Goal: Task Accomplishment & Management: Complete application form

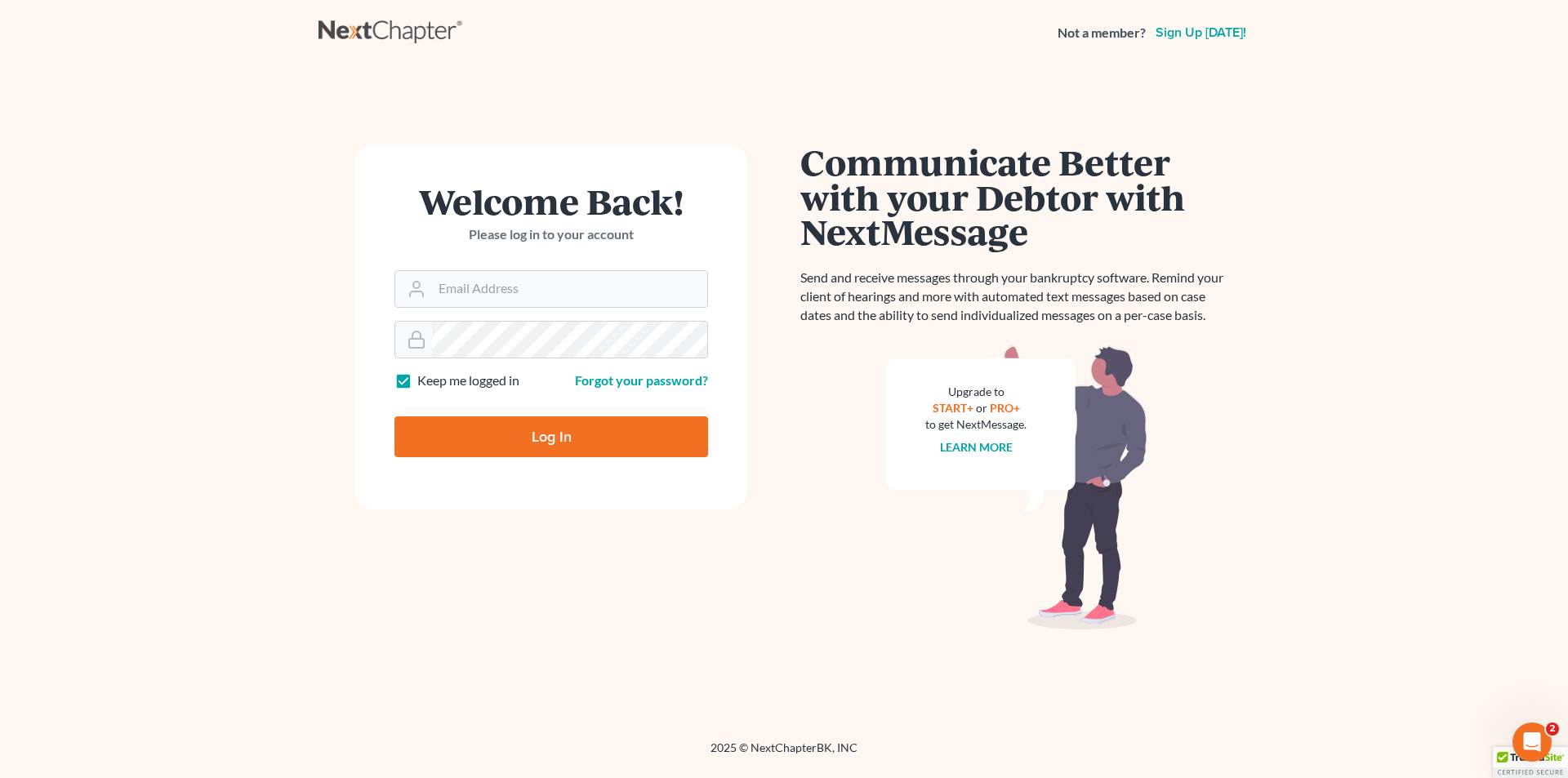
click at [417, 386] on label "Keep me logged in" at bounding box center [468, 381] width 102 height 19
click at [424, 382] on input "Keep me logged in" at bounding box center [429, 377] width 10 height 10
checkbox input "false"
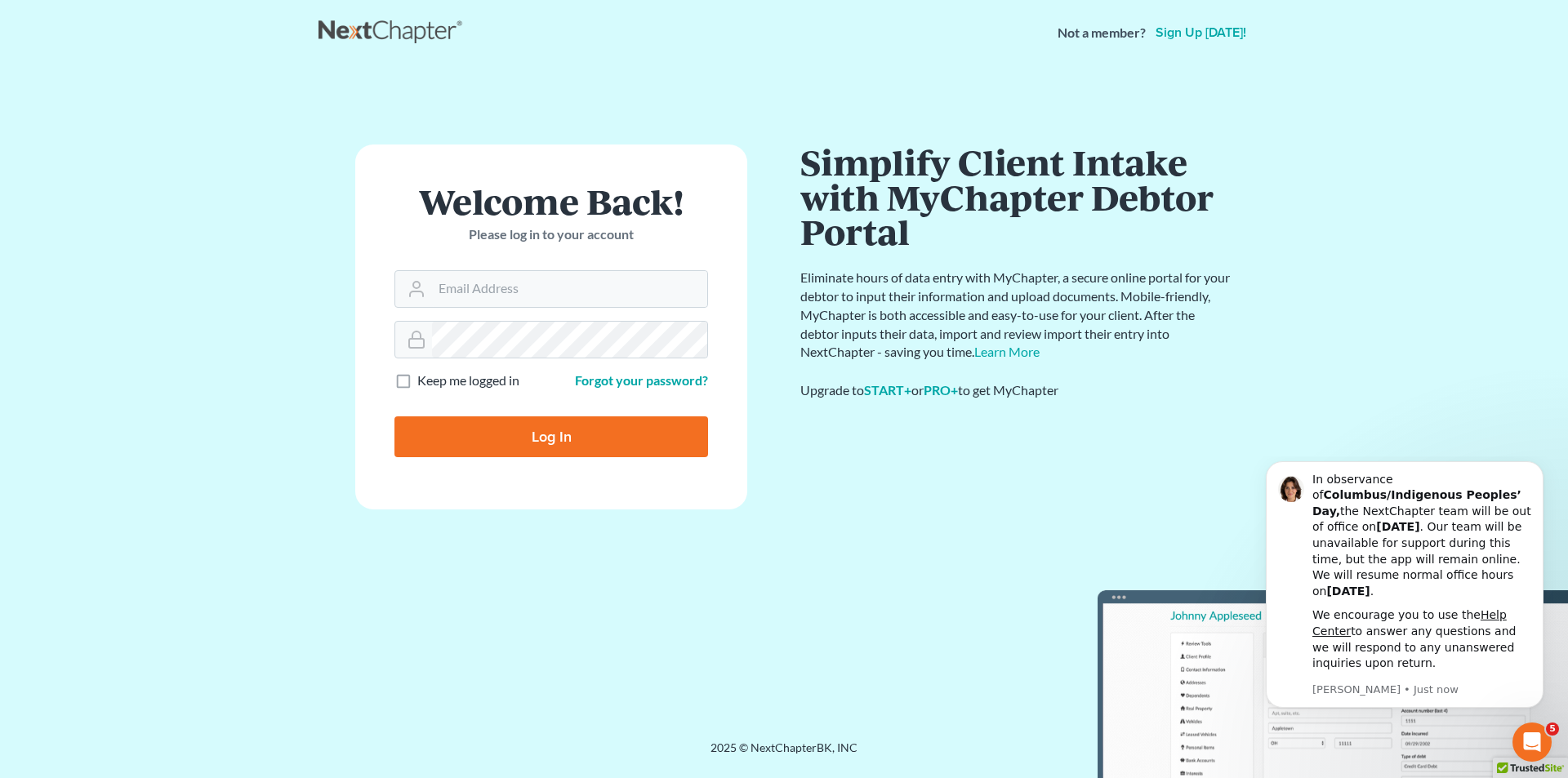
click at [1469, 253] on main "Welcome Back! Please log in to your account Email Address Password Keep me logg…" at bounding box center [784, 383] width 1568 height 635
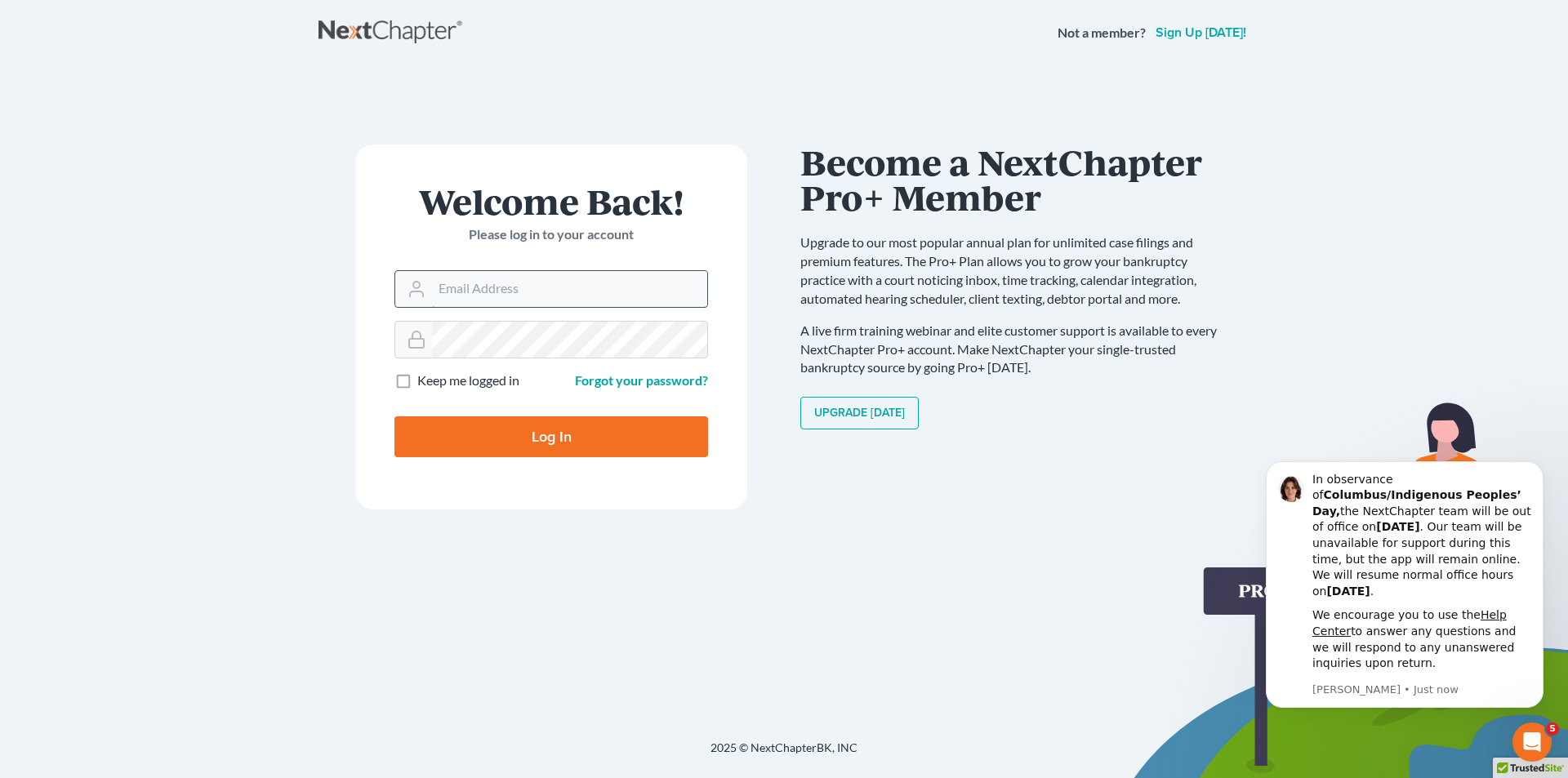
click at [545, 297] on input "Email Address" at bounding box center [570, 289] width 275 height 36
click at [490, 285] on input "Email Address" at bounding box center [570, 289] width 275 height 36
paste input "[EMAIL_ADDRESS][DOMAIN_NAME]"
type input "[EMAIL_ADDRESS][DOMAIN_NAME]"
click at [513, 438] on input "Log In" at bounding box center [552, 436] width 314 height 41
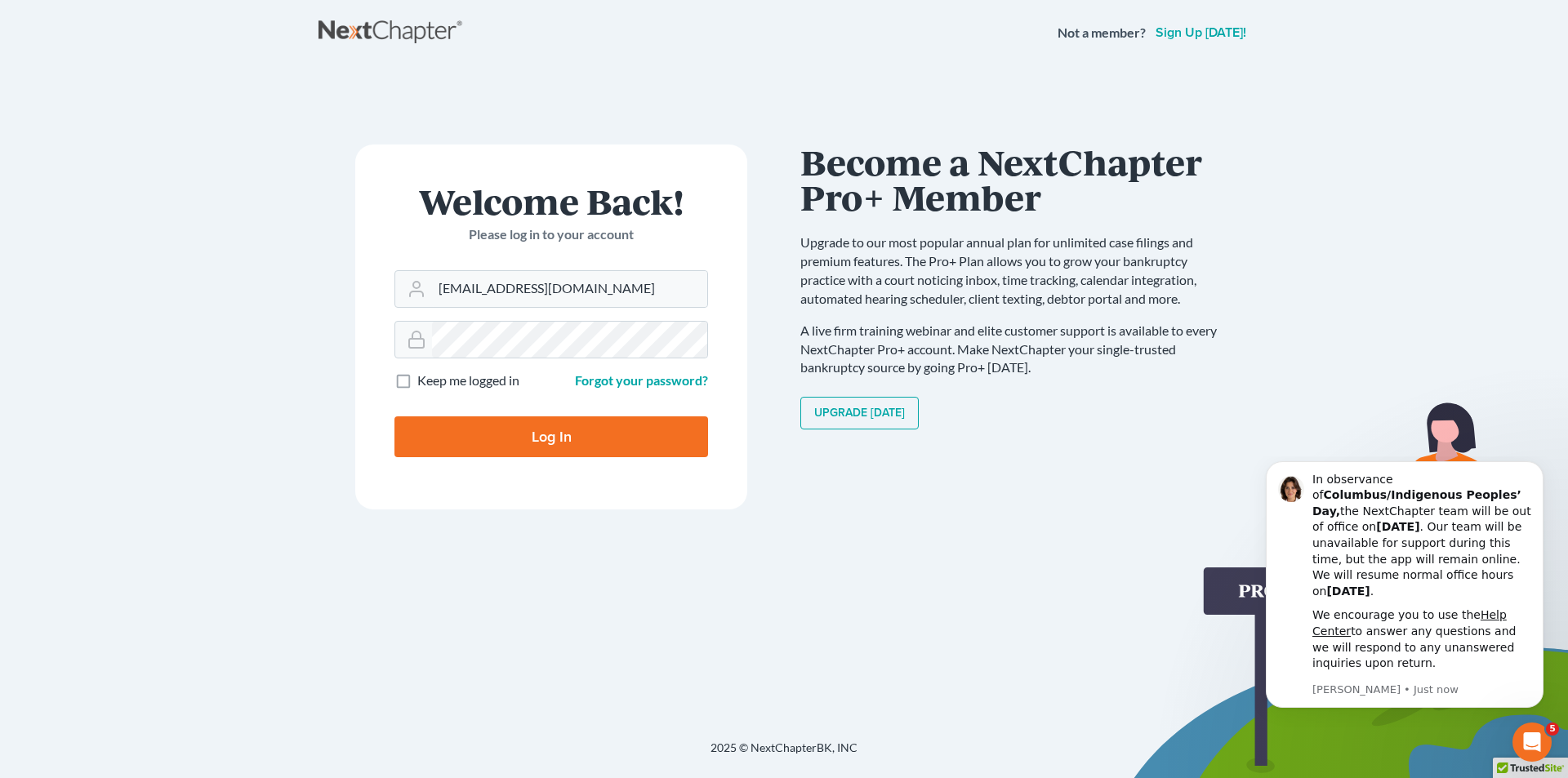
type input "Thinking..."
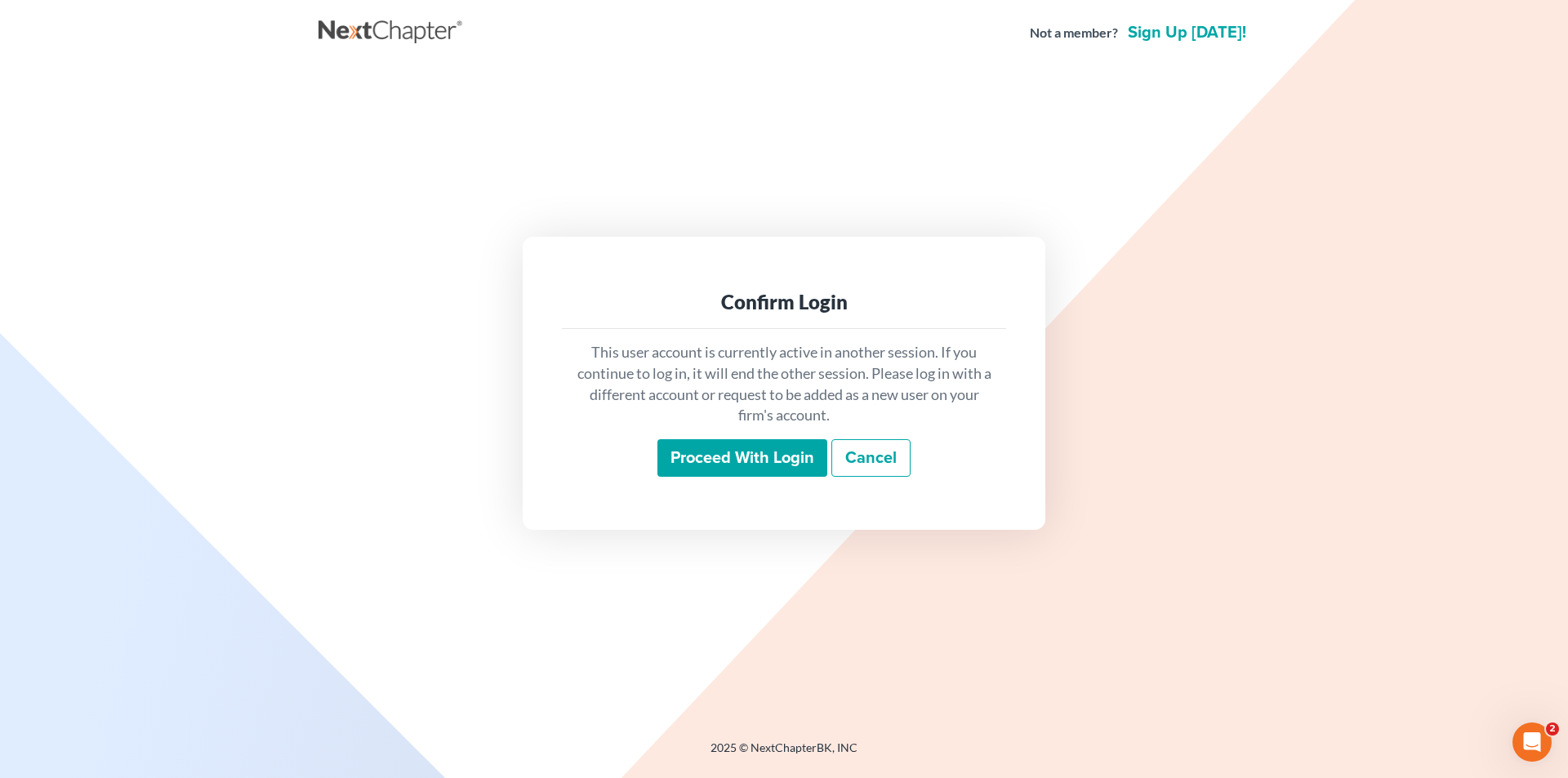
click at [696, 468] on input "Proceed with login" at bounding box center [742, 458] width 170 height 37
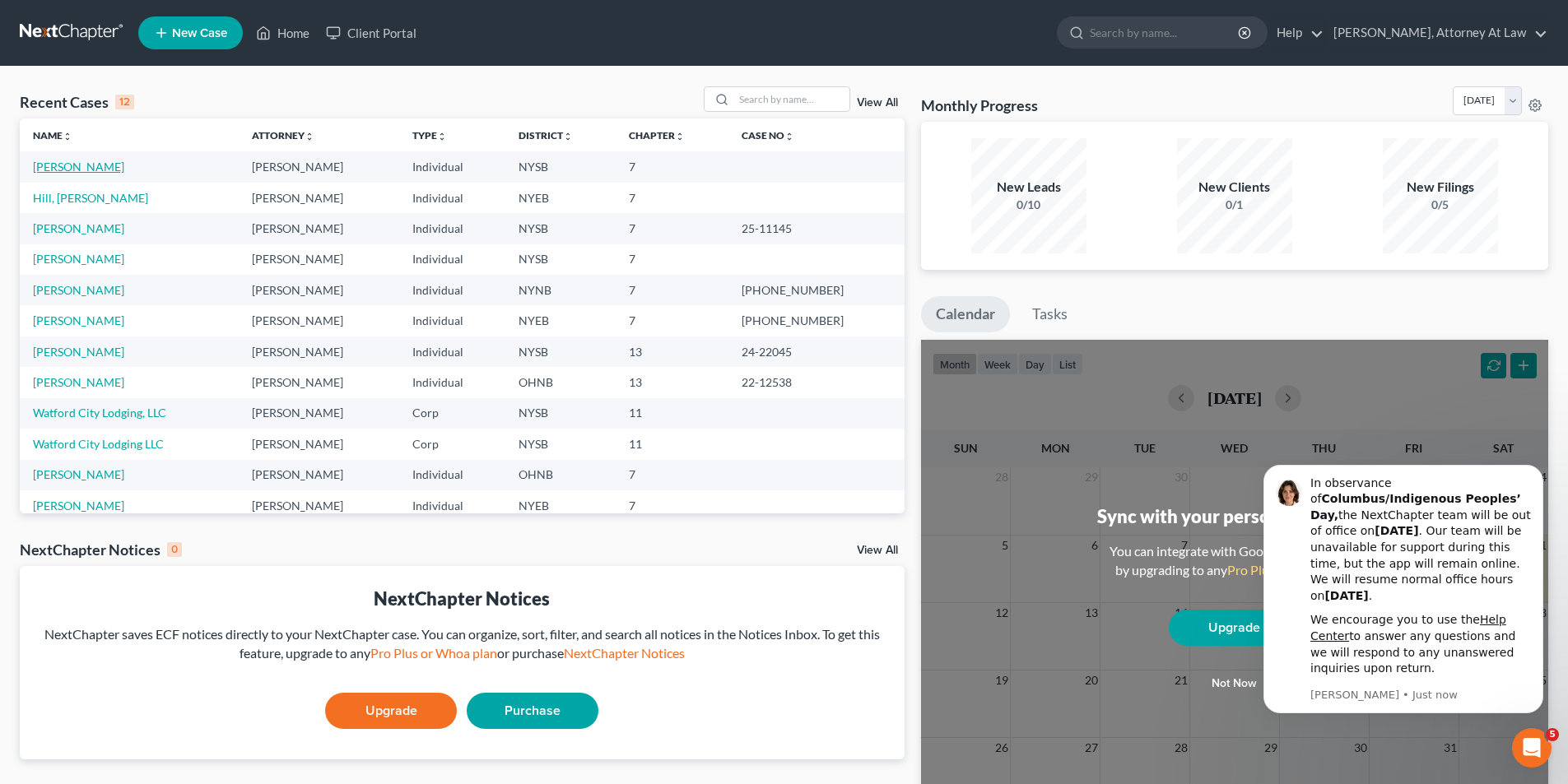
click at [90, 162] on link "[PERSON_NAME]" at bounding box center [78, 167] width 91 height 14
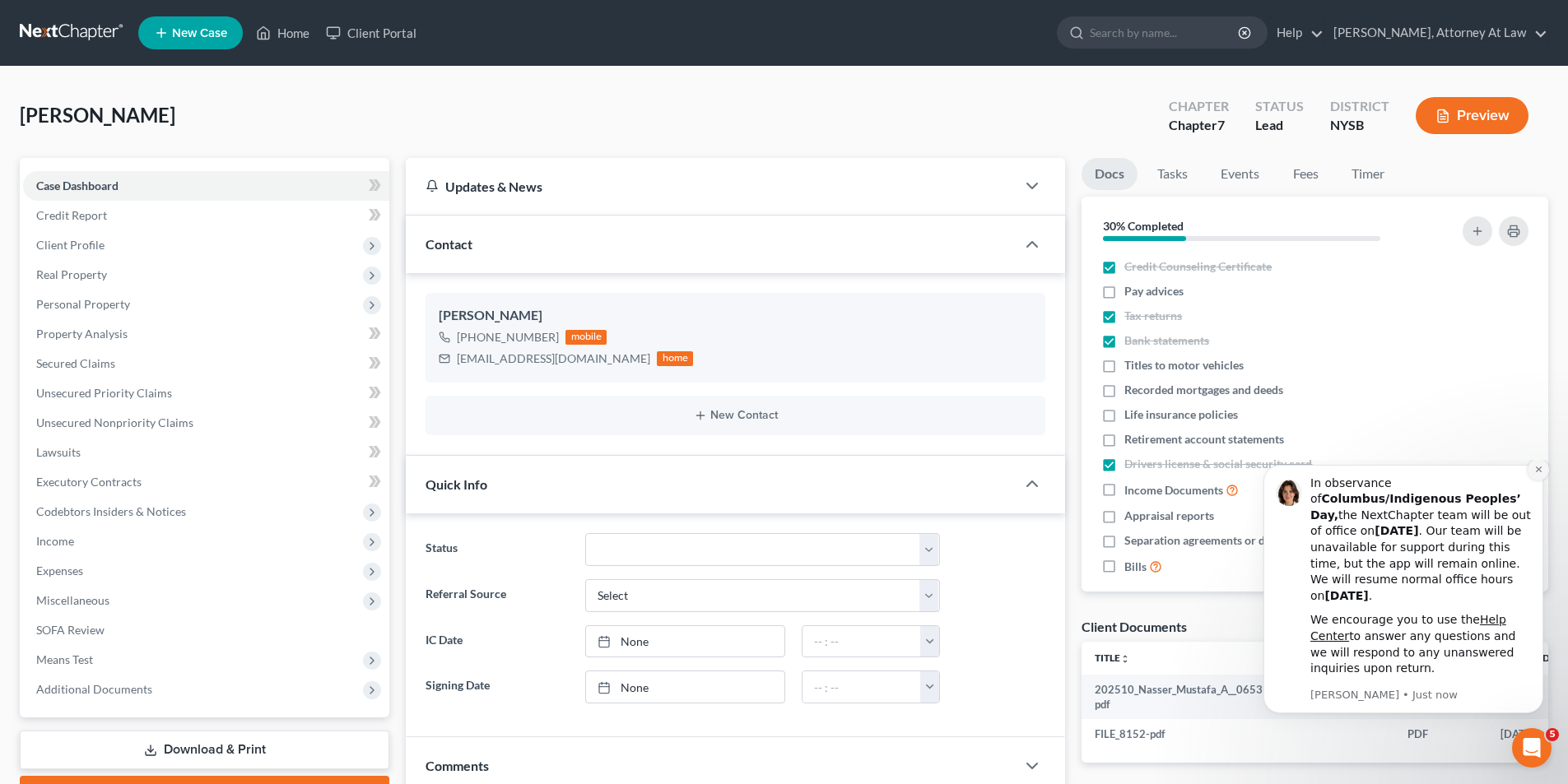
click at [1538, 474] on icon "Dismiss notification" at bounding box center [1538, 469] width 9 height 9
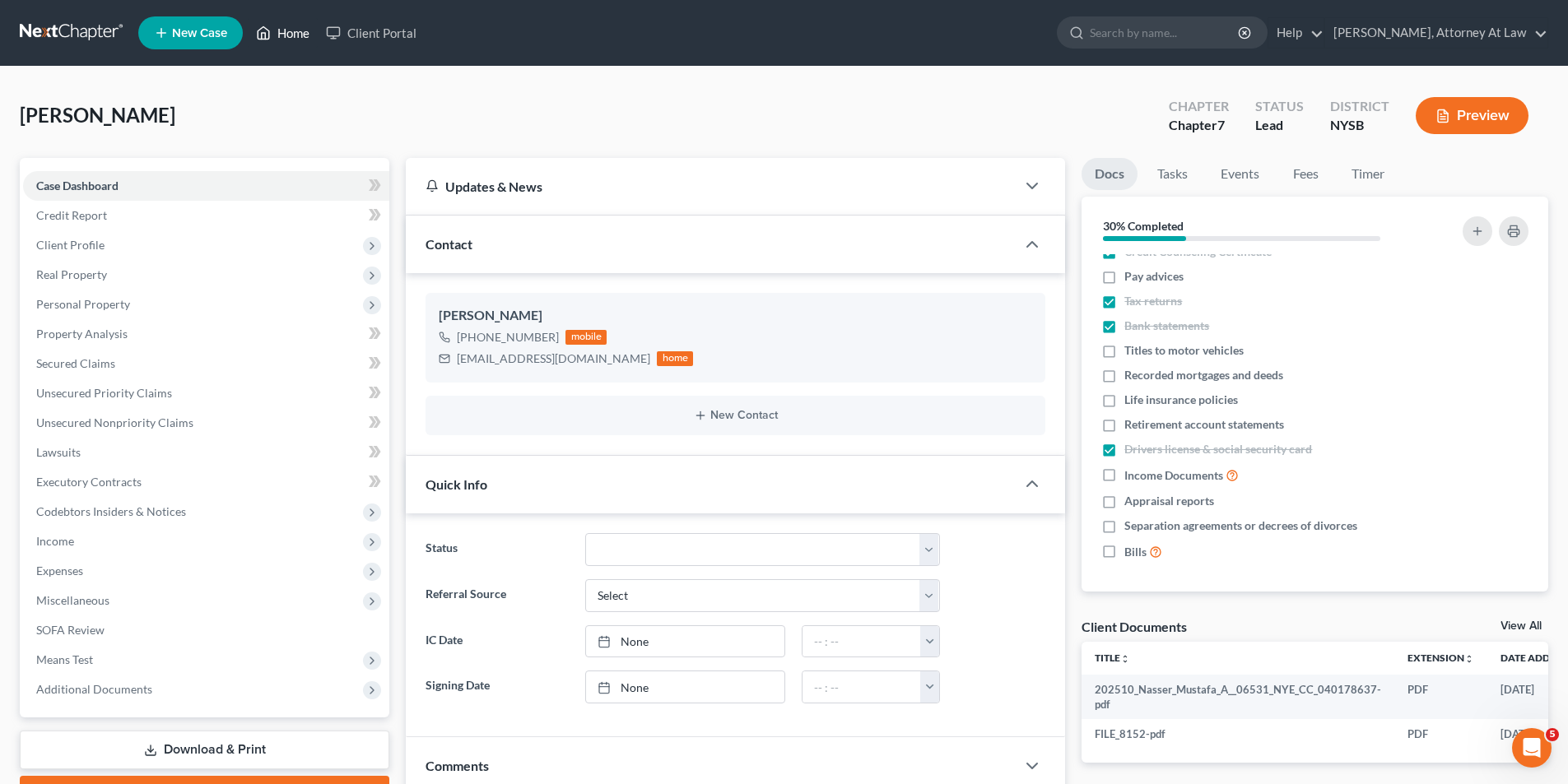
click at [303, 33] on link "Home" at bounding box center [282, 33] width 70 height 29
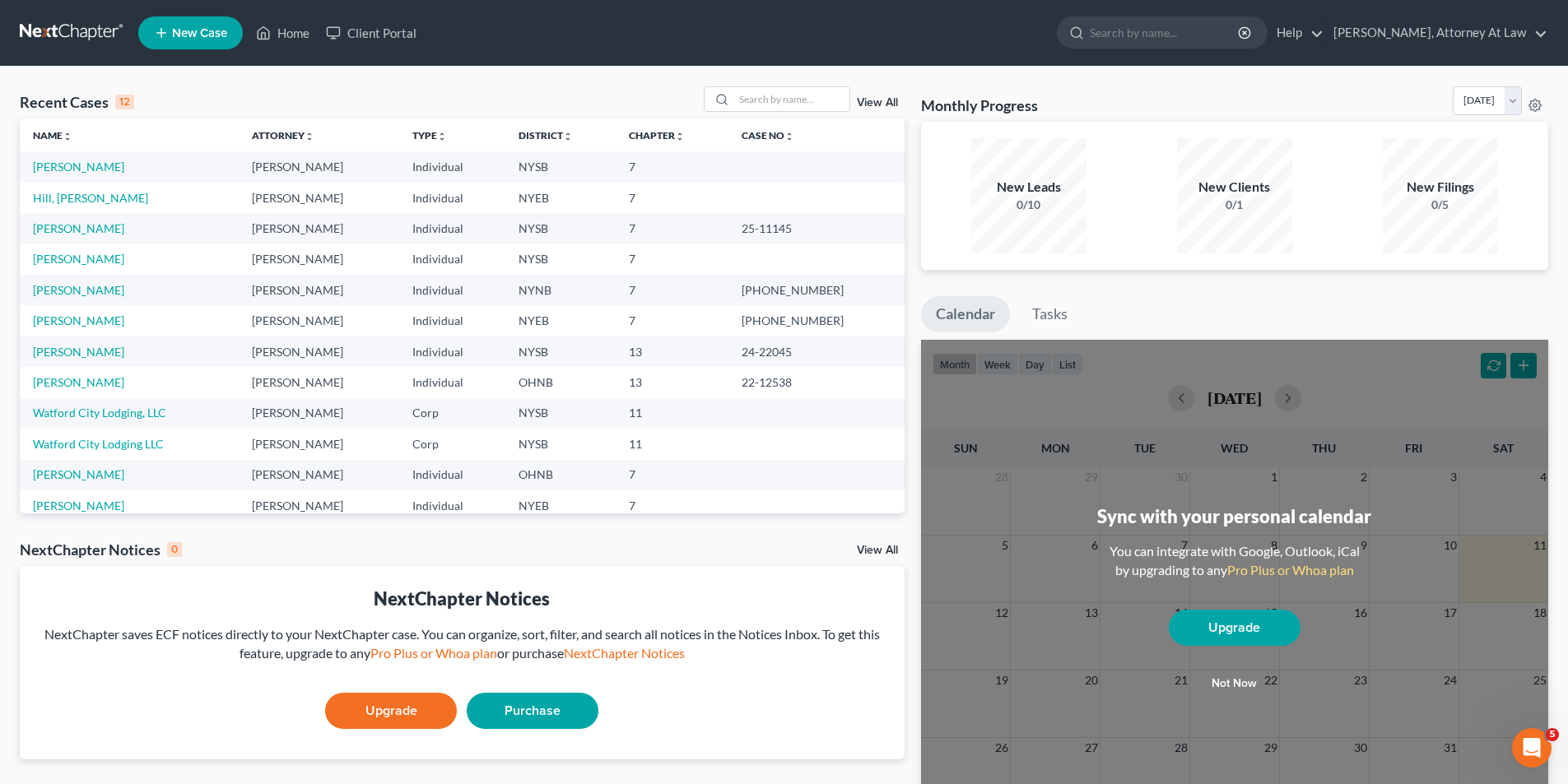
click at [186, 34] on span "New Case" at bounding box center [199, 33] width 55 height 12
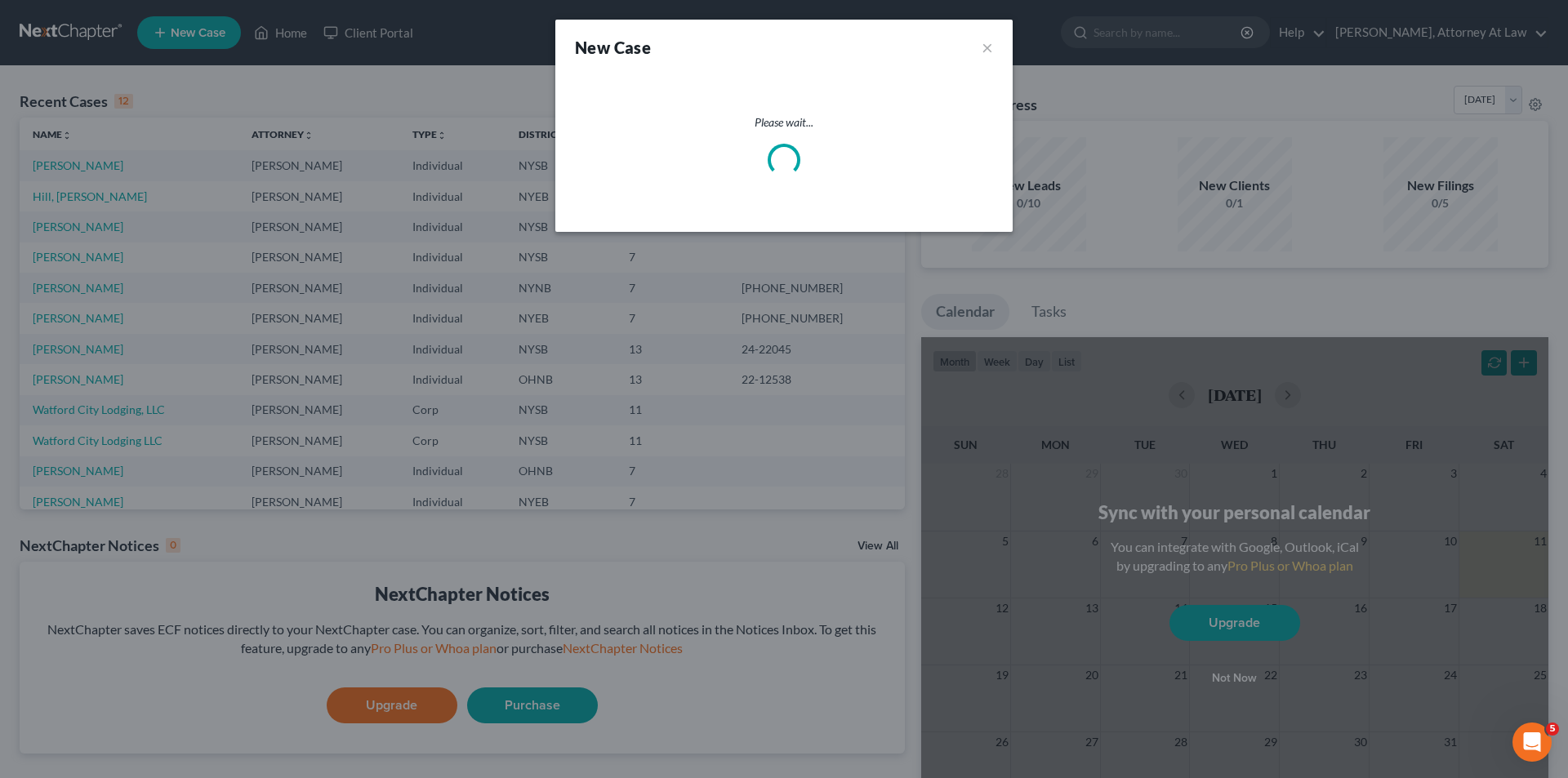
select select "55"
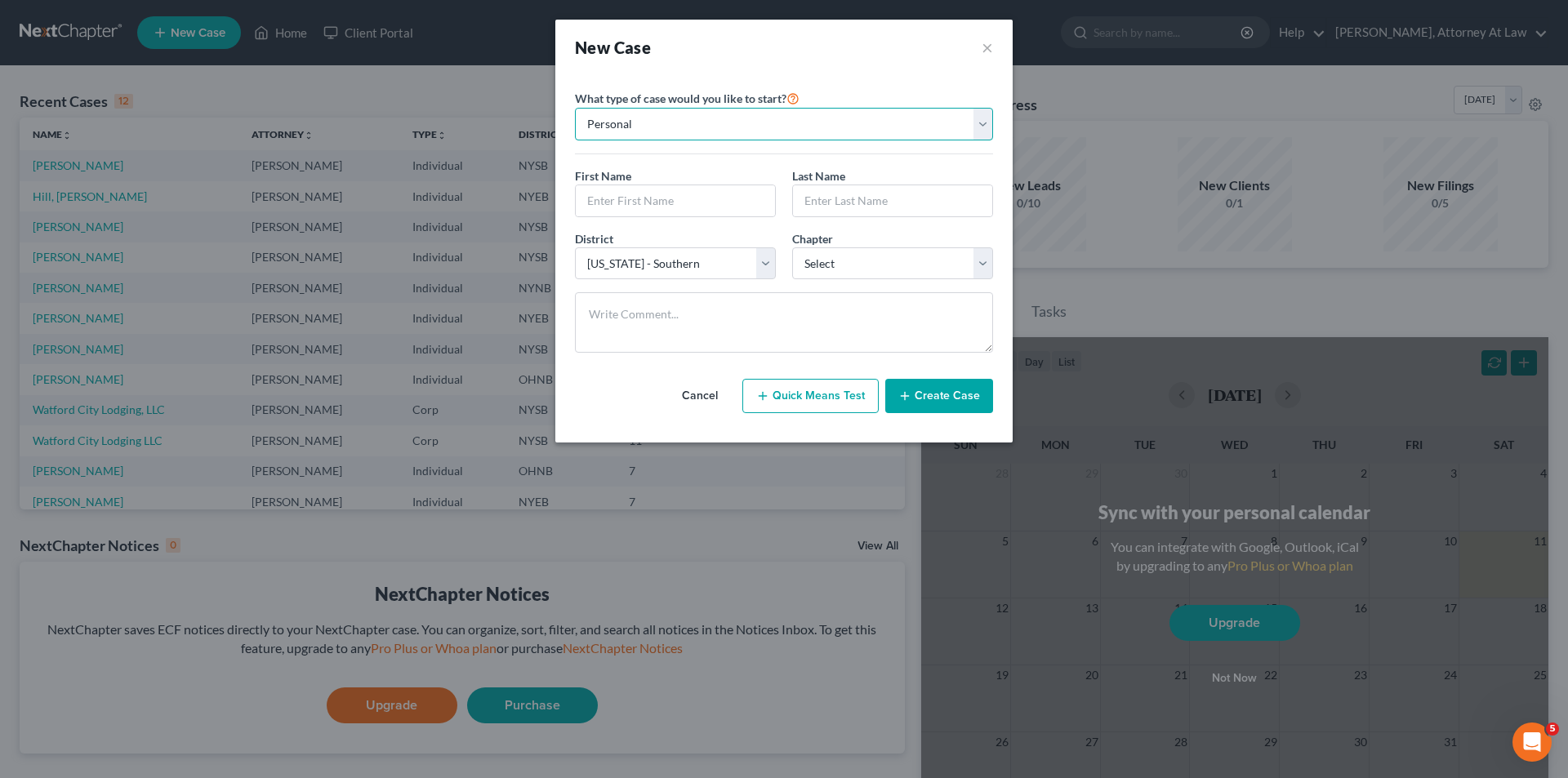
click at [975, 127] on select "Personal Business" at bounding box center [784, 124] width 418 height 32
click at [674, 194] on input "text" at bounding box center [675, 200] width 200 height 31
type input "[PERSON_NAME]"
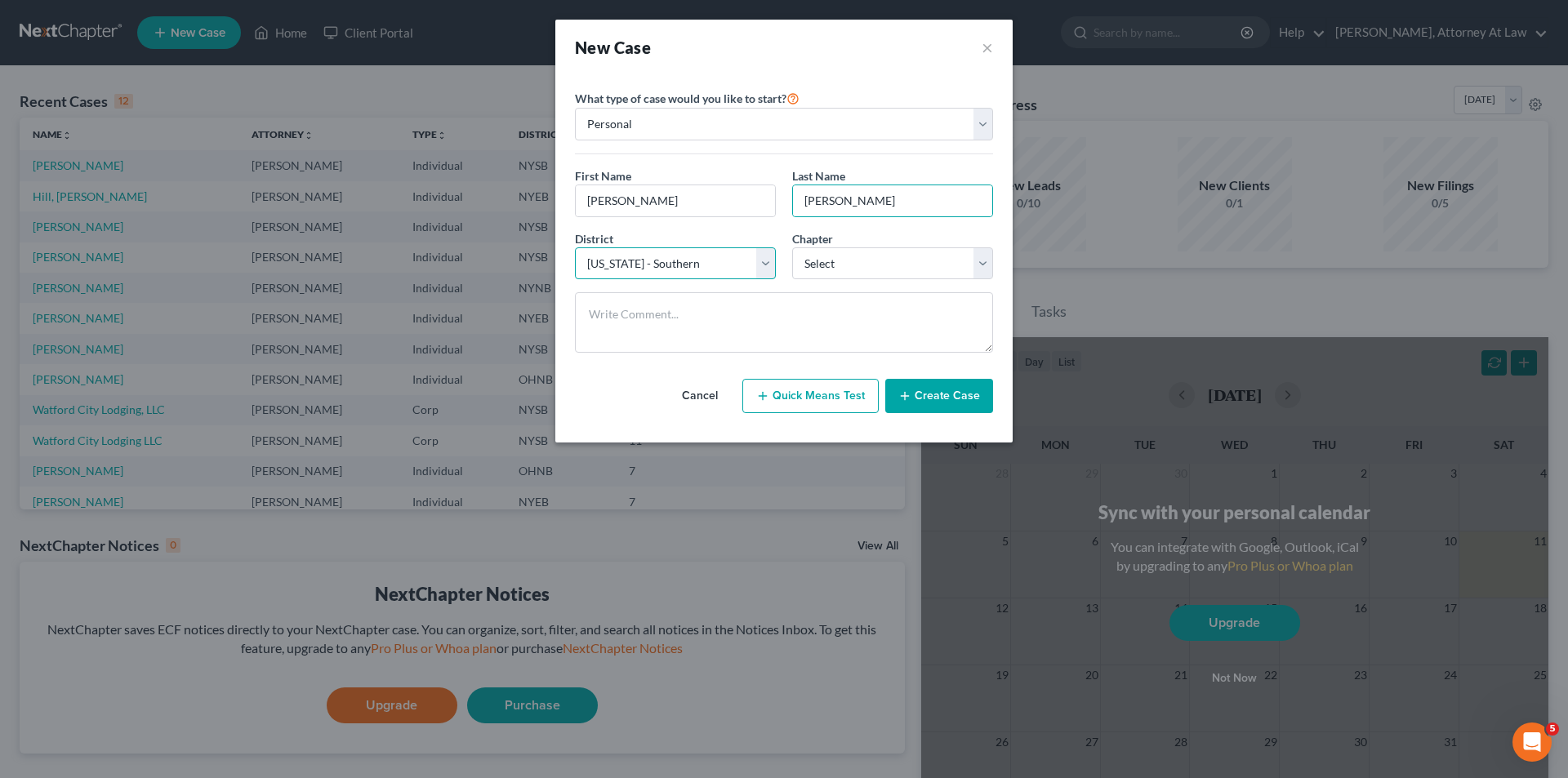
click at [767, 269] on select "Select [US_STATE] - [GEOGRAPHIC_DATA] [US_STATE] - [GEOGRAPHIC_DATA][US_STATE] …" at bounding box center [675, 263] width 201 height 32
click at [861, 264] on select "Select 7 11 12 13" at bounding box center [893, 263] width 201 height 32
select select "0"
click at [792, 247] on select "Select 7 11 12 13" at bounding box center [893, 263] width 201 height 32
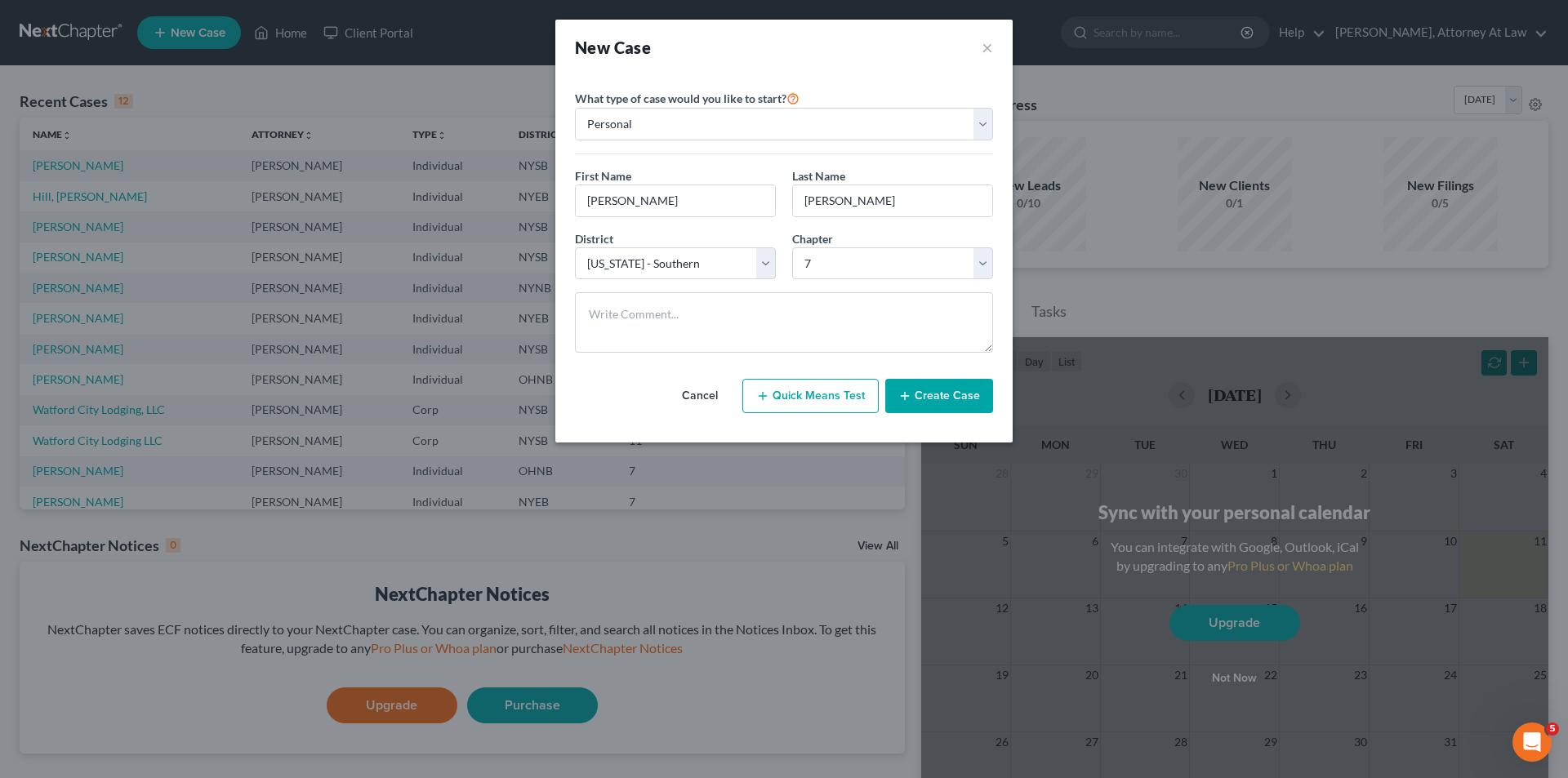
click at [929, 391] on button "Create Case" at bounding box center [939, 395] width 107 height 34
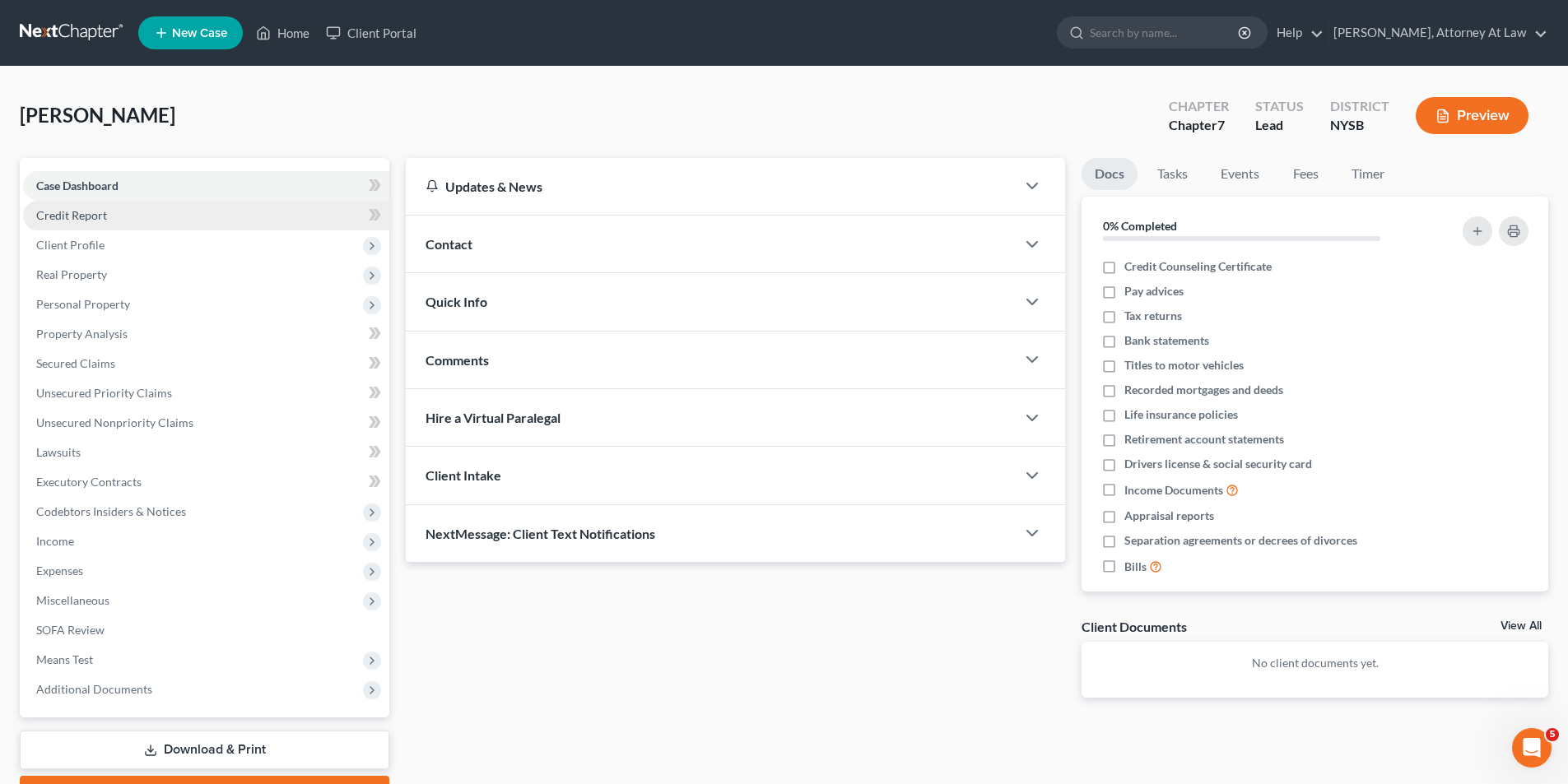
click at [253, 210] on link "Credit Report" at bounding box center [206, 216] width 366 height 29
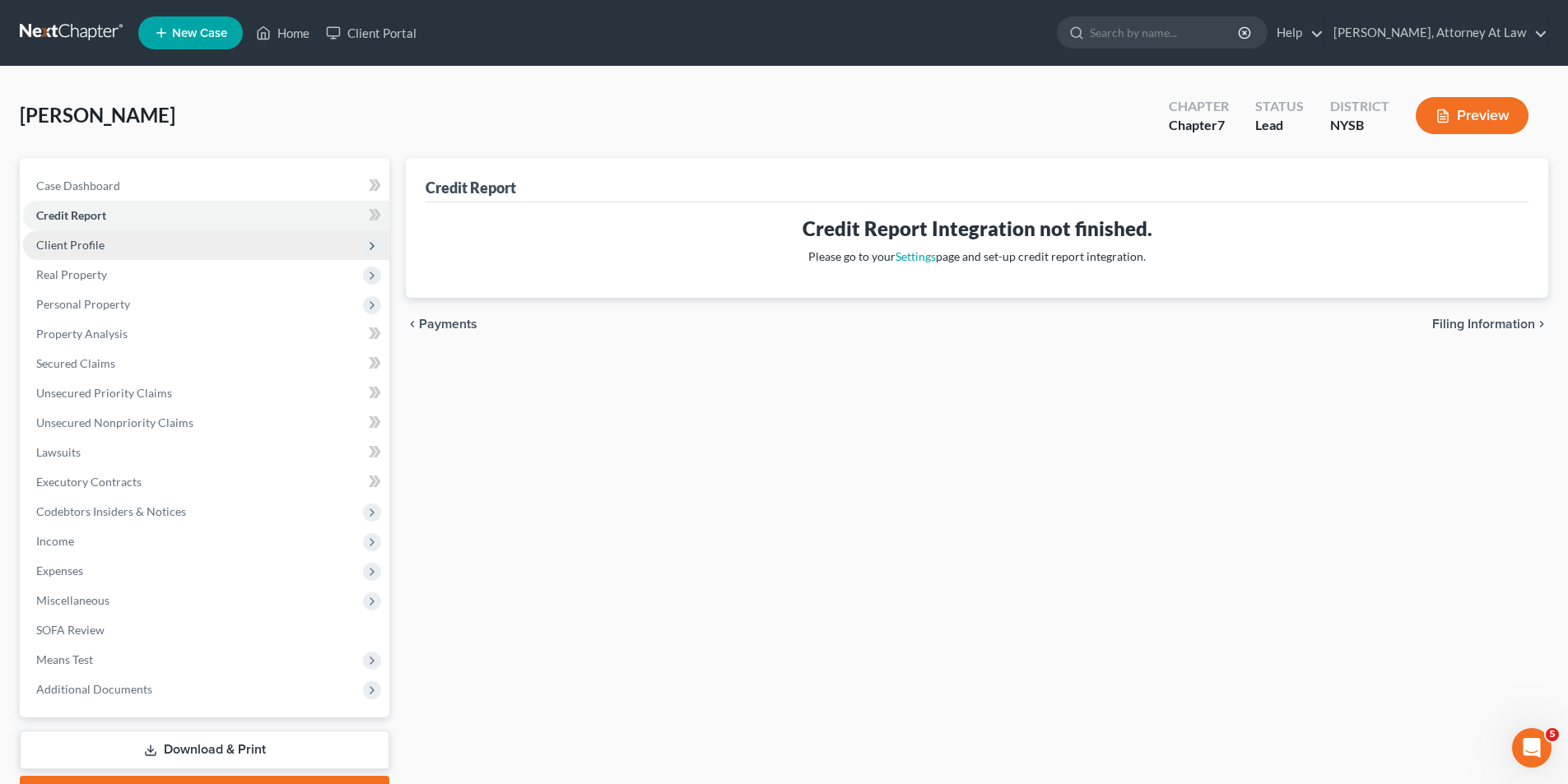
click at [261, 241] on span "Client Profile" at bounding box center [206, 245] width 366 height 29
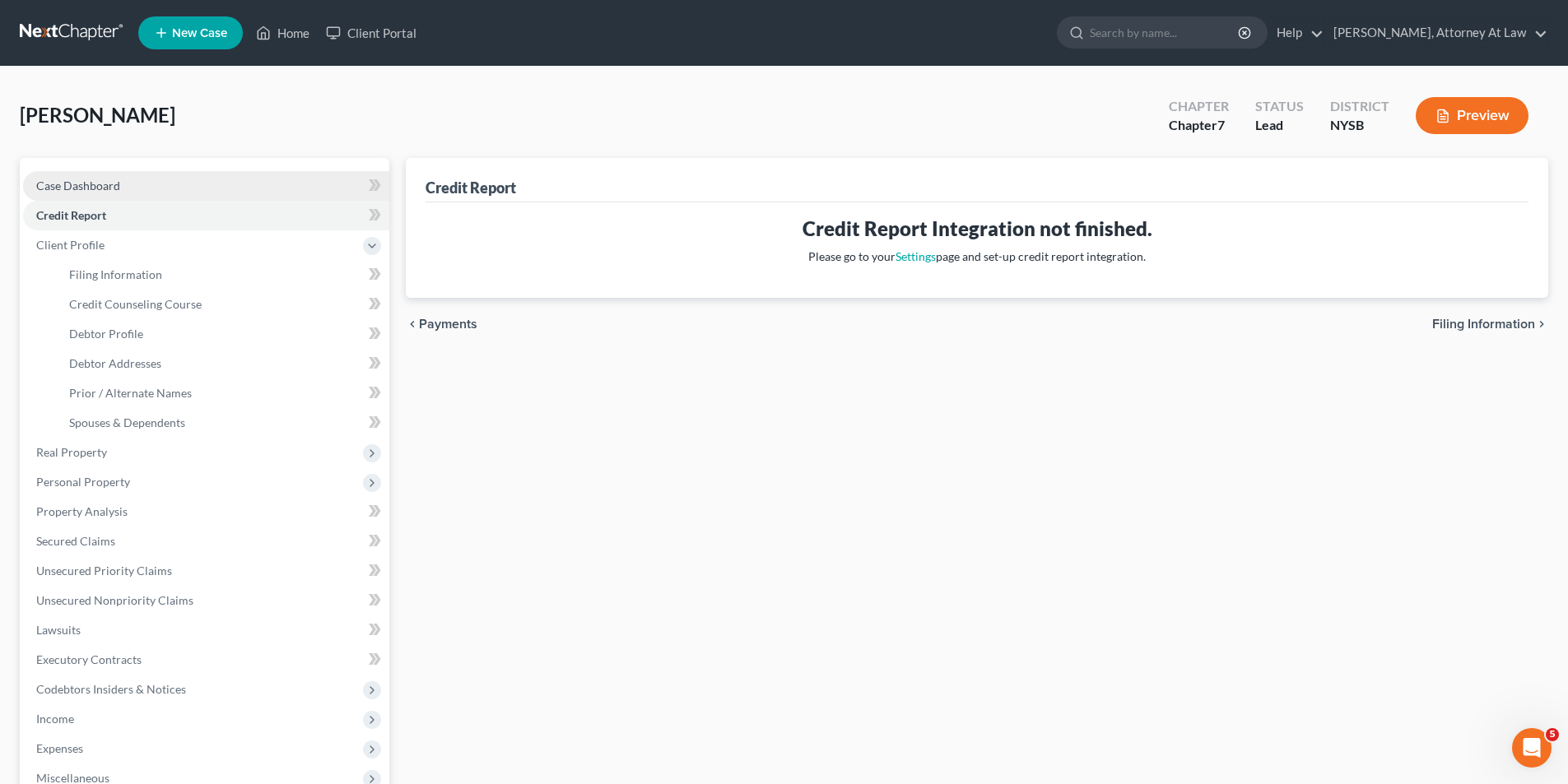
click at [258, 193] on link "Case Dashboard" at bounding box center [206, 185] width 366 height 29
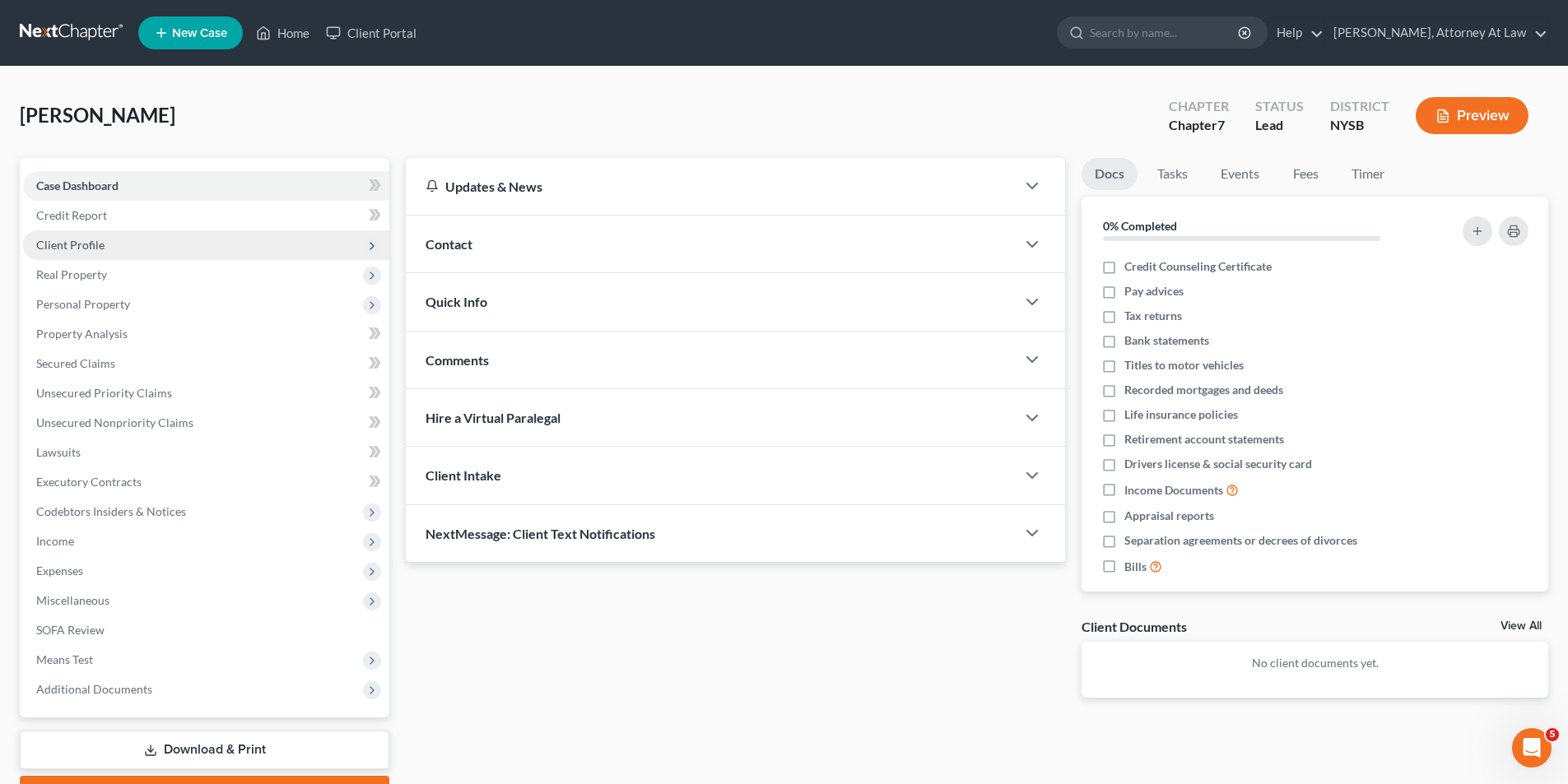
click at [251, 235] on span "Client Profile" at bounding box center [206, 245] width 366 height 29
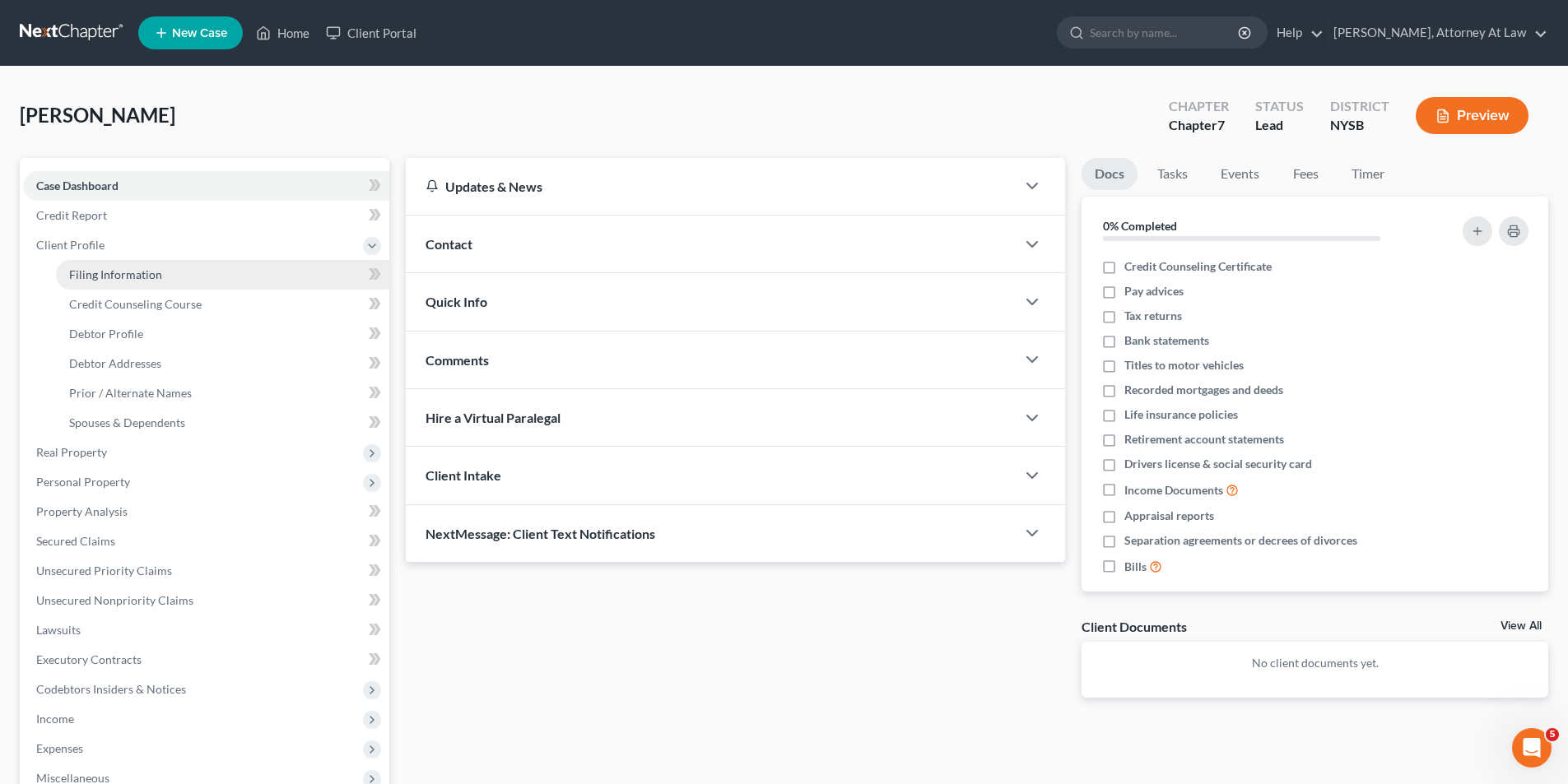
click at [238, 270] on link "Filing Information" at bounding box center [223, 275] width 333 height 29
select select "1"
select select "0"
select select "55"
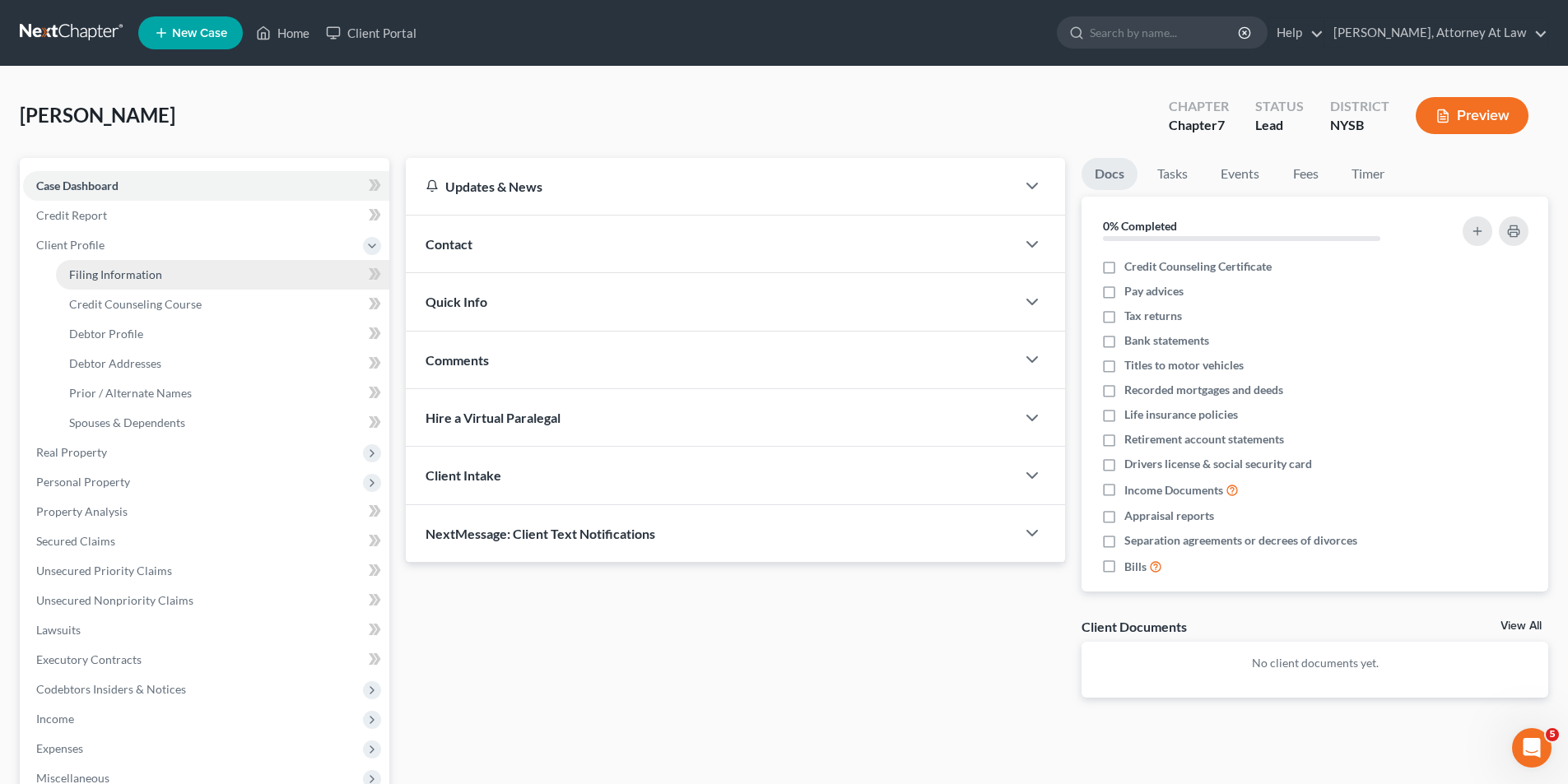
select select "0"
select select "35"
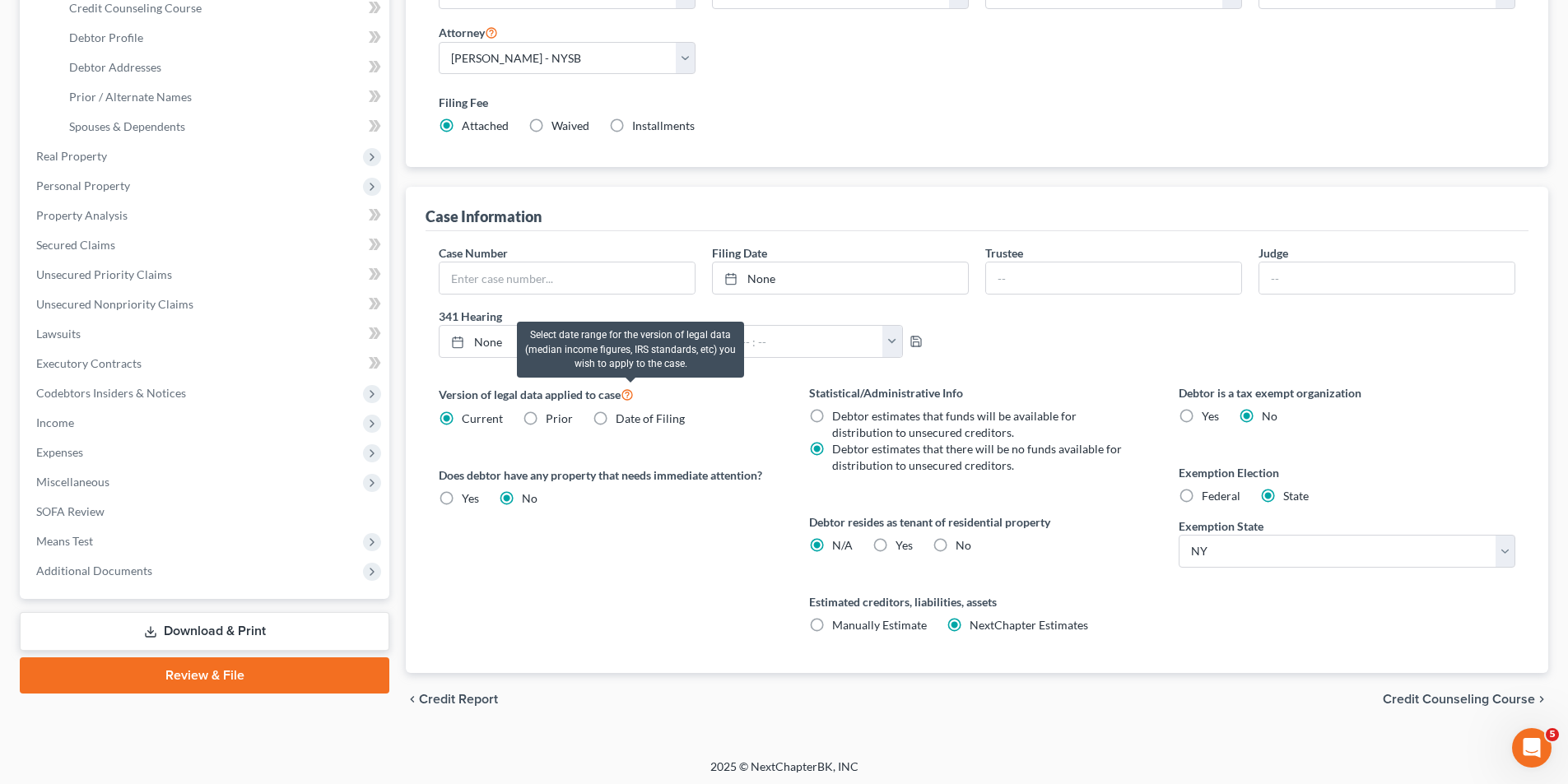
scroll to position [301, 0]
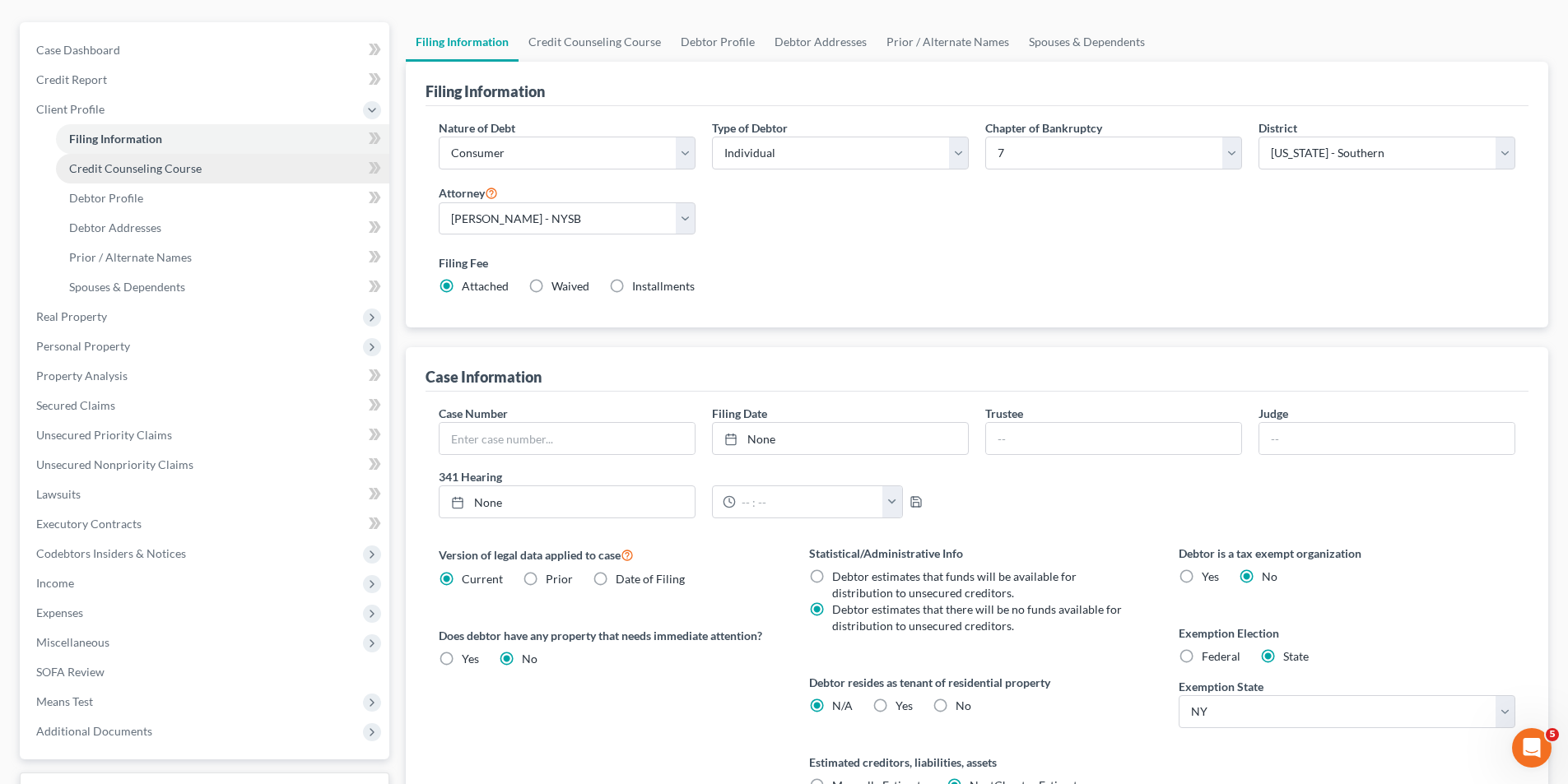
click at [171, 171] on span "Credit Counseling Course" at bounding box center [135, 168] width 132 height 14
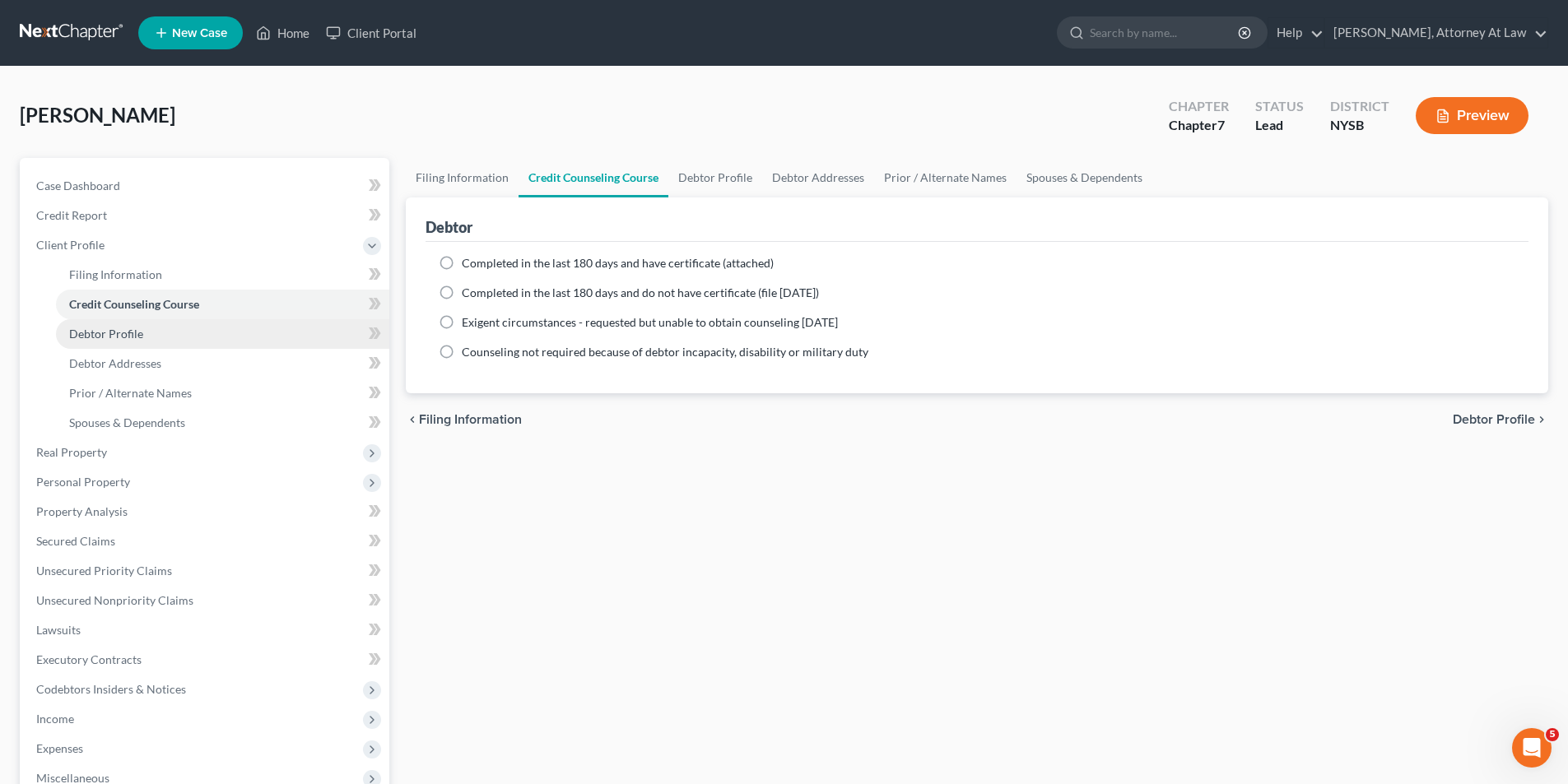
click at [185, 338] on link "Debtor Profile" at bounding box center [223, 334] width 333 height 29
select select "0"
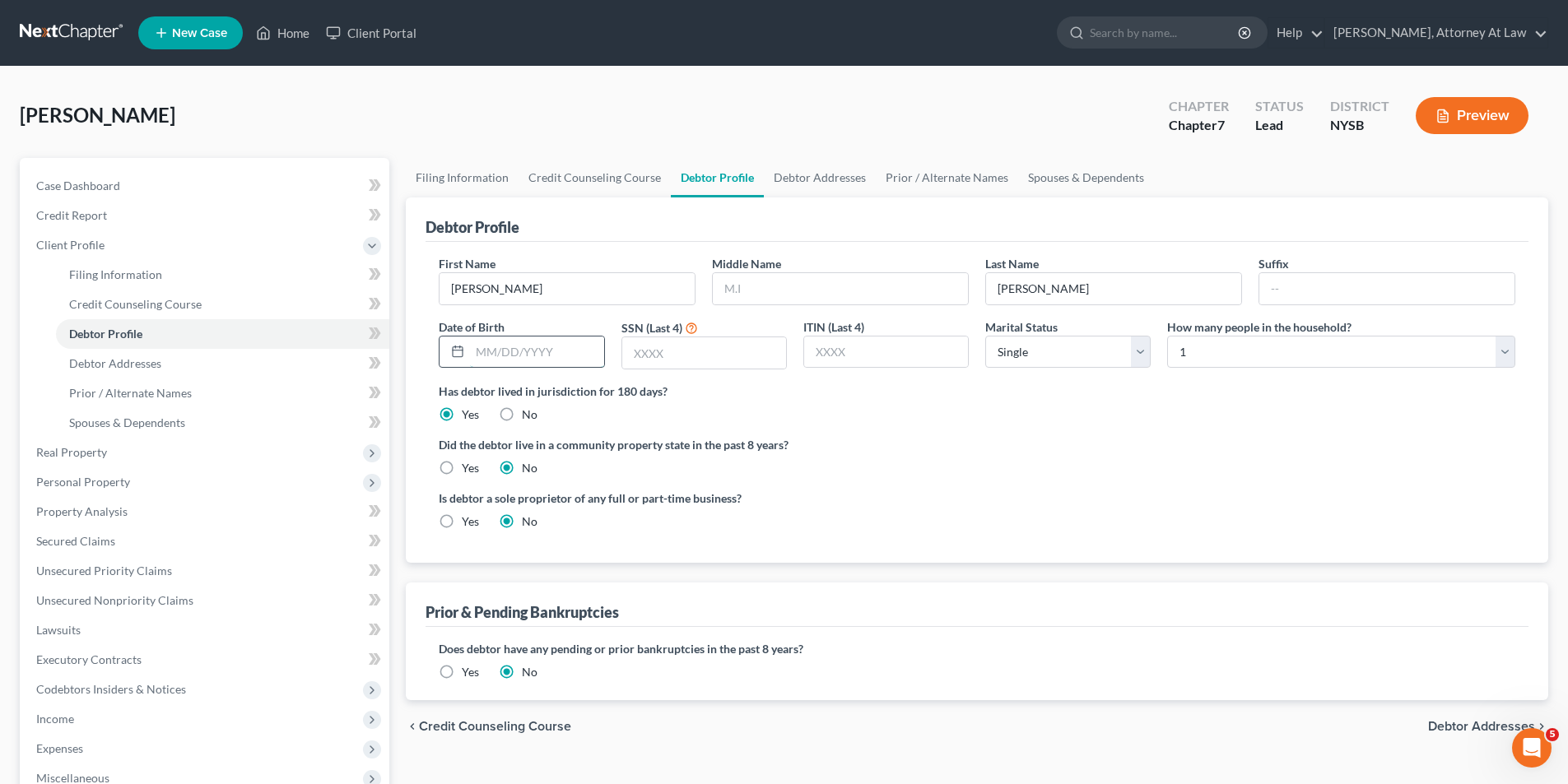
click at [485, 343] on input "text" at bounding box center [536, 352] width 133 height 31
type input "[DATE]"
click at [735, 361] on input "text" at bounding box center [704, 353] width 164 height 31
type input "0437"
click at [241, 365] on link "Debtor Addresses" at bounding box center [223, 363] width 333 height 29
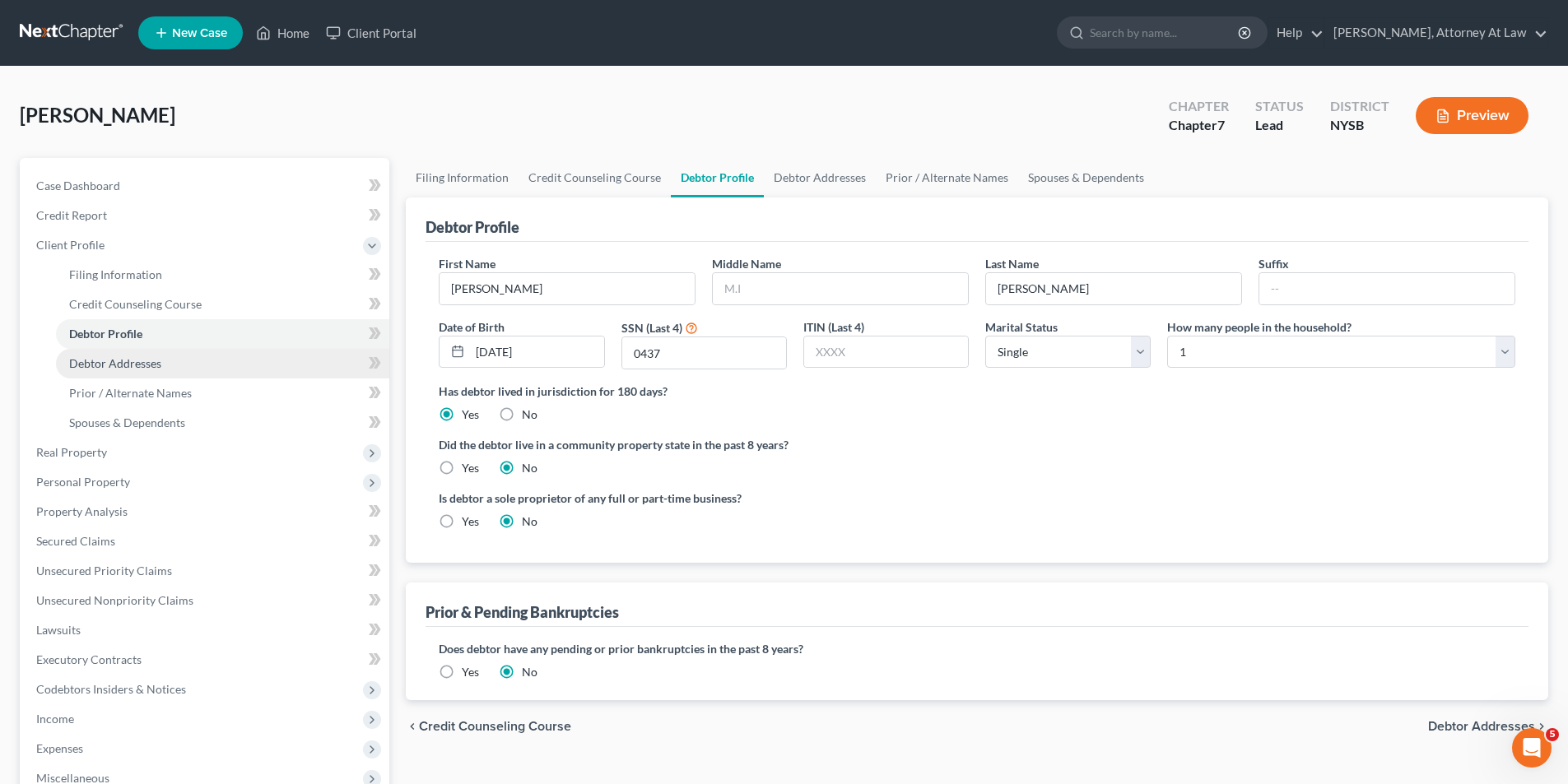
select select "0"
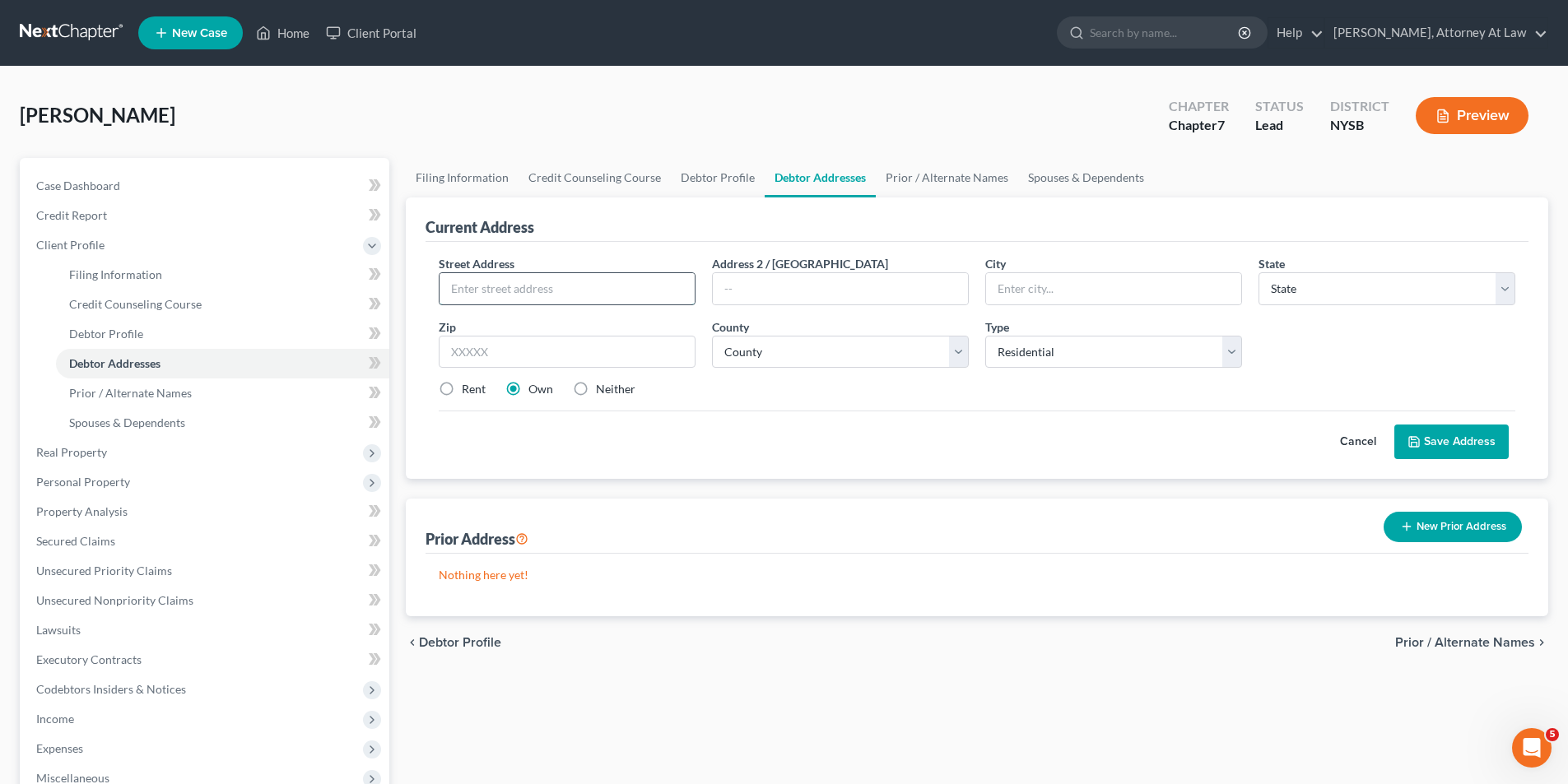
click at [543, 274] on input "text" at bounding box center [566, 289] width 255 height 31
type input "619 Yorkshire Court"
click at [1042, 283] on input "text" at bounding box center [1113, 289] width 255 height 31
type input "[PERSON_NAME]"
click at [1481, 288] on select "State [US_STATE] AK AR AZ CA CO CT DE DC [GEOGRAPHIC_DATA] [GEOGRAPHIC_DATA] GU…" at bounding box center [1386, 289] width 257 height 33
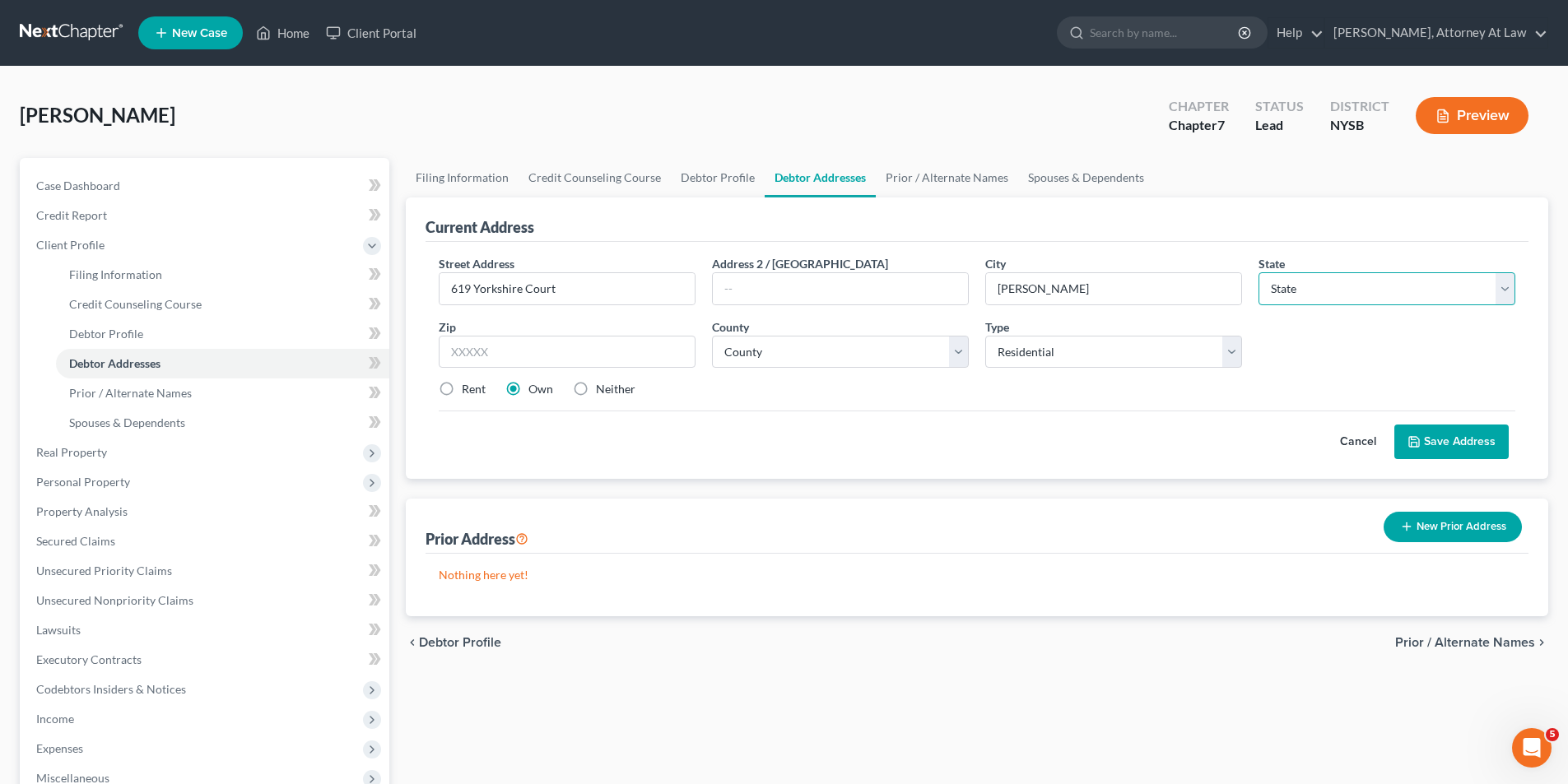
select select "33"
click at [1258, 272] on select "State [US_STATE] AK AR AZ CA CO CT DE DC [GEOGRAPHIC_DATA] [GEOGRAPHIC_DATA] GU…" at bounding box center [1386, 289] width 257 height 33
click at [547, 341] on input "text" at bounding box center [566, 352] width 257 height 33
type input "08080"
click at [869, 355] on select "County [GEOGRAPHIC_DATA] [GEOGRAPHIC_DATA] [GEOGRAPHIC_DATA] [GEOGRAPHIC_DATA] …" at bounding box center [839, 352] width 257 height 33
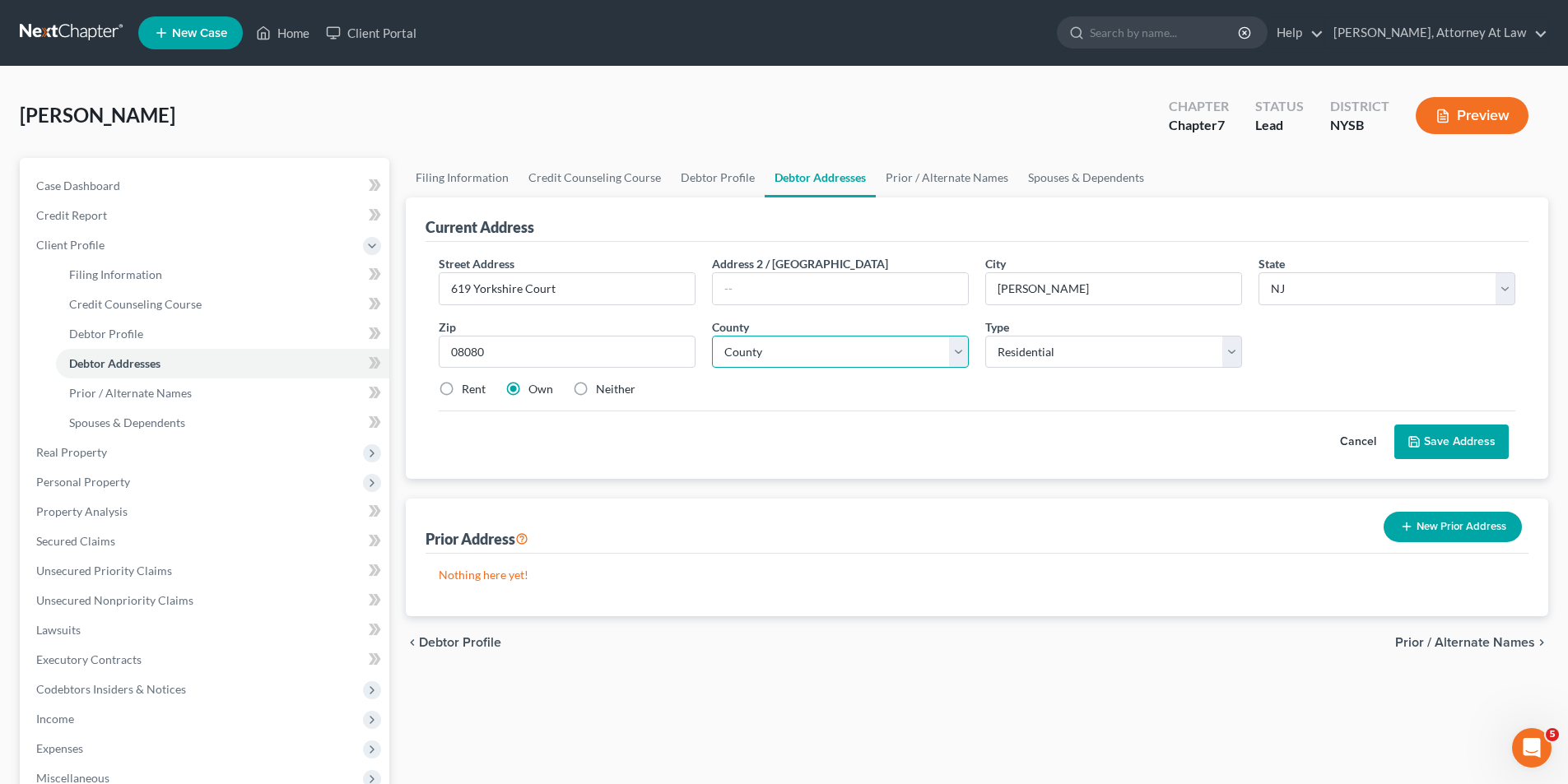
click at [955, 345] on select "County [GEOGRAPHIC_DATA] [GEOGRAPHIC_DATA] [GEOGRAPHIC_DATA] [GEOGRAPHIC_DATA] …" at bounding box center [839, 352] width 257 height 33
click at [945, 361] on select "County [GEOGRAPHIC_DATA] [GEOGRAPHIC_DATA] [GEOGRAPHIC_DATA] [GEOGRAPHIC_DATA] …" at bounding box center [839, 352] width 257 height 33
select select "7"
click at [711, 336] on select "County [GEOGRAPHIC_DATA] [GEOGRAPHIC_DATA] [GEOGRAPHIC_DATA] [GEOGRAPHIC_DATA] …" at bounding box center [839, 352] width 257 height 33
click at [461, 386] on label "Rent" at bounding box center [473, 388] width 24 height 16
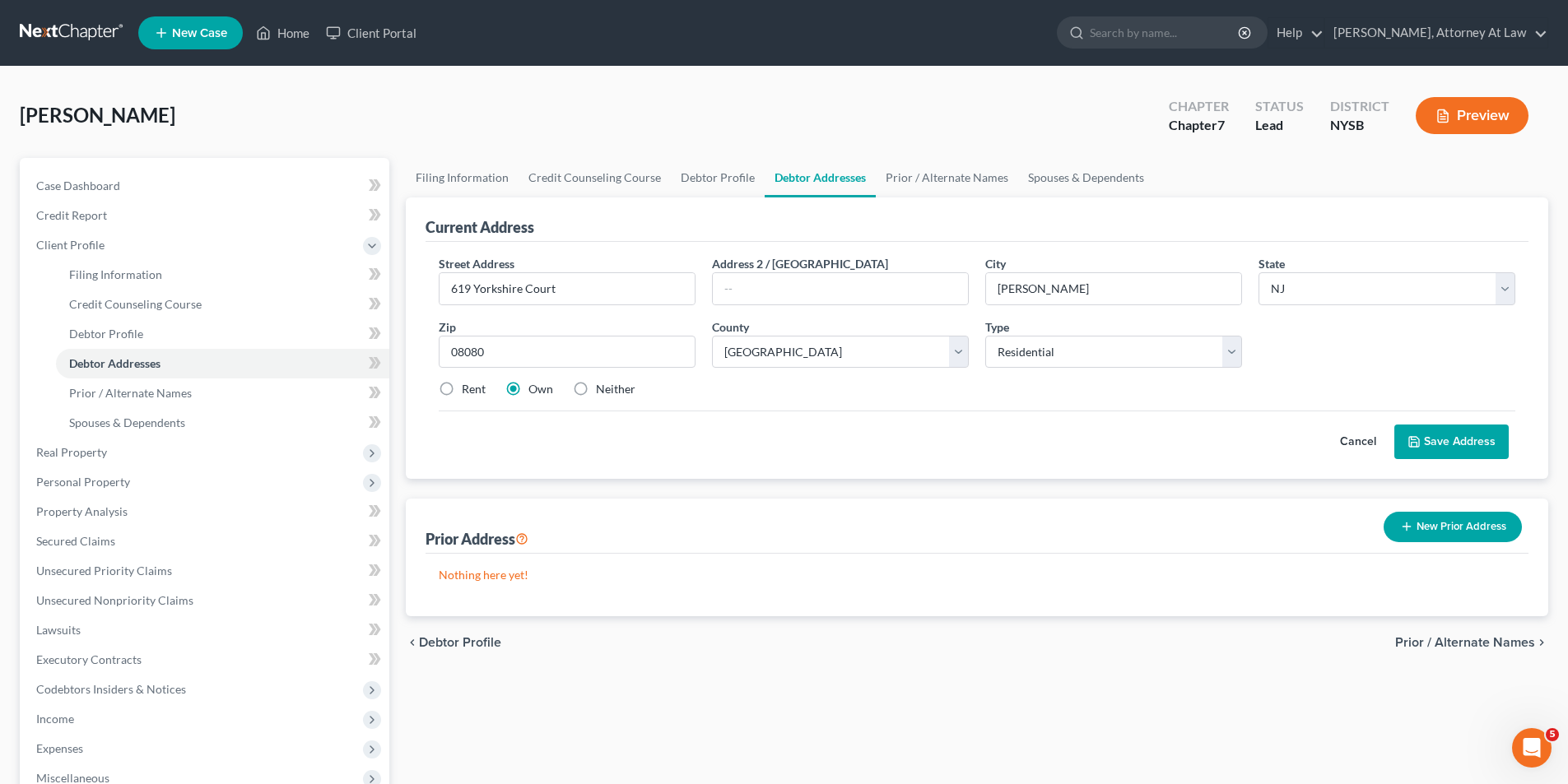
click at [468, 386] on input "Rent" at bounding box center [473, 386] width 10 height 10
radio input "true"
click at [1443, 442] on button "Save Address" at bounding box center [1450, 441] width 114 height 34
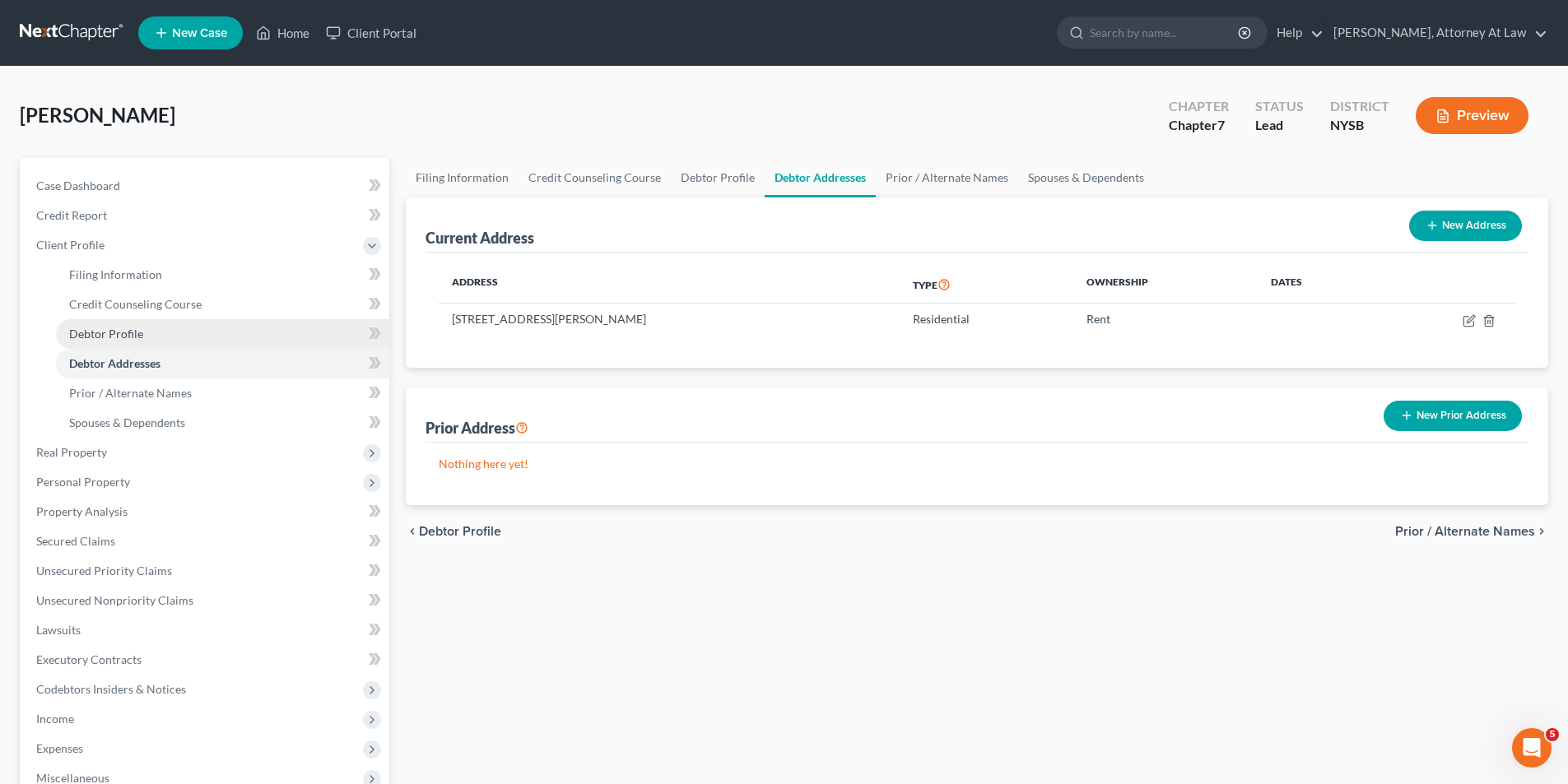
click at [185, 323] on link "Debtor Profile" at bounding box center [223, 334] width 333 height 29
select select "0"
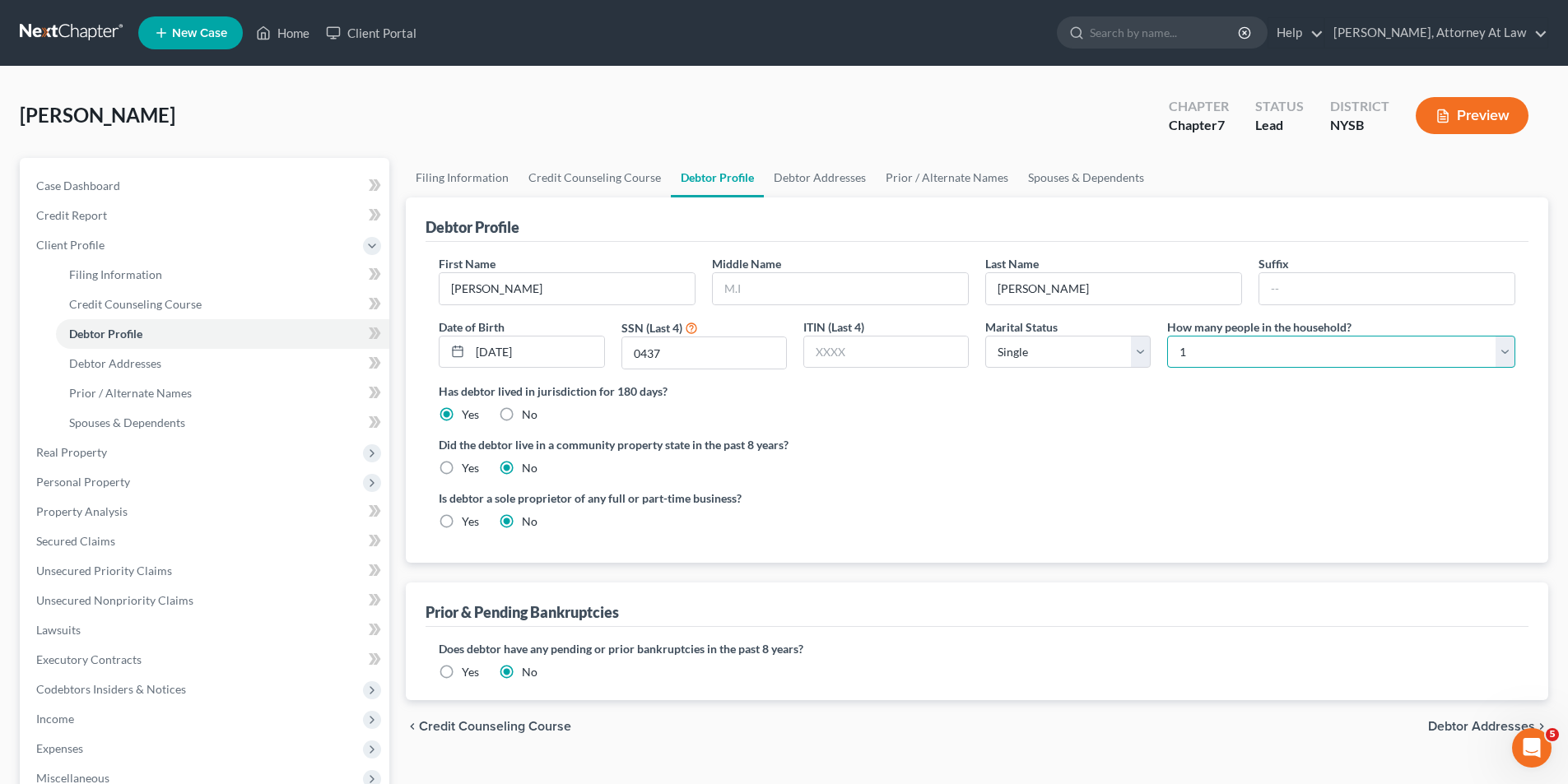
click at [1375, 349] on select "Select 1 2 3 4 5 6 7 8 9 10 11 12 13 14 15 16 17 18 19 20" at bounding box center [1340, 352] width 348 height 33
select select "1"
click at [1167, 336] on select "Select 1 2 3 4 5 6 7 8 9 10 11 12 13 14 15 16 17 18 19 20" at bounding box center [1340, 352] width 348 height 33
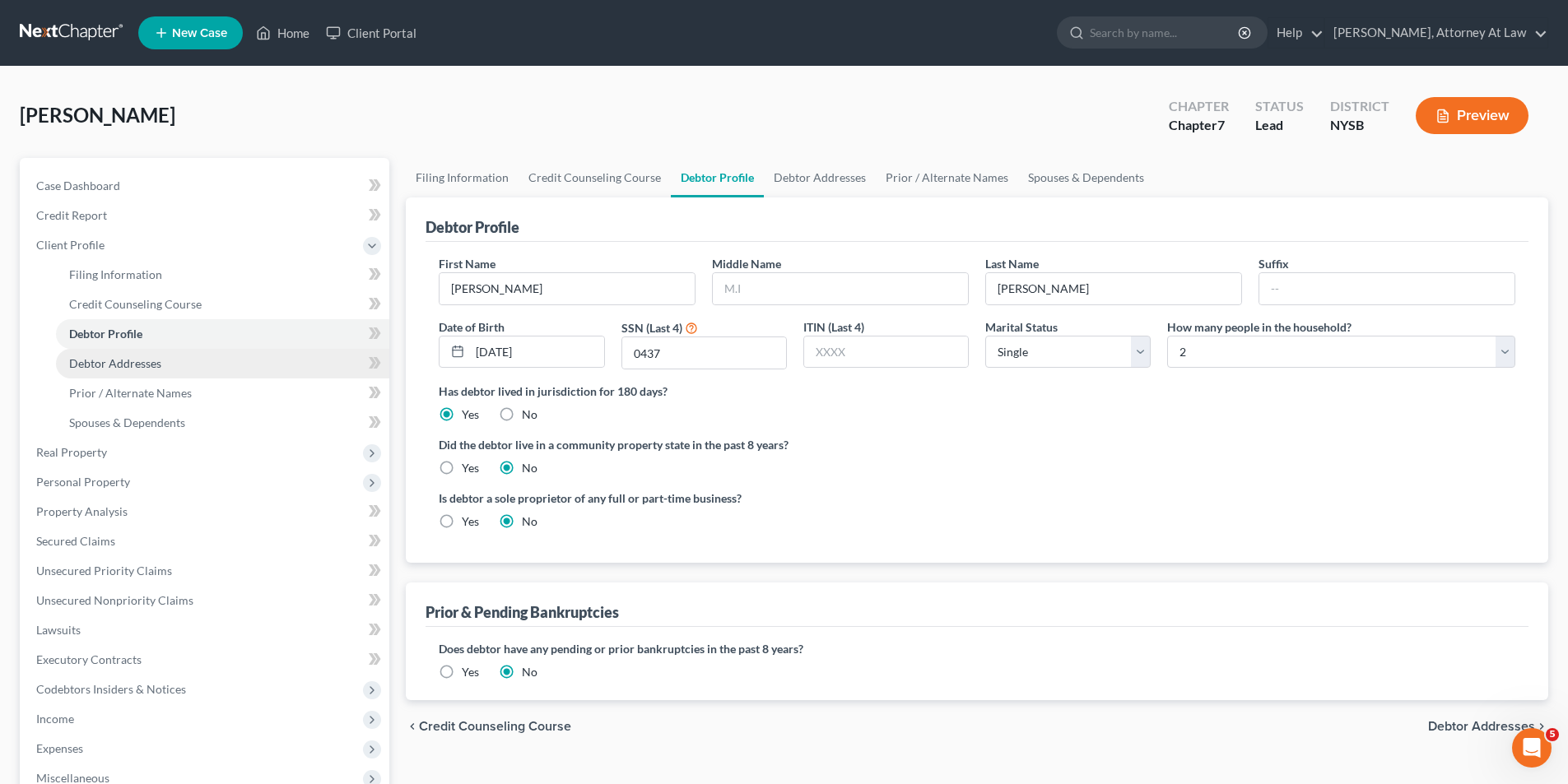
click at [208, 374] on link "Debtor Addresses" at bounding box center [223, 363] width 333 height 29
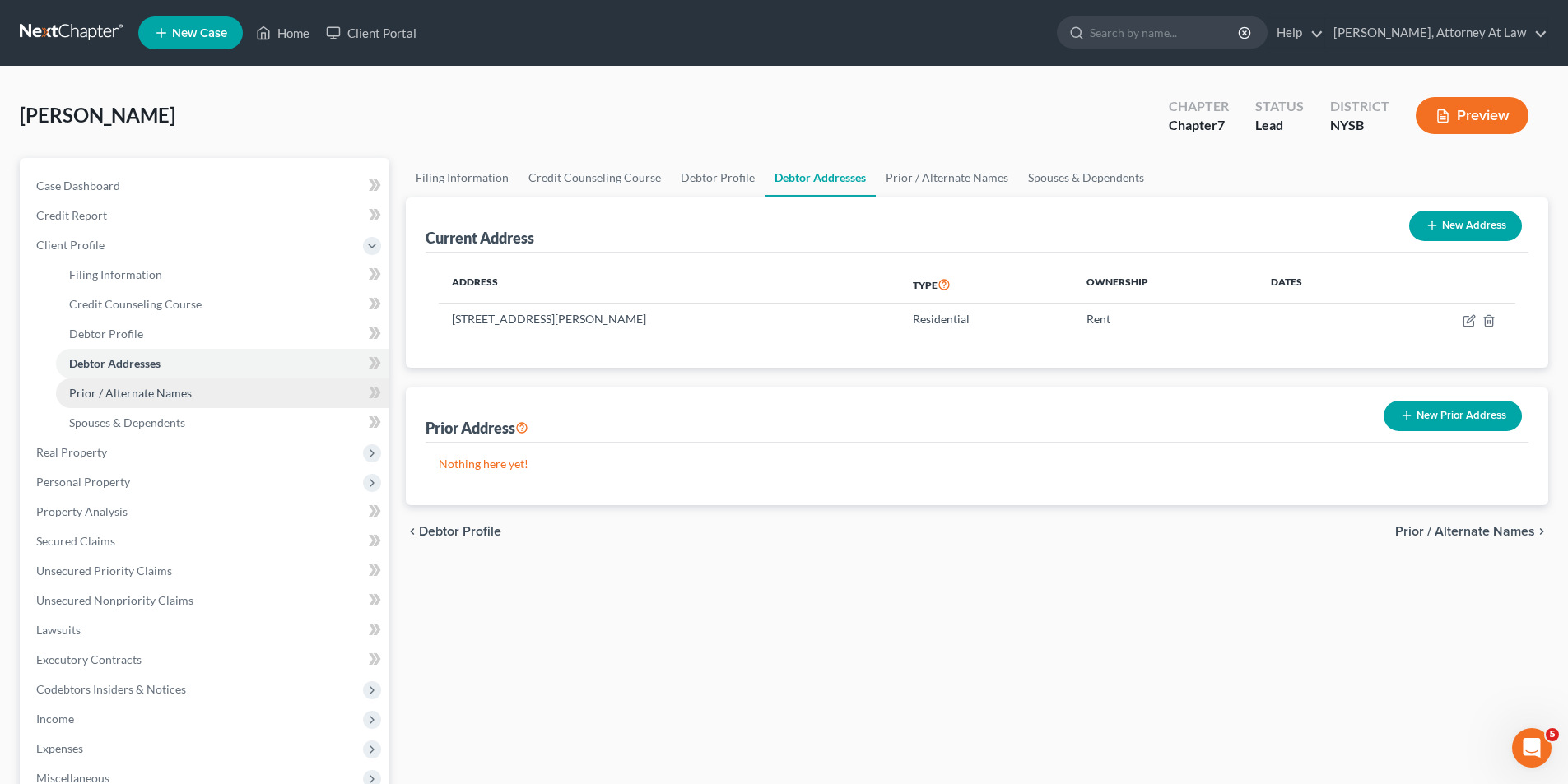
click at [203, 399] on link "Prior / Alternate Names" at bounding box center [223, 393] width 333 height 29
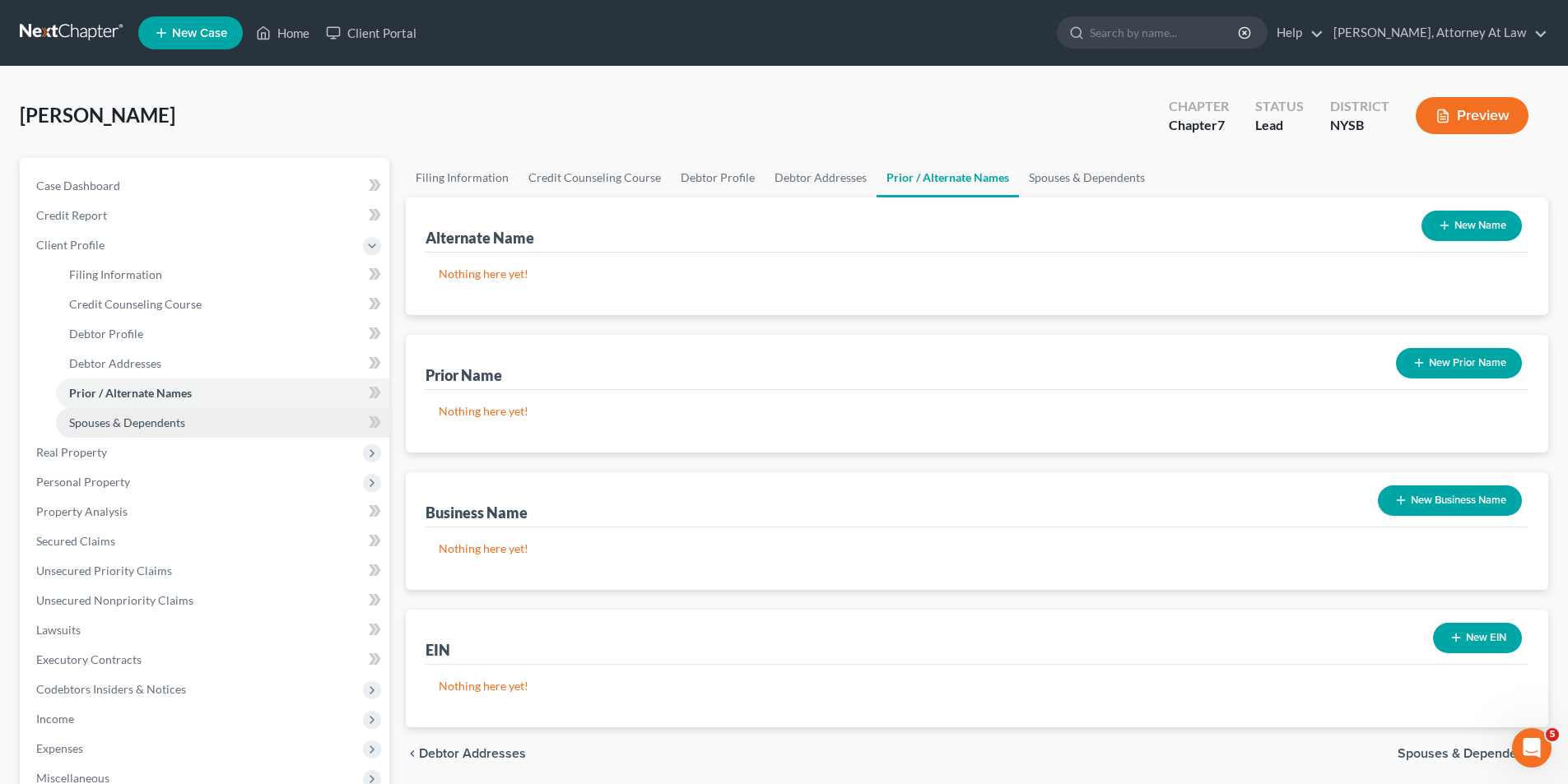
click at [196, 421] on link "Spouses & Dependents" at bounding box center [223, 422] width 333 height 29
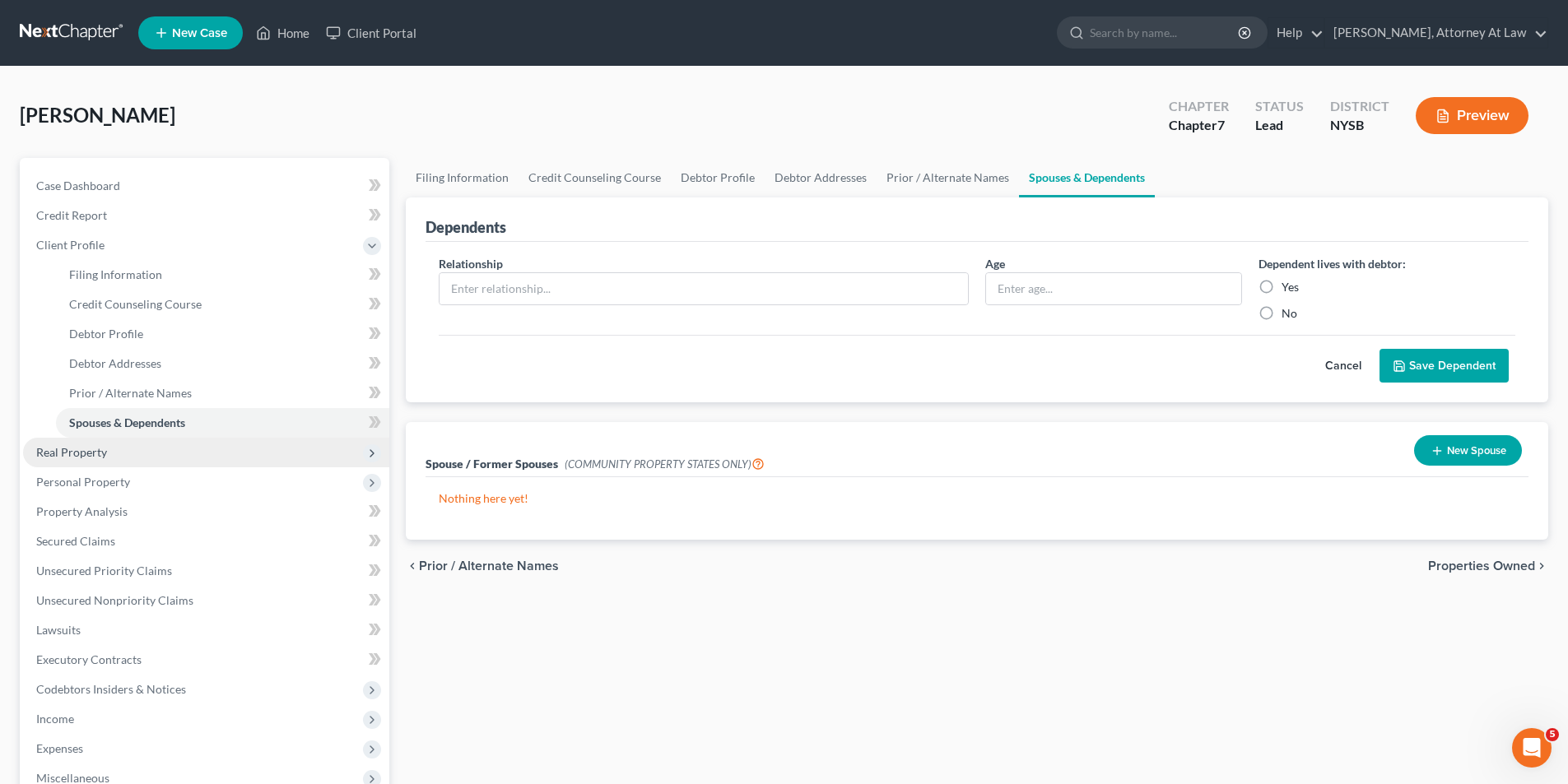
click at [113, 451] on span "Real Property" at bounding box center [206, 453] width 366 height 29
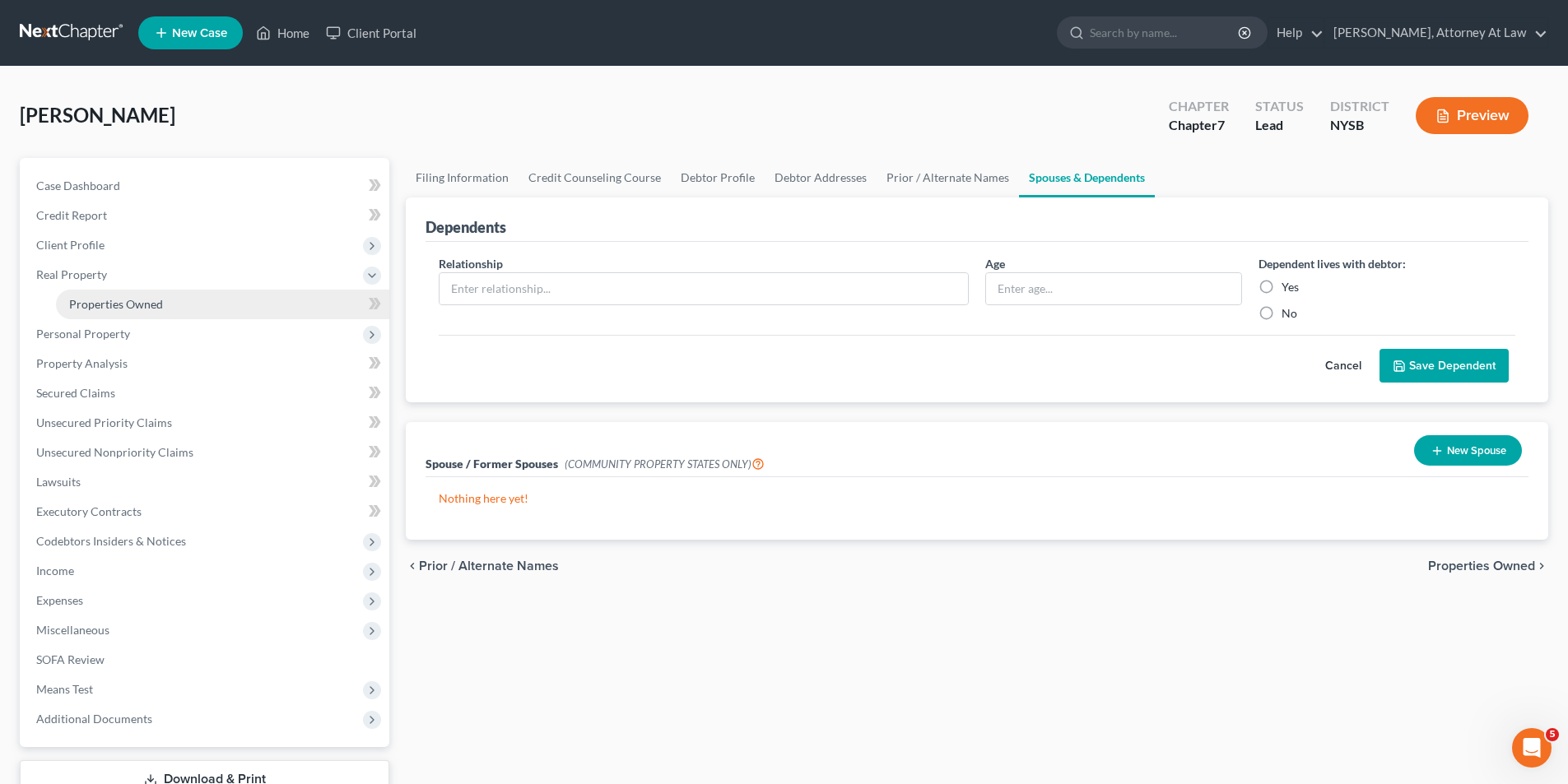
click at [201, 307] on link "Properties Owned" at bounding box center [223, 304] width 333 height 29
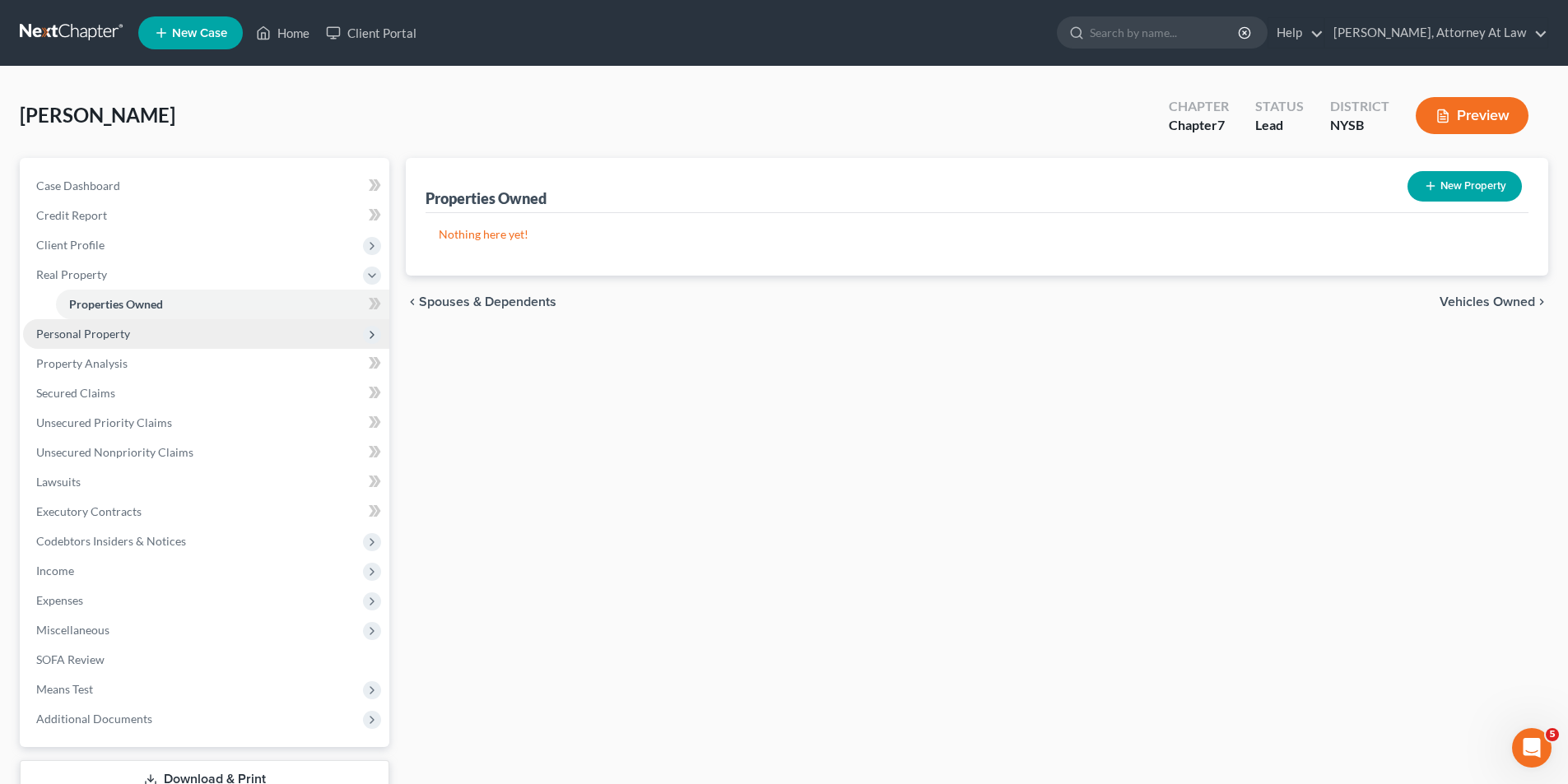
click at [192, 337] on span "Personal Property" at bounding box center [206, 334] width 366 height 29
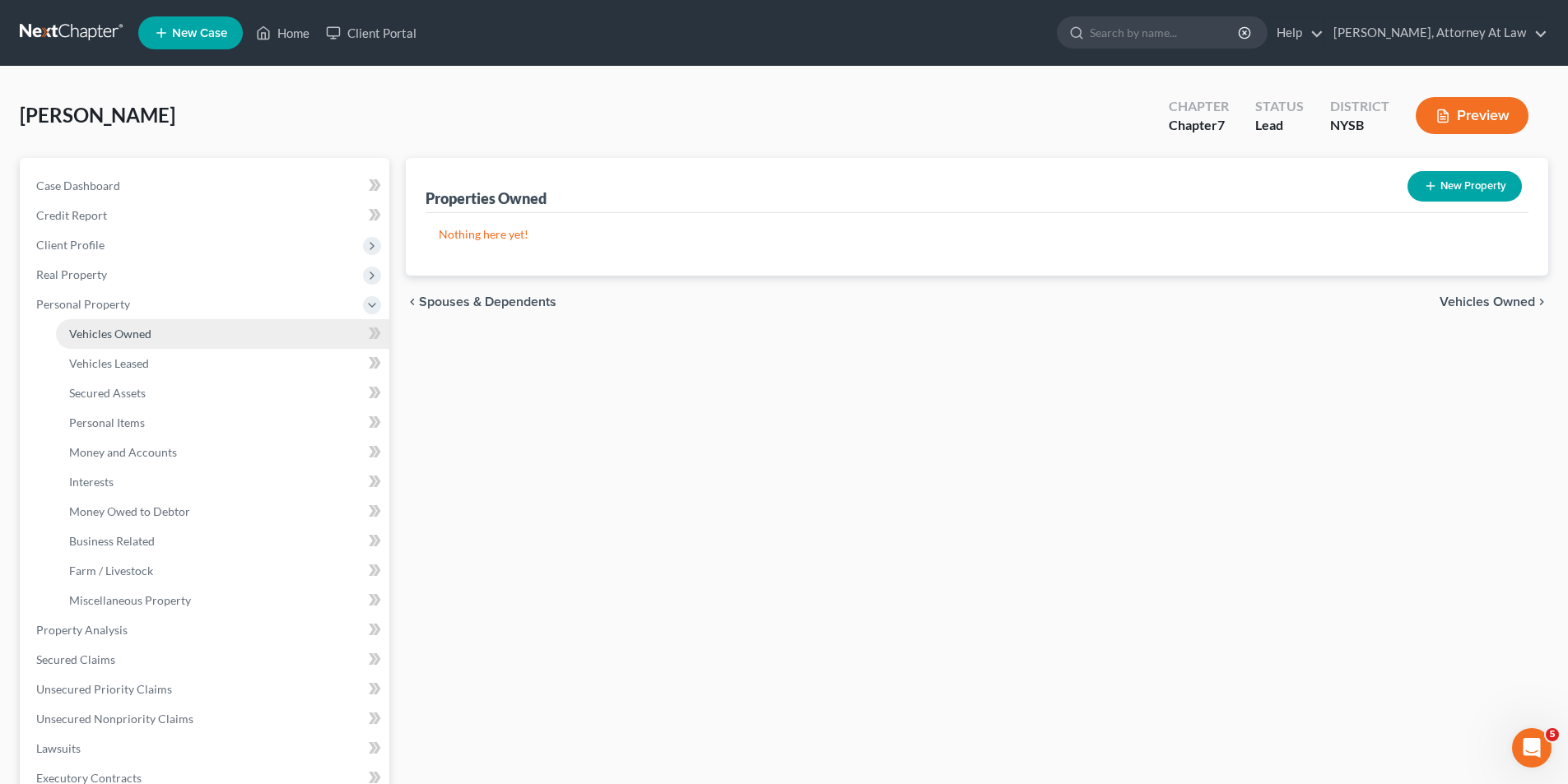
click at [151, 337] on link "Vehicles Owned" at bounding box center [223, 334] width 333 height 29
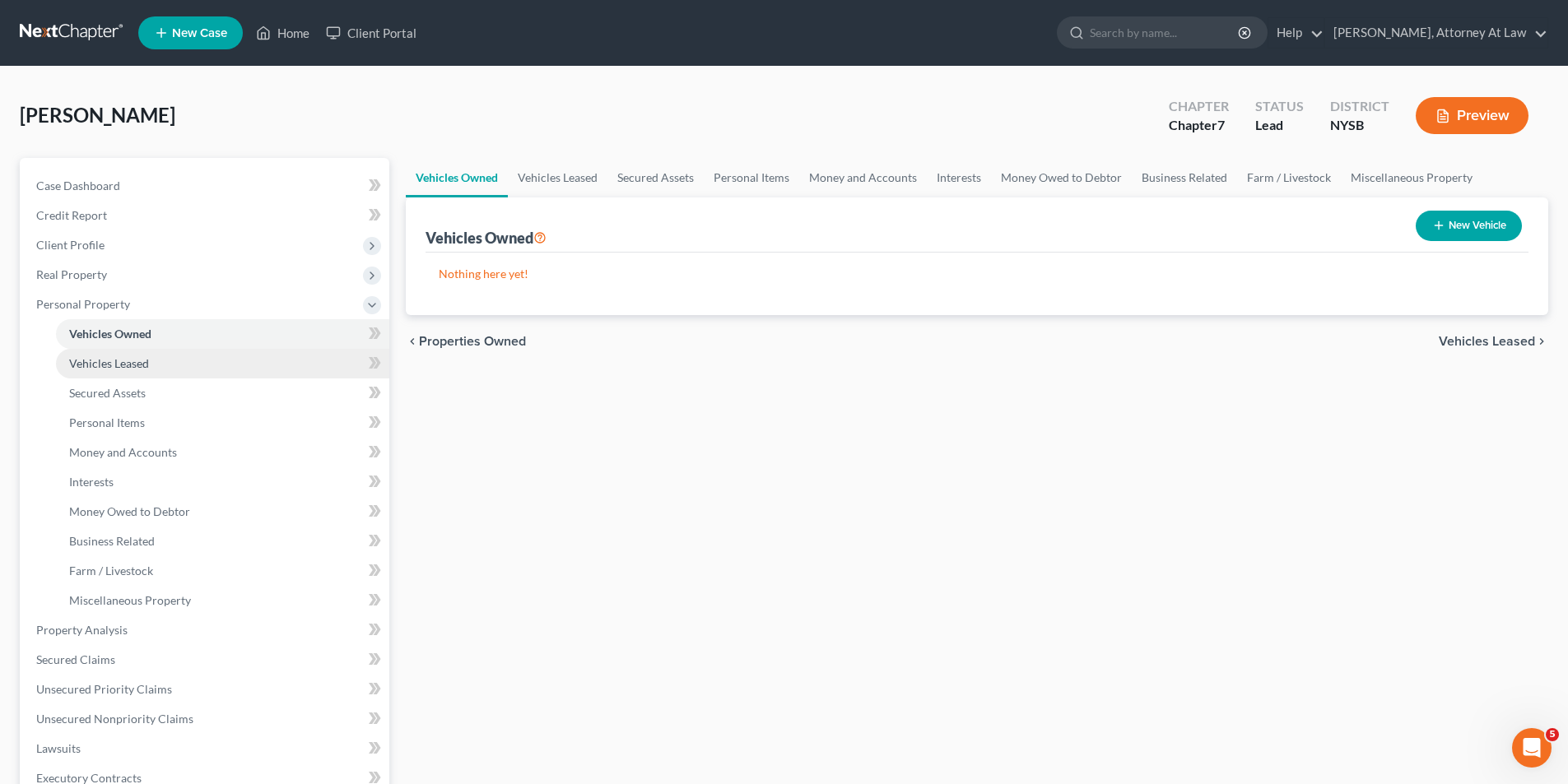
click at [149, 364] on link "Vehicles Leased" at bounding box center [223, 363] width 333 height 29
click at [191, 341] on link "Vehicles Owned" at bounding box center [223, 334] width 333 height 29
click at [1450, 228] on button "New Vehicle" at bounding box center [1468, 225] width 107 height 30
select select "0"
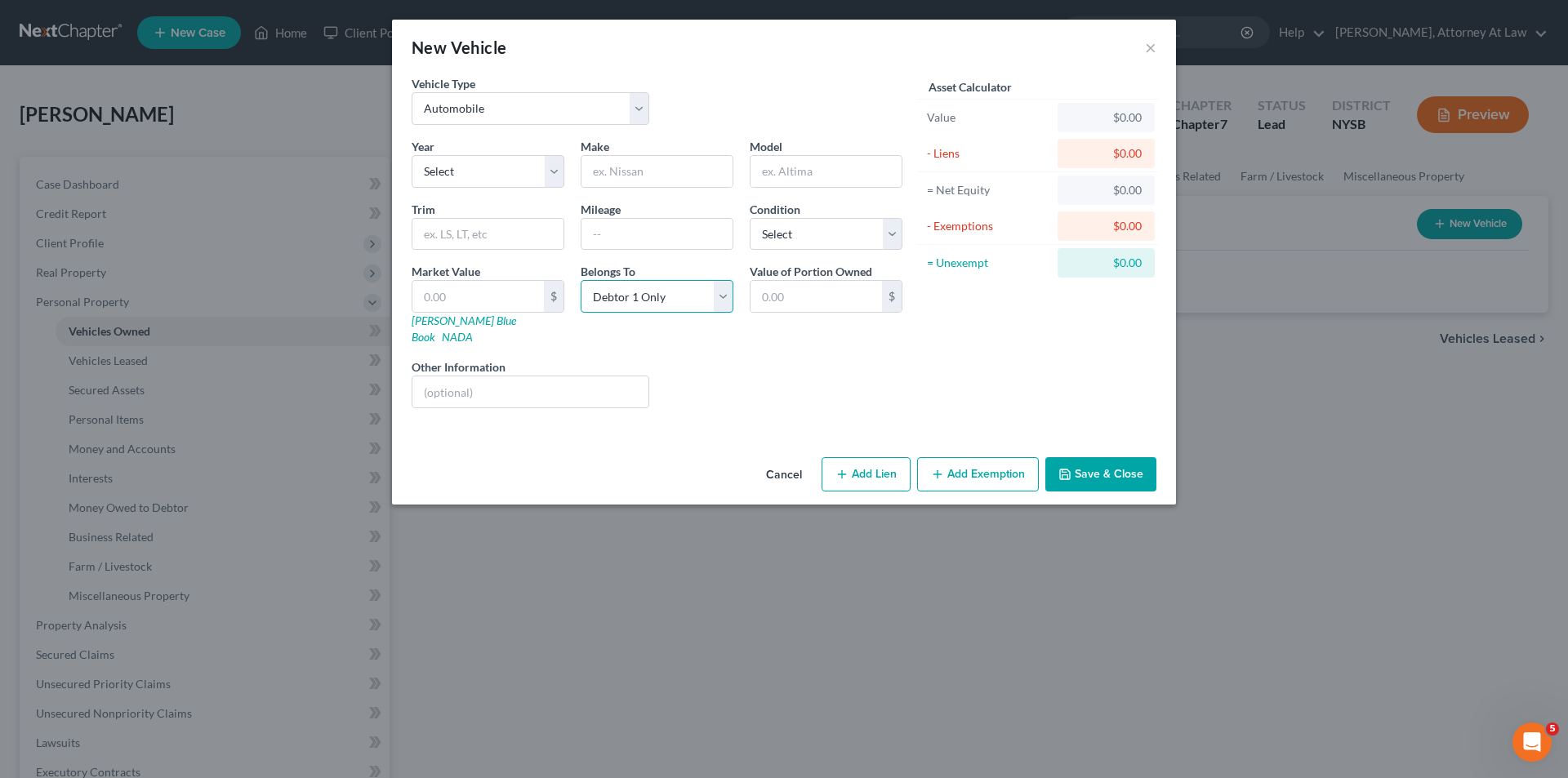
click at [718, 291] on select "Select Debtor 1 Only Debtor 2 Only Debtor 1 And Debtor 2 Only At Least One Of T…" at bounding box center [657, 297] width 153 height 32
click at [778, 458] on button "Cancel" at bounding box center [784, 475] width 62 height 32
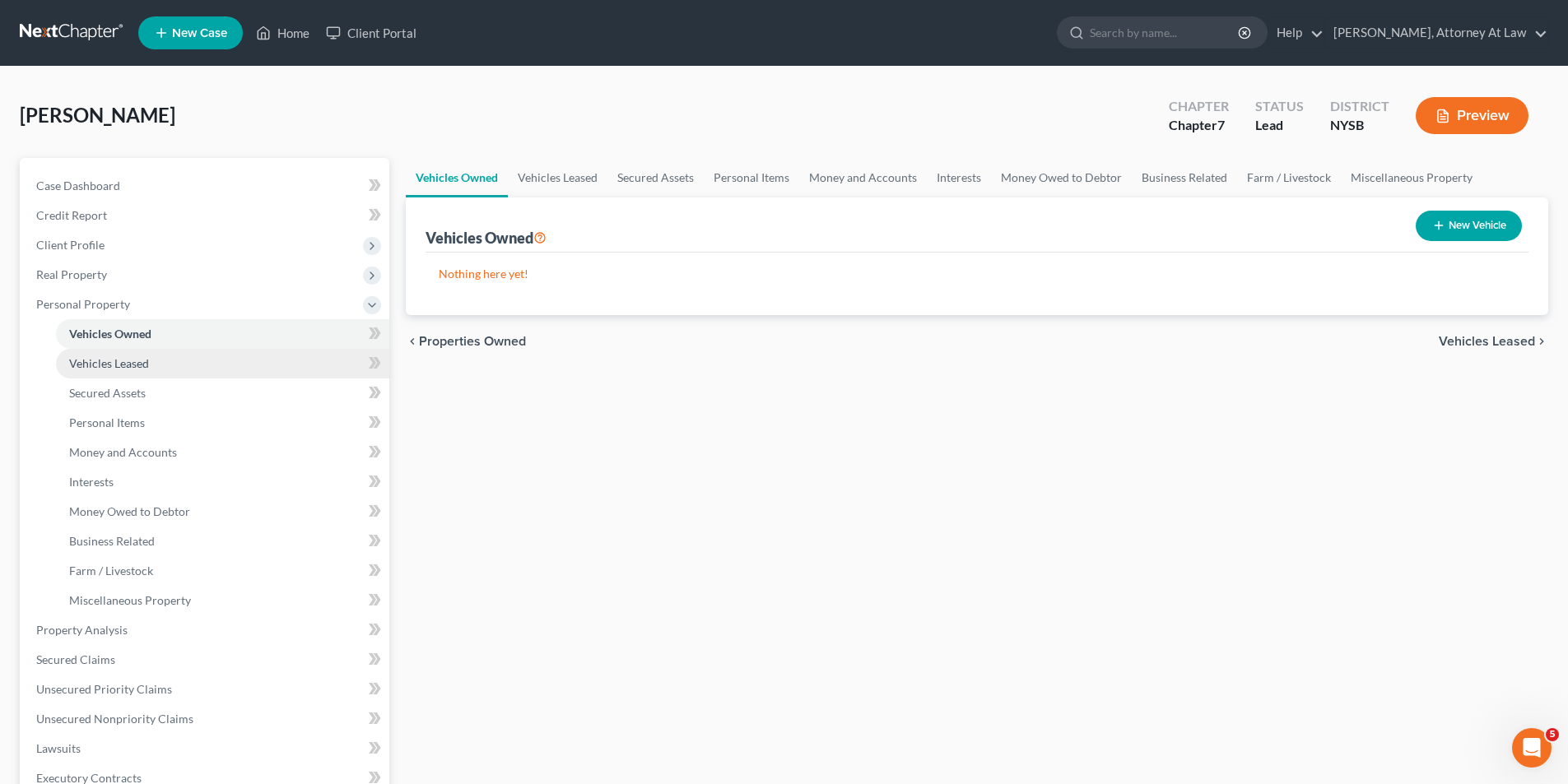
click at [225, 365] on link "Vehicles Leased" at bounding box center [223, 363] width 333 height 29
click at [1443, 238] on button "New Vehicle Leased" at bounding box center [1449, 225] width 143 height 30
select select "0"
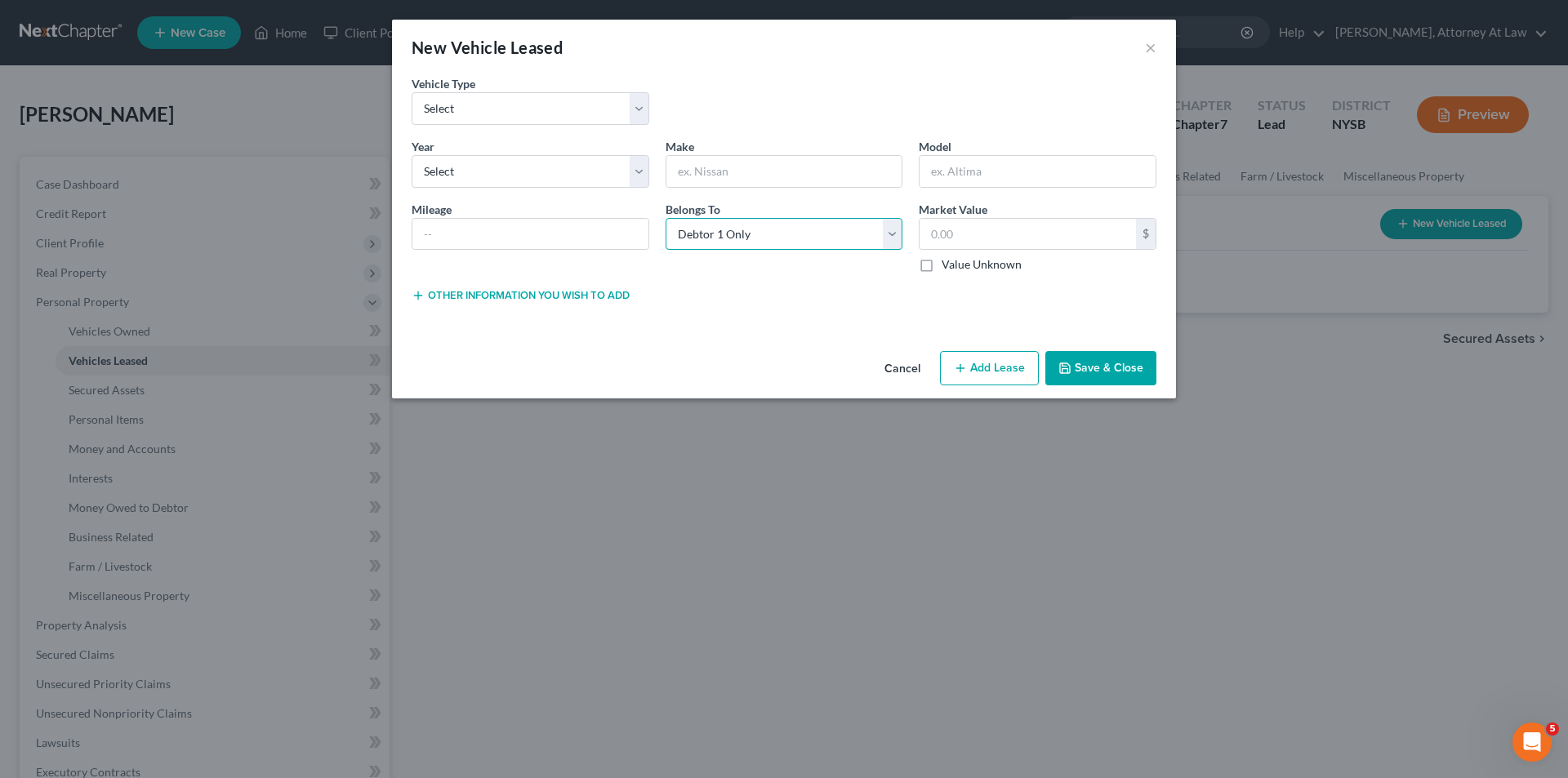
click at [851, 226] on select "Select Debtor 1 Only Debtor 2 Only Debtor 1 And Debtor 2 Only At Least One Of T…" at bounding box center [784, 234] width 238 height 32
click at [896, 368] on button "Cancel" at bounding box center [902, 369] width 62 height 32
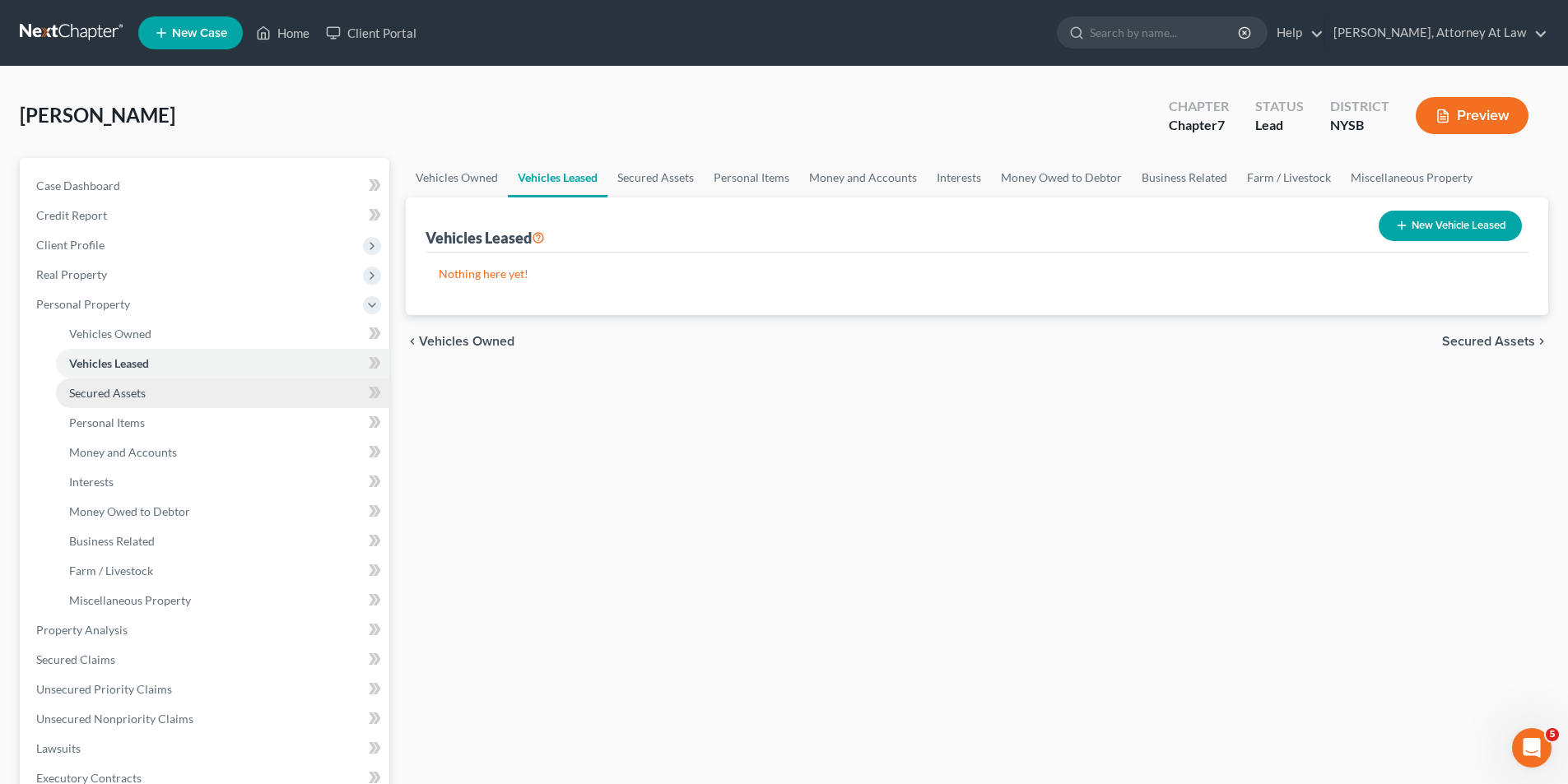
click at [168, 398] on link "Secured Assets" at bounding box center [223, 393] width 333 height 29
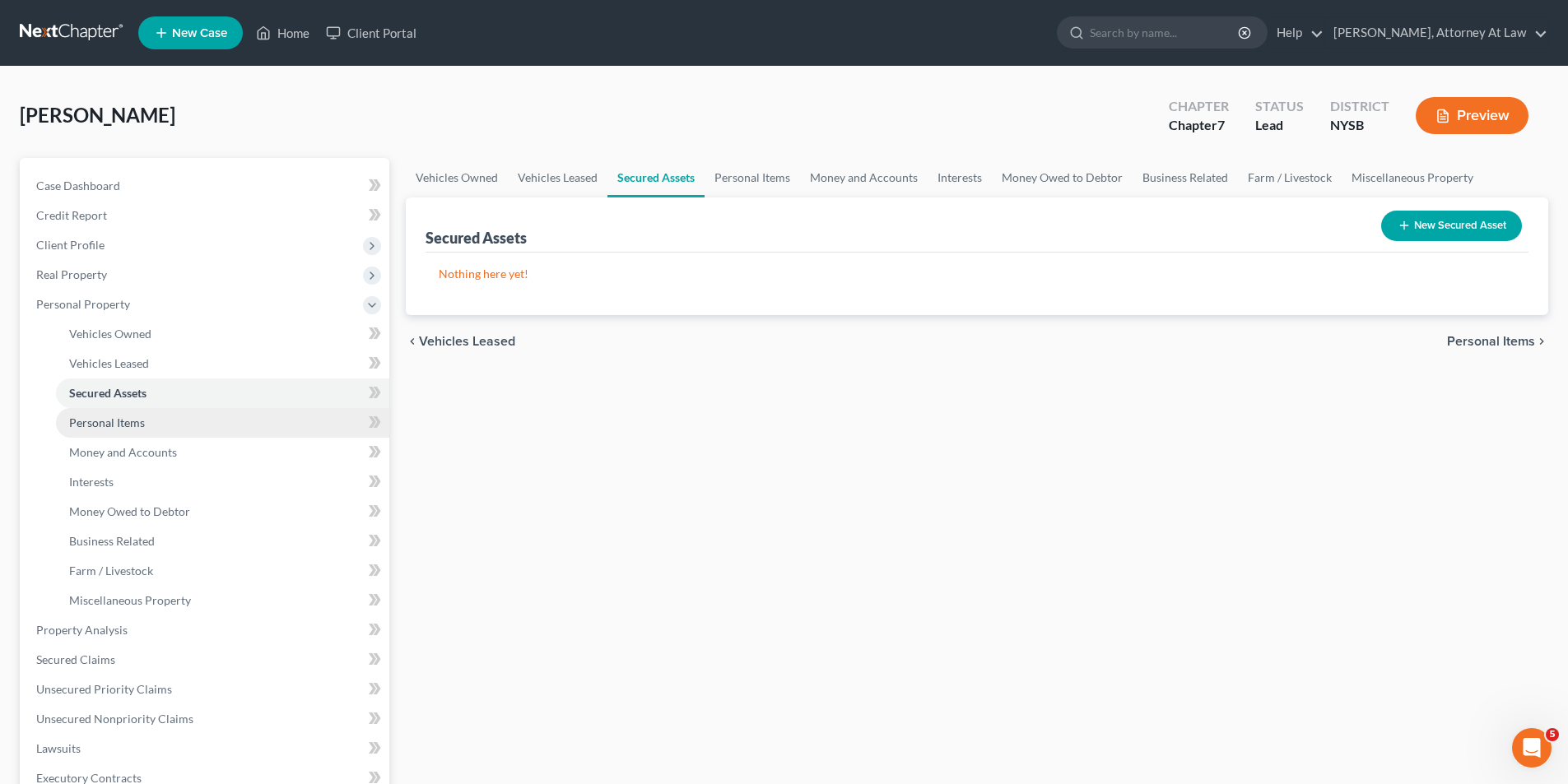
click at [174, 425] on link "Personal Items" at bounding box center [223, 422] width 333 height 29
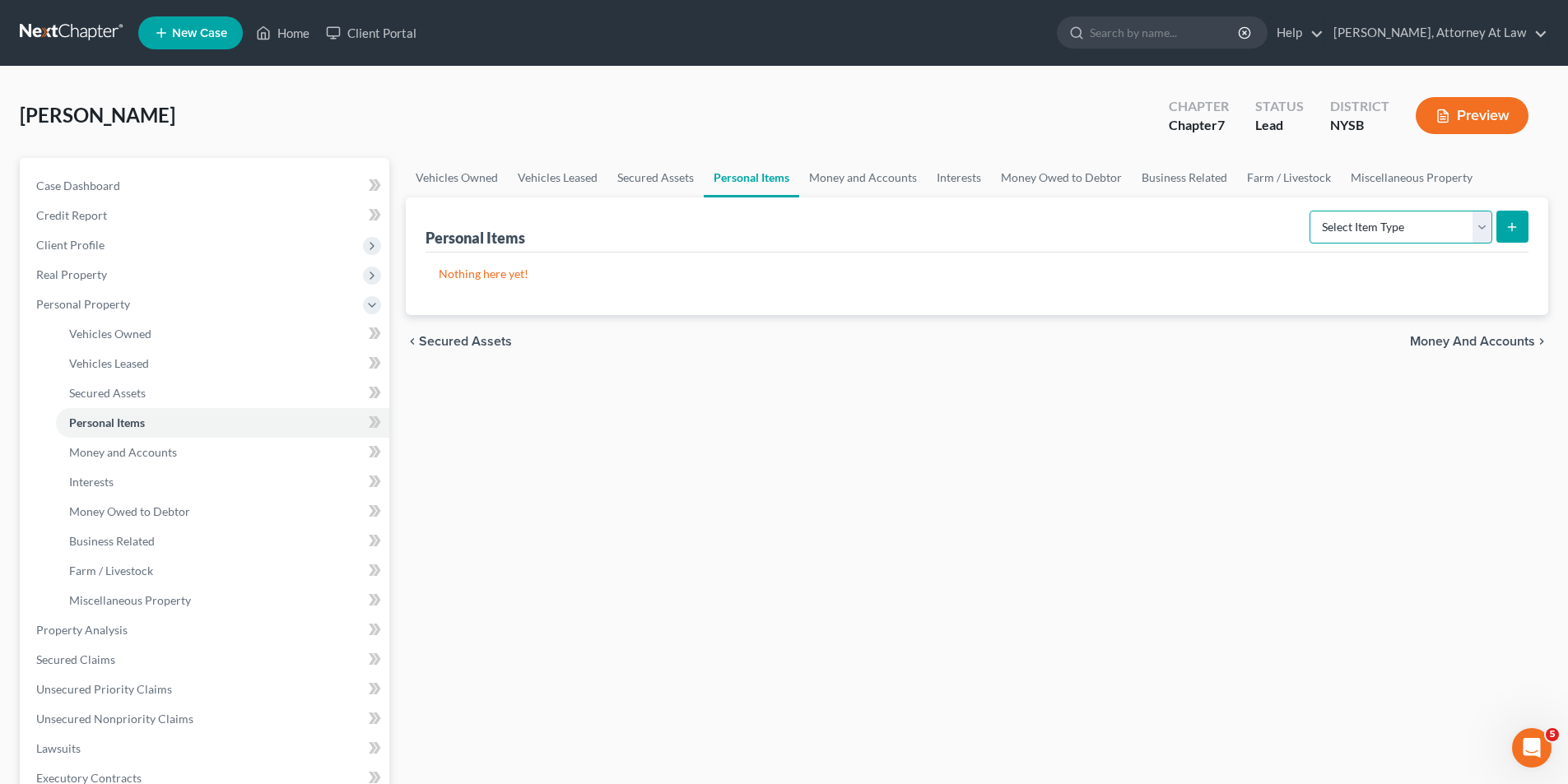
click at [1483, 226] on select "Select Item Type Clothing Collectibles Of Value Electronics Firearms Household …" at bounding box center [1400, 227] width 183 height 33
click at [1478, 224] on select "Select Item Type Clothing Collectibles Of Value Electronics Firearms Household …" at bounding box center [1400, 227] width 183 height 33
select select "household_goods"
click at [1311, 210] on select "Select Item Type Clothing Collectibles Of Value Electronics Firearms Household …" at bounding box center [1400, 227] width 183 height 33
click at [1522, 234] on button "submit" at bounding box center [1511, 226] width 32 height 32
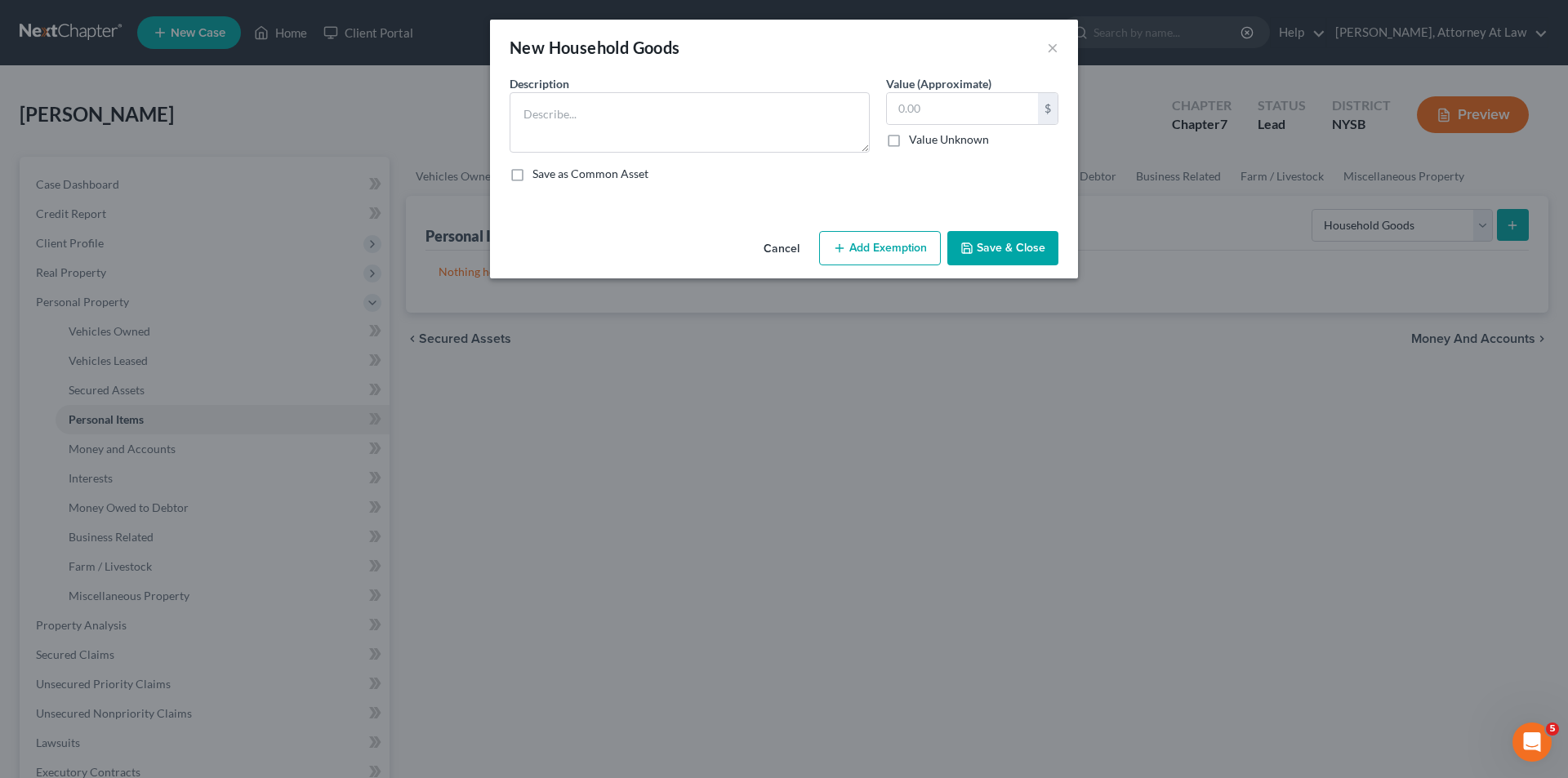
click at [787, 244] on button "Cancel" at bounding box center [781, 249] width 62 height 32
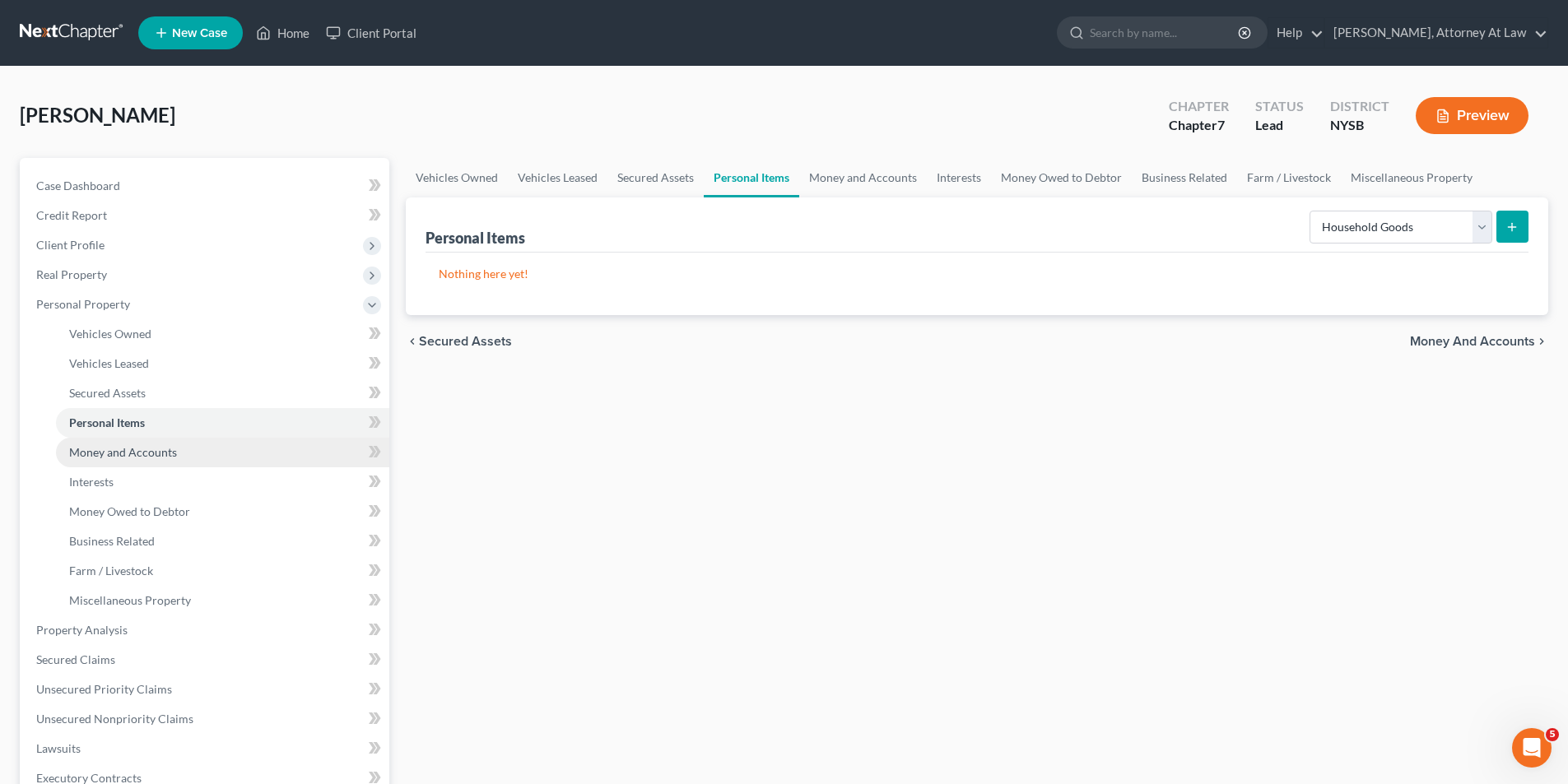
click at [221, 461] on link "Money and Accounts" at bounding box center [223, 453] width 333 height 29
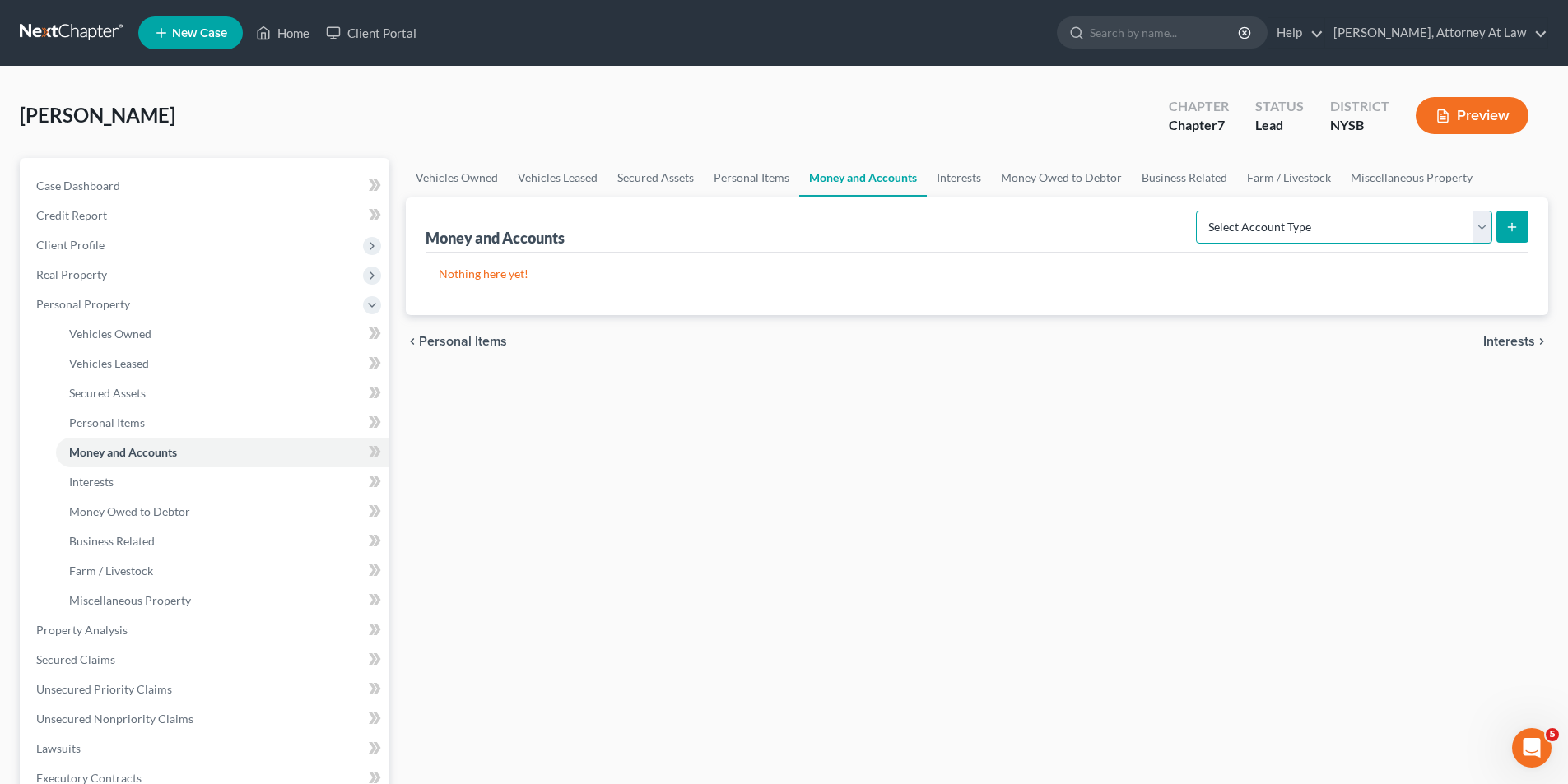
click at [1481, 235] on select "Select Account Type Brokerage Cash on Hand Certificates of Deposit Checking Acc…" at bounding box center [1344, 227] width 296 height 33
select select "checking"
click at [1199, 210] on select "Select Account Type Brokerage Cash on Hand Certificates of Deposit Checking Acc…" at bounding box center [1344, 227] width 296 height 33
click at [1521, 216] on button "submit" at bounding box center [1511, 226] width 32 height 32
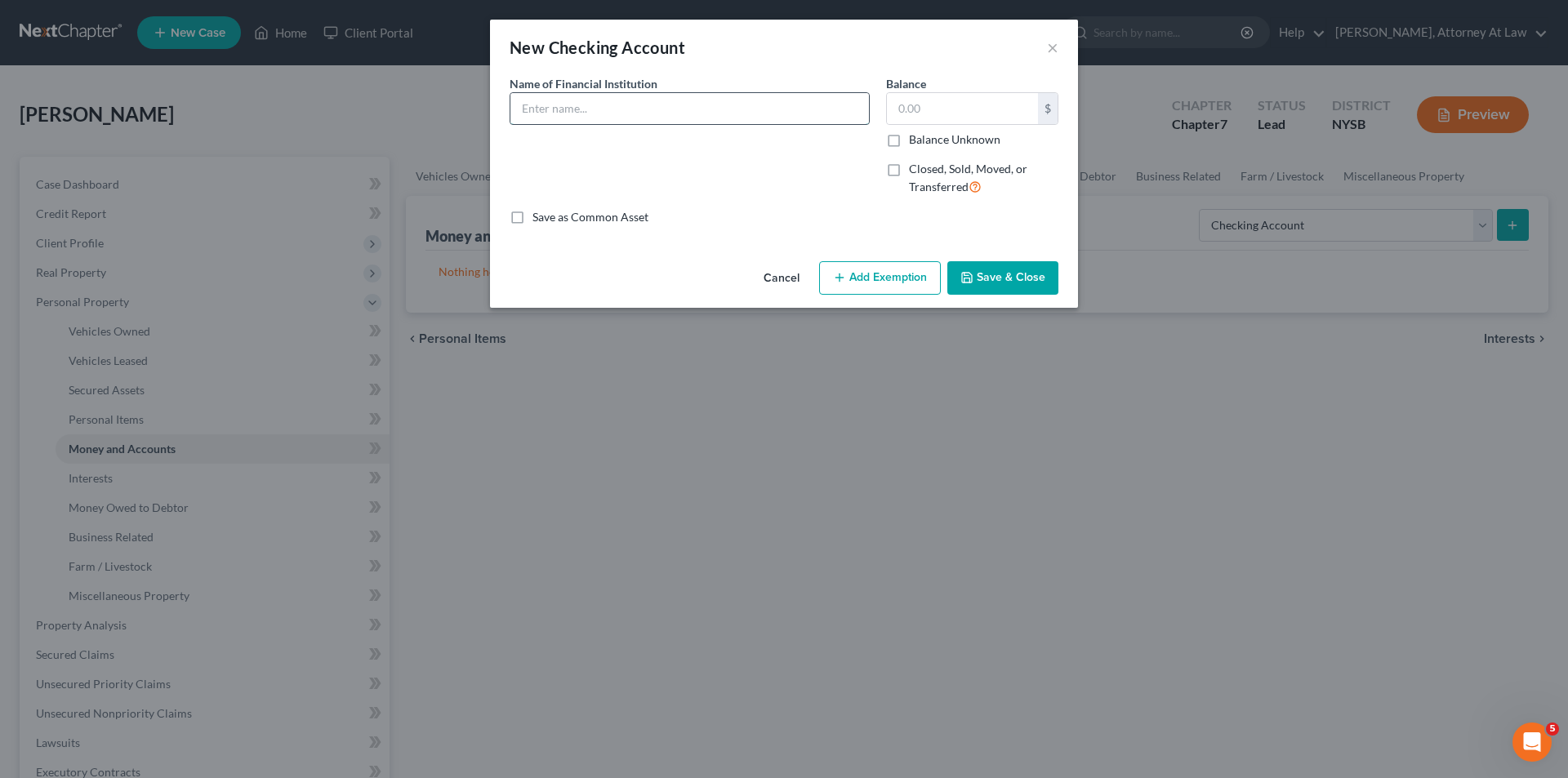
click at [796, 104] on input "text" at bounding box center [690, 108] width 358 height 31
type input "TD Bank"
click at [963, 120] on input "text" at bounding box center [962, 108] width 151 height 31
type input "237.00"
click at [784, 178] on div "Name of Financial Institution * TD Bank" at bounding box center [690, 141] width 377 height 134
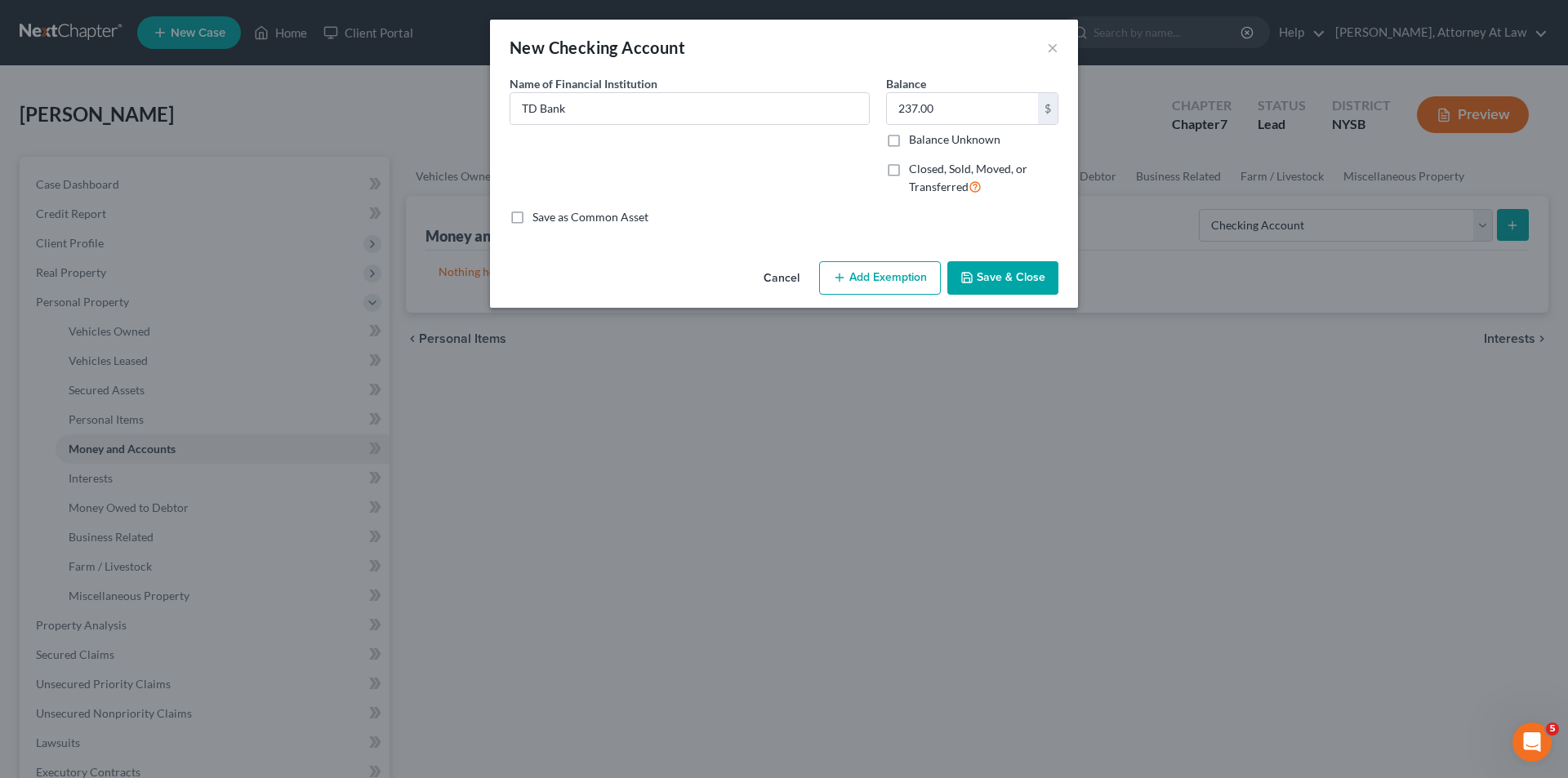
click at [907, 289] on button "Add Exemption" at bounding box center [880, 278] width 122 height 34
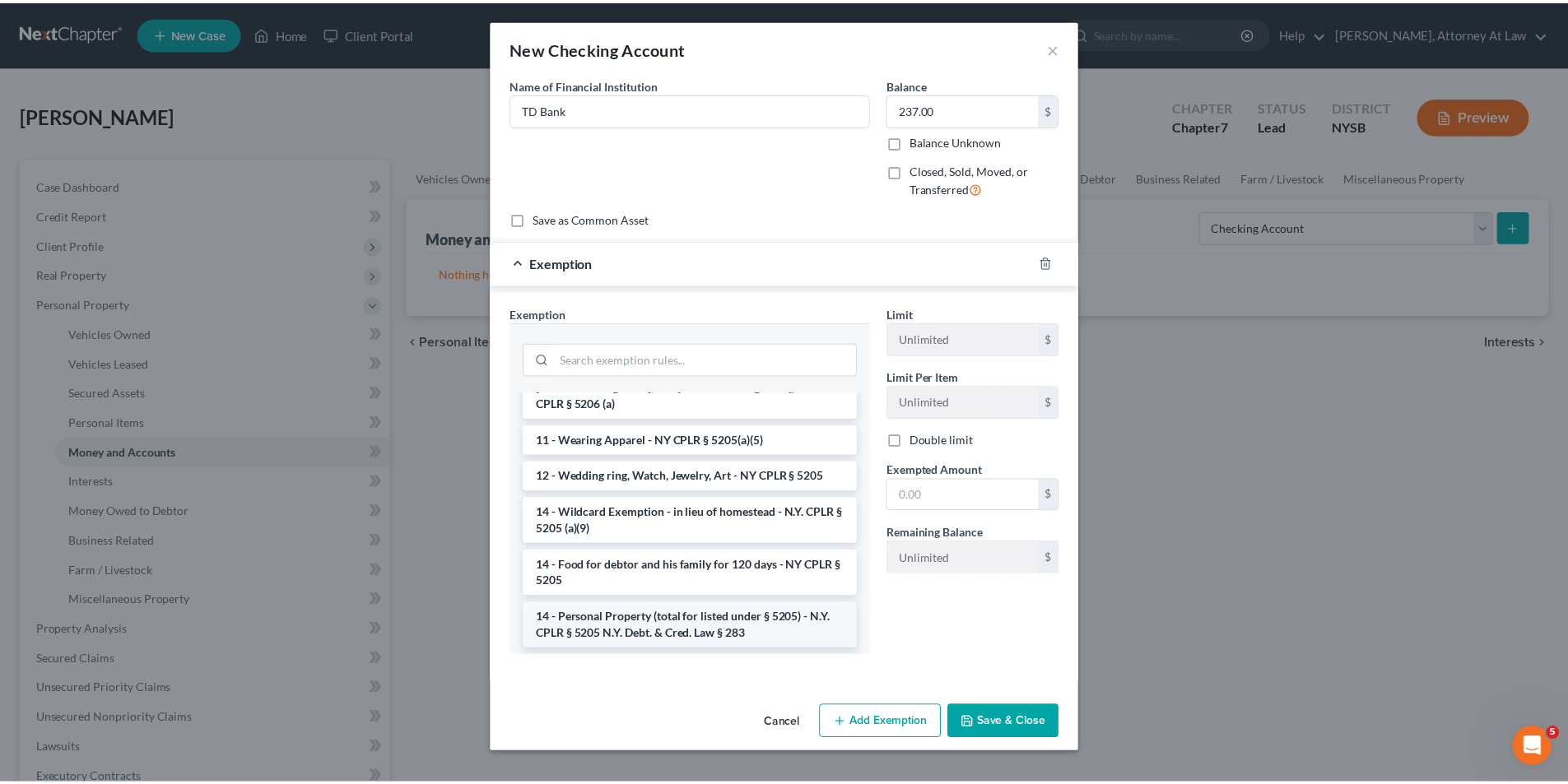
scroll to position [411, 0]
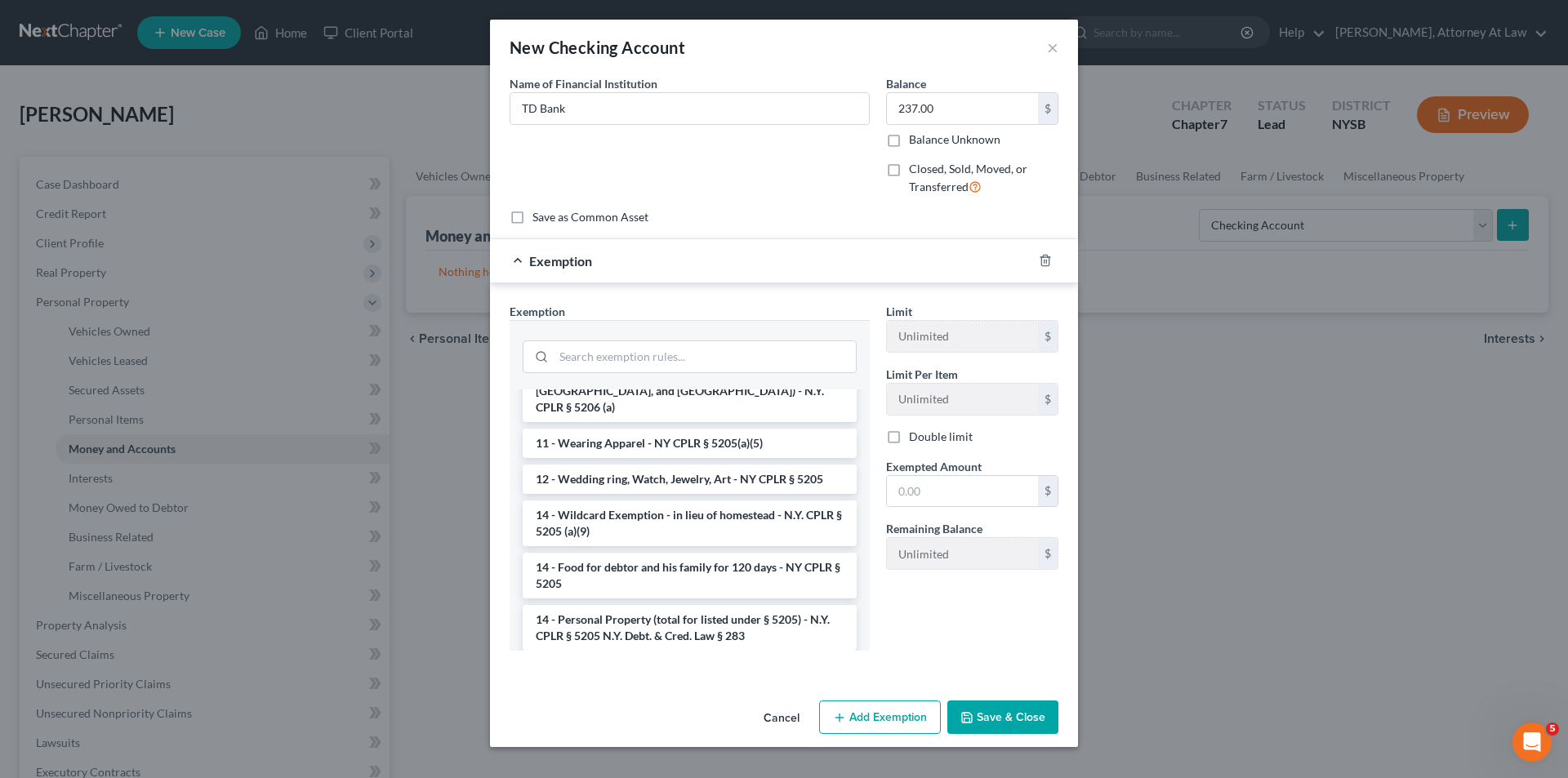
click at [1001, 710] on button "Save & Close" at bounding box center [1003, 717] width 111 height 34
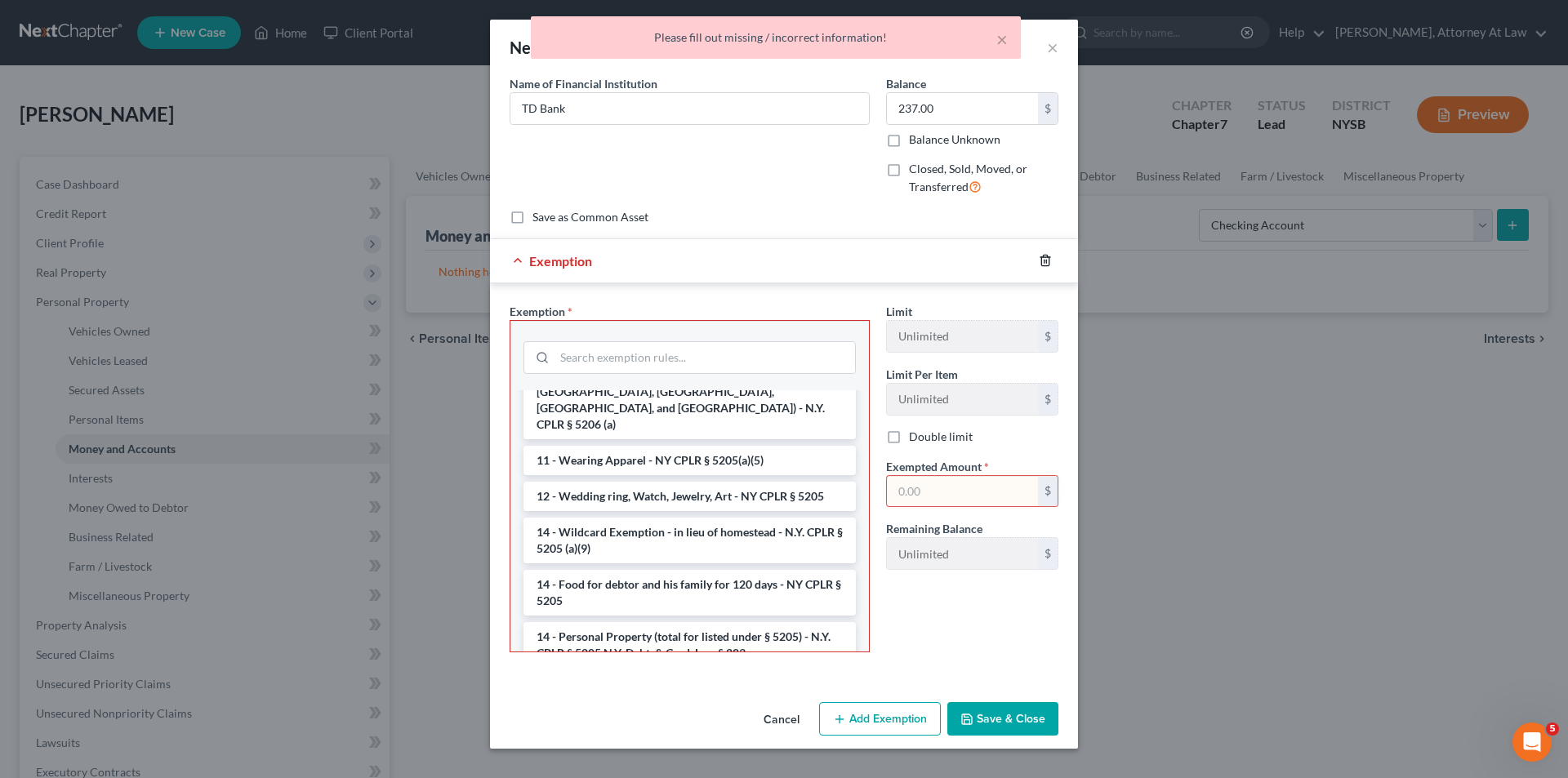
click at [1048, 258] on icon "button" at bounding box center [1044, 260] width 13 height 13
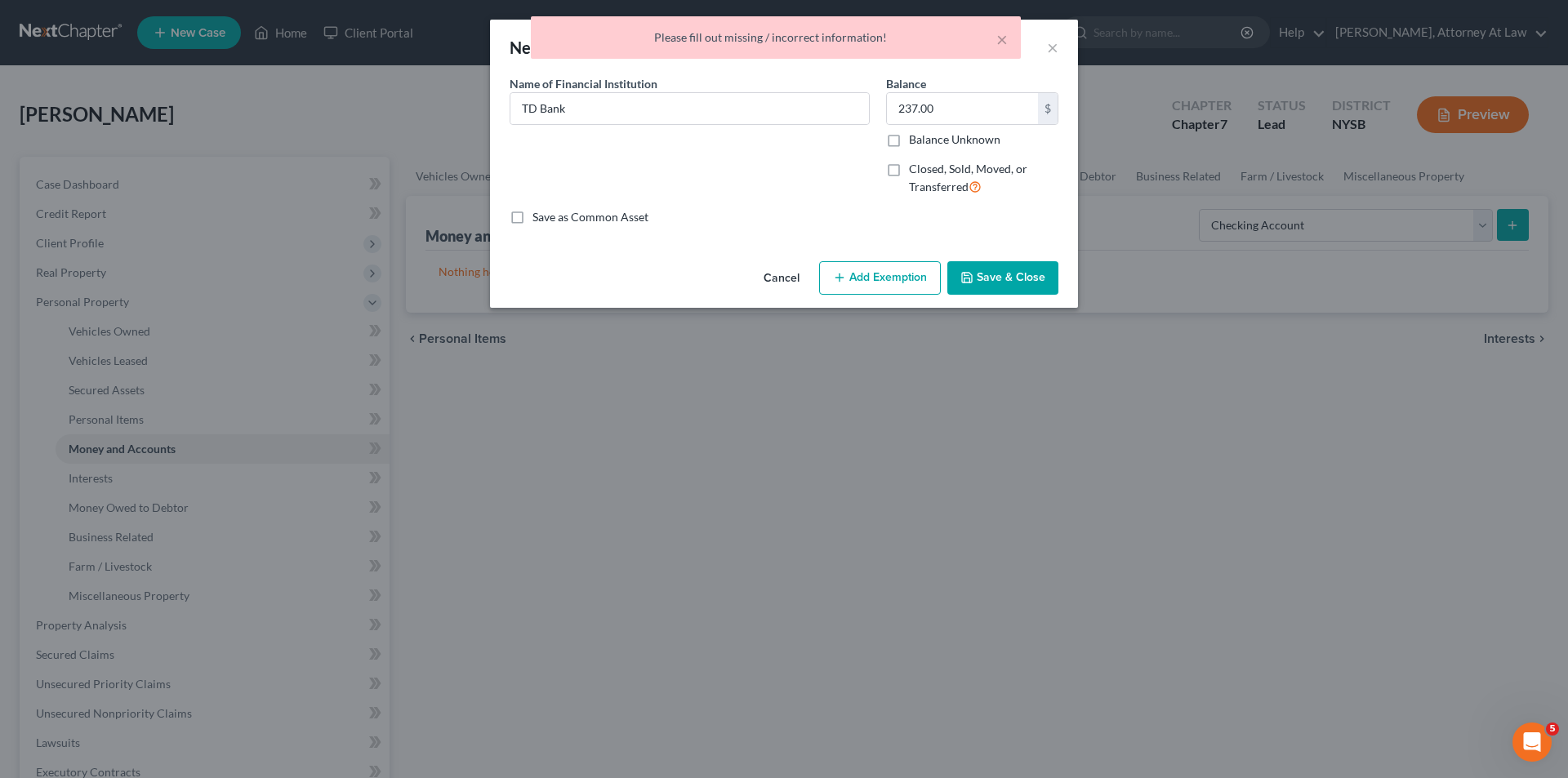
click at [1018, 266] on button "Save & Close" at bounding box center [1003, 278] width 111 height 34
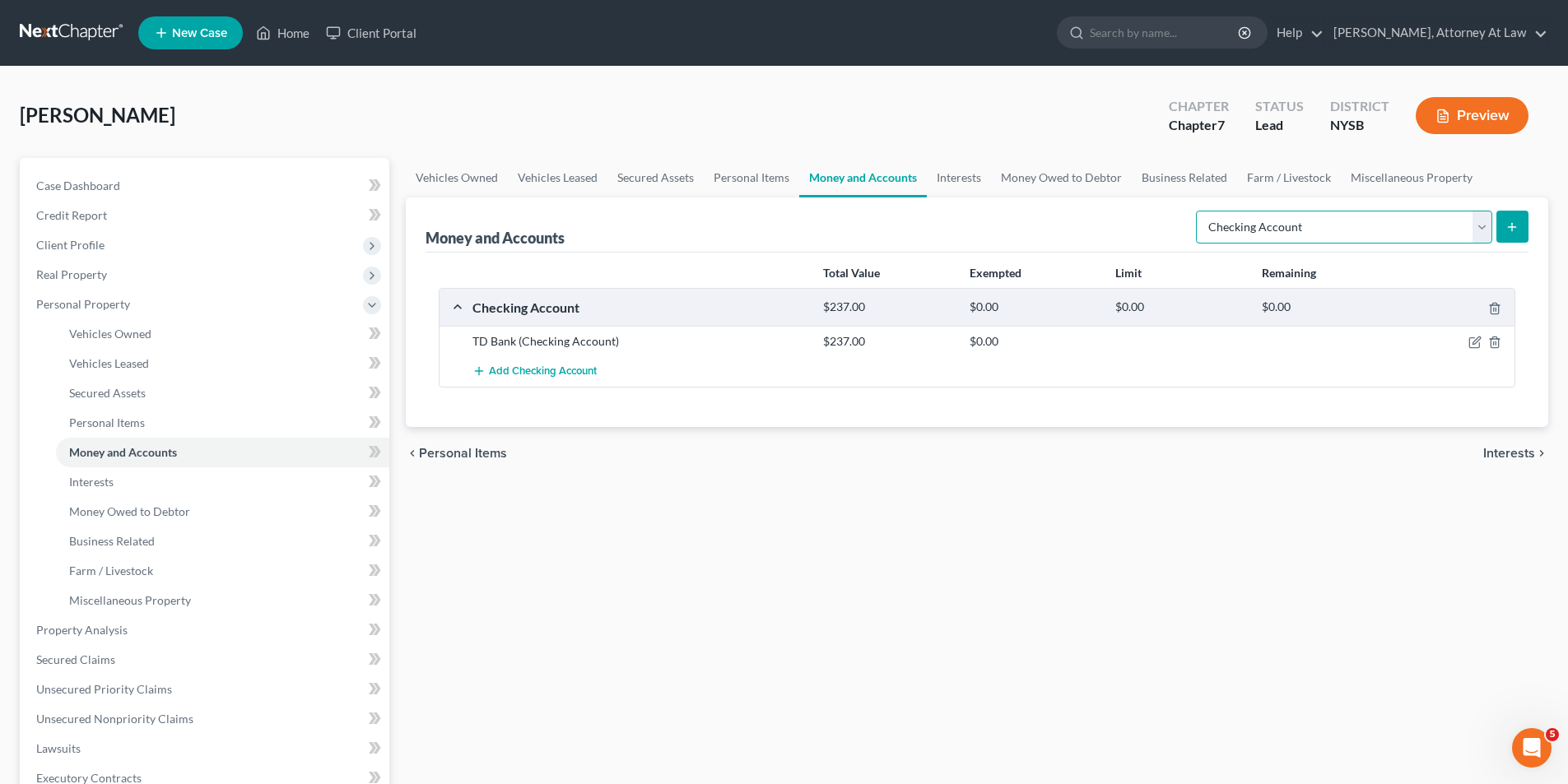
click at [1481, 228] on select "Select Account Type Brokerage Cash on Hand Certificates of Deposit Checking Acc…" at bounding box center [1344, 227] width 296 height 33
click at [262, 473] on link "Interests" at bounding box center [223, 482] width 333 height 29
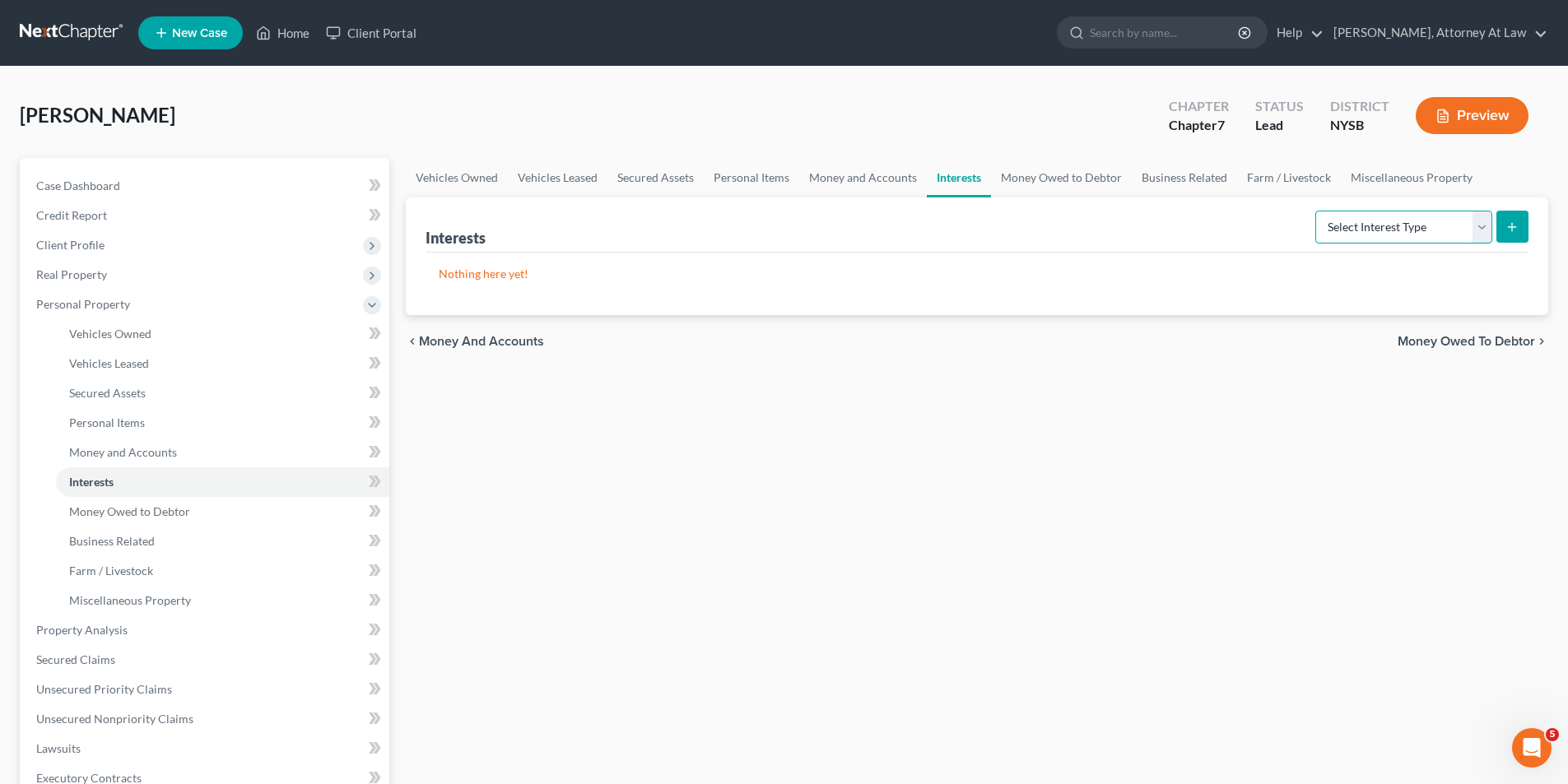
click at [1461, 234] on select "Select Interest Type 401K Annuity Bond Education IRA Government Bond Government…" at bounding box center [1404, 227] width 177 height 33
select select "401k"
click at [1316, 210] on select "Select Interest Type 401K Annuity Bond Education IRA Government Bond Government…" at bounding box center [1404, 227] width 177 height 33
click at [1510, 230] on icon "submit" at bounding box center [1511, 227] width 13 height 13
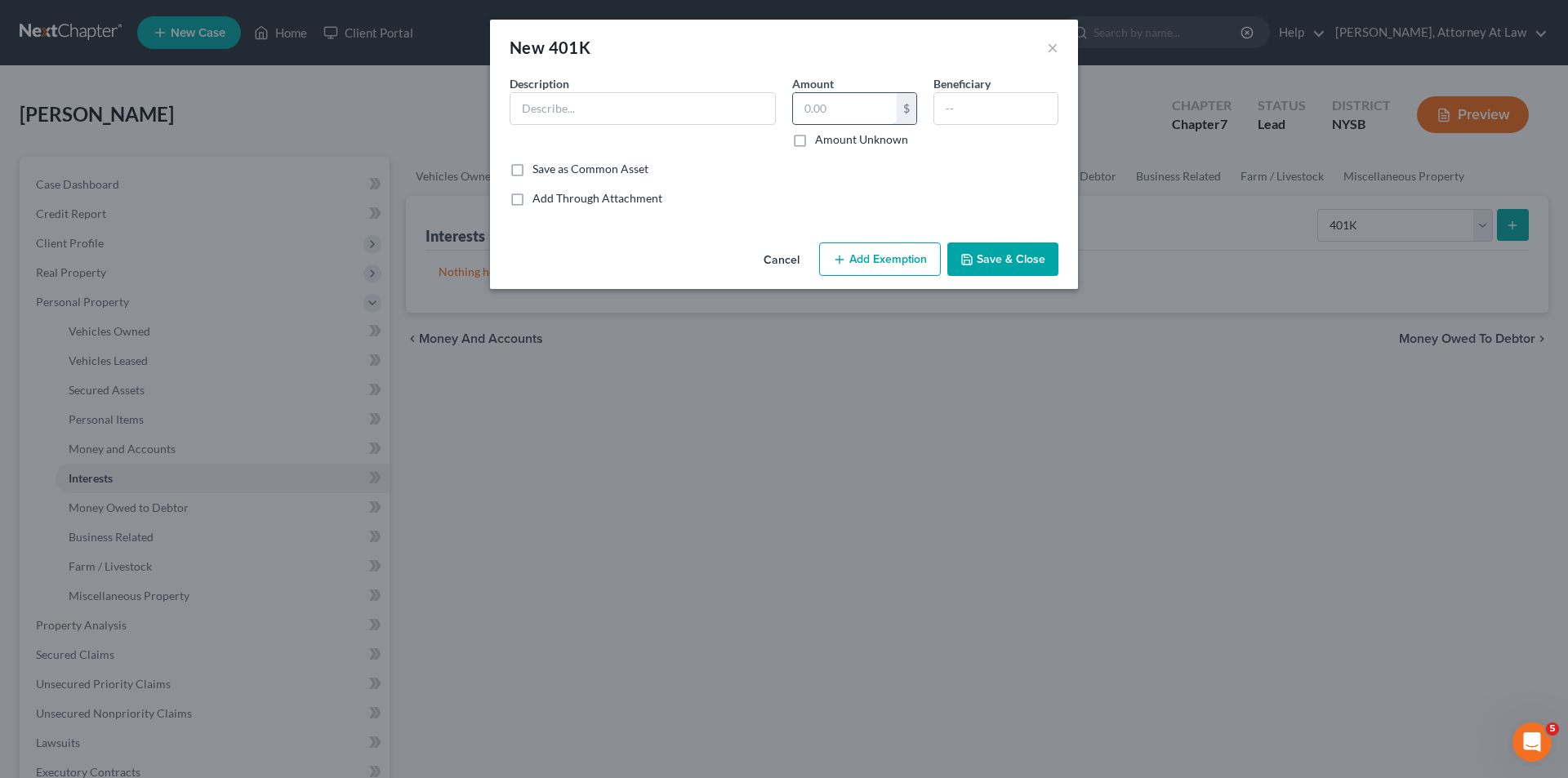
click at [853, 116] on input "text" at bounding box center [845, 108] width 104 height 31
type input "25,000"
click at [963, 101] on input "text" at bounding box center [996, 108] width 124 height 31
type input "n"
click at [976, 259] on button "Save & Close" at bounding box center [1003, 259] width 111 height 34
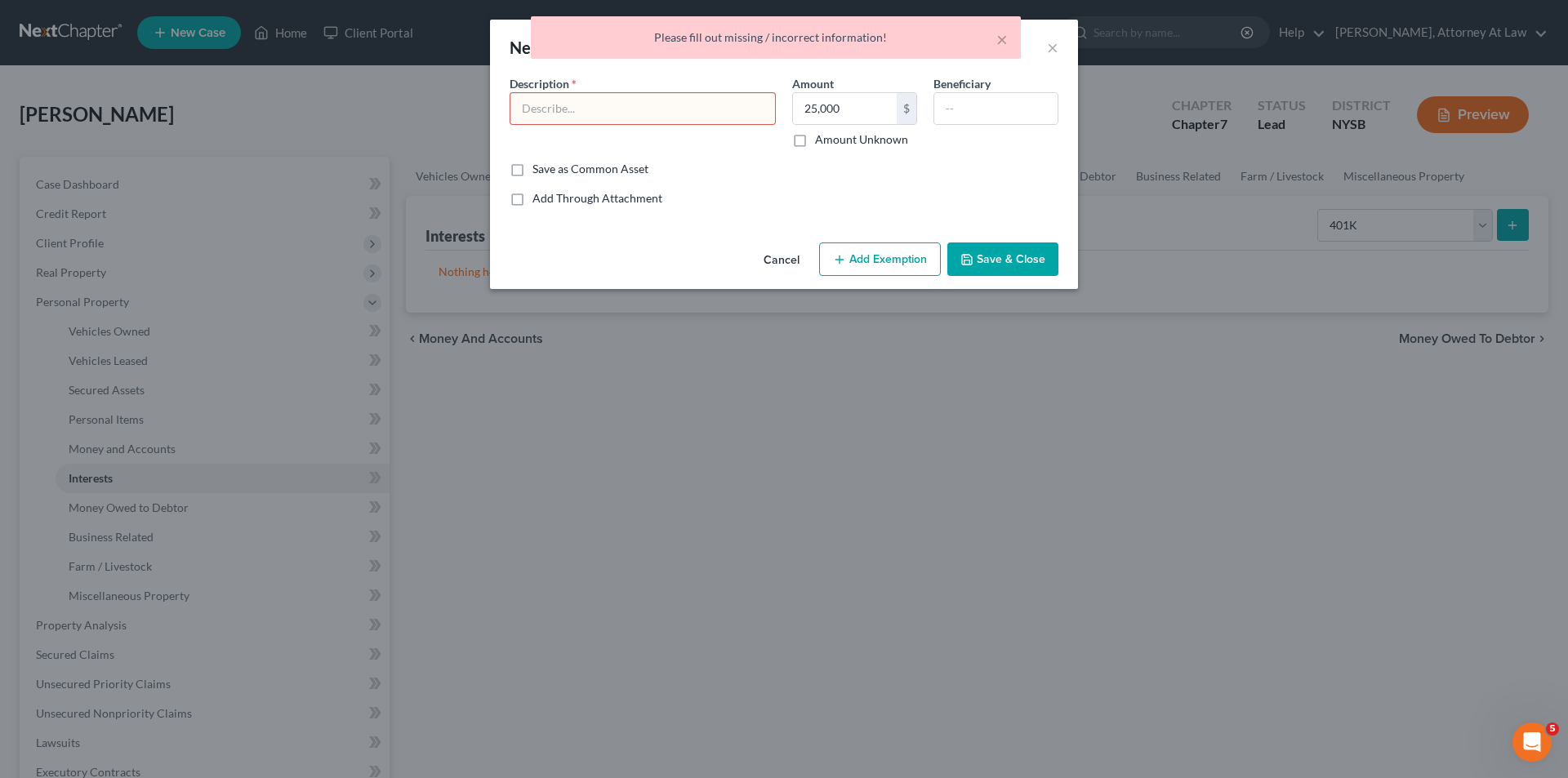
click at [674, 111] on input "text" at bounding box center [643, 108] width 264 height 31
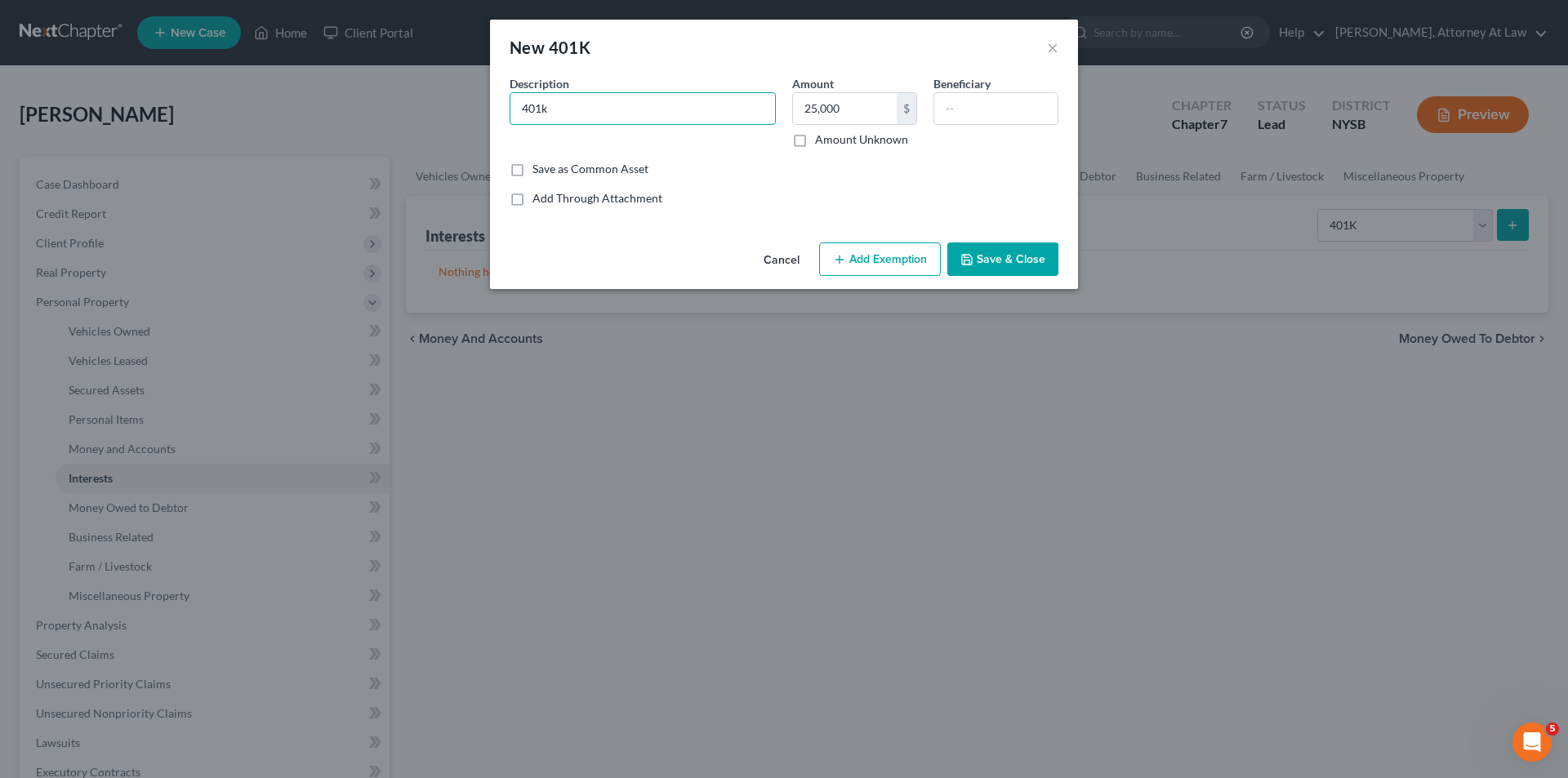
type input "401k"
click at [1044, 260] on button "Save & Close" at bounding box center [1003, 259] width 111 height 34
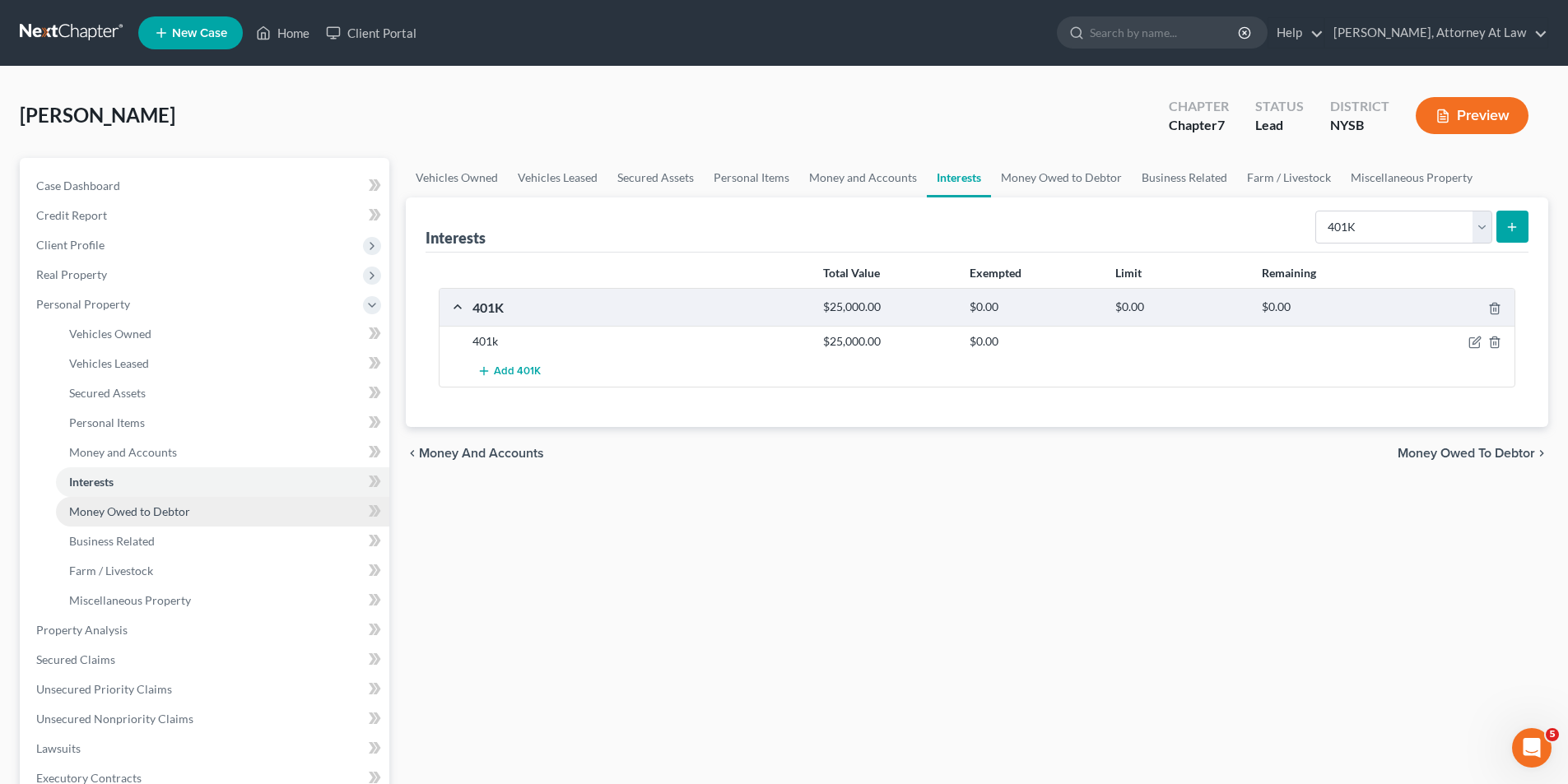
click at [199, 511] on link "Money Owed to Debtor" at bounding box center [223, 511] width 333 height 29
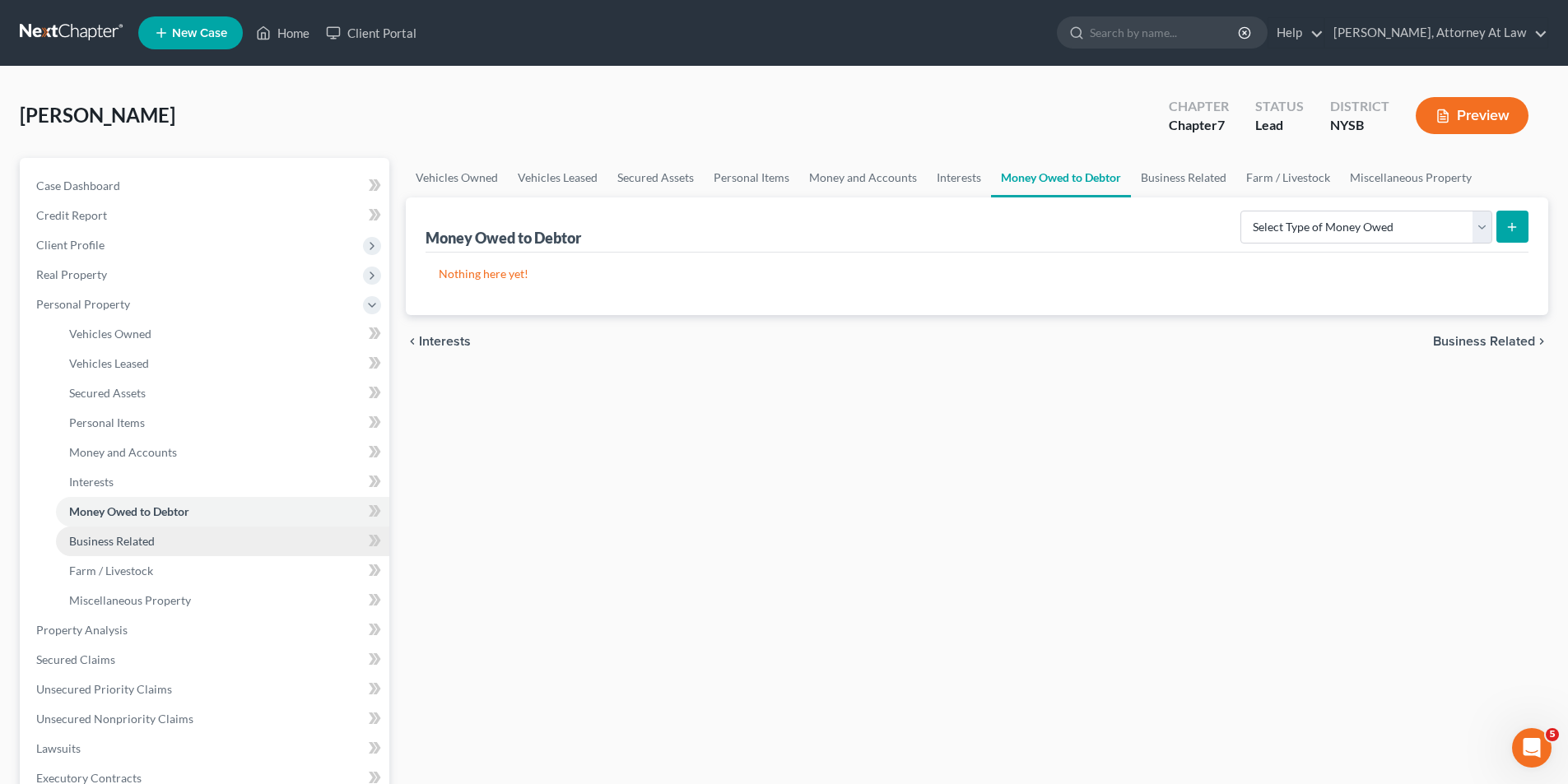
click at [204, 549] on link "Business Related" at bounding box center [223, 541] width 333 height 29
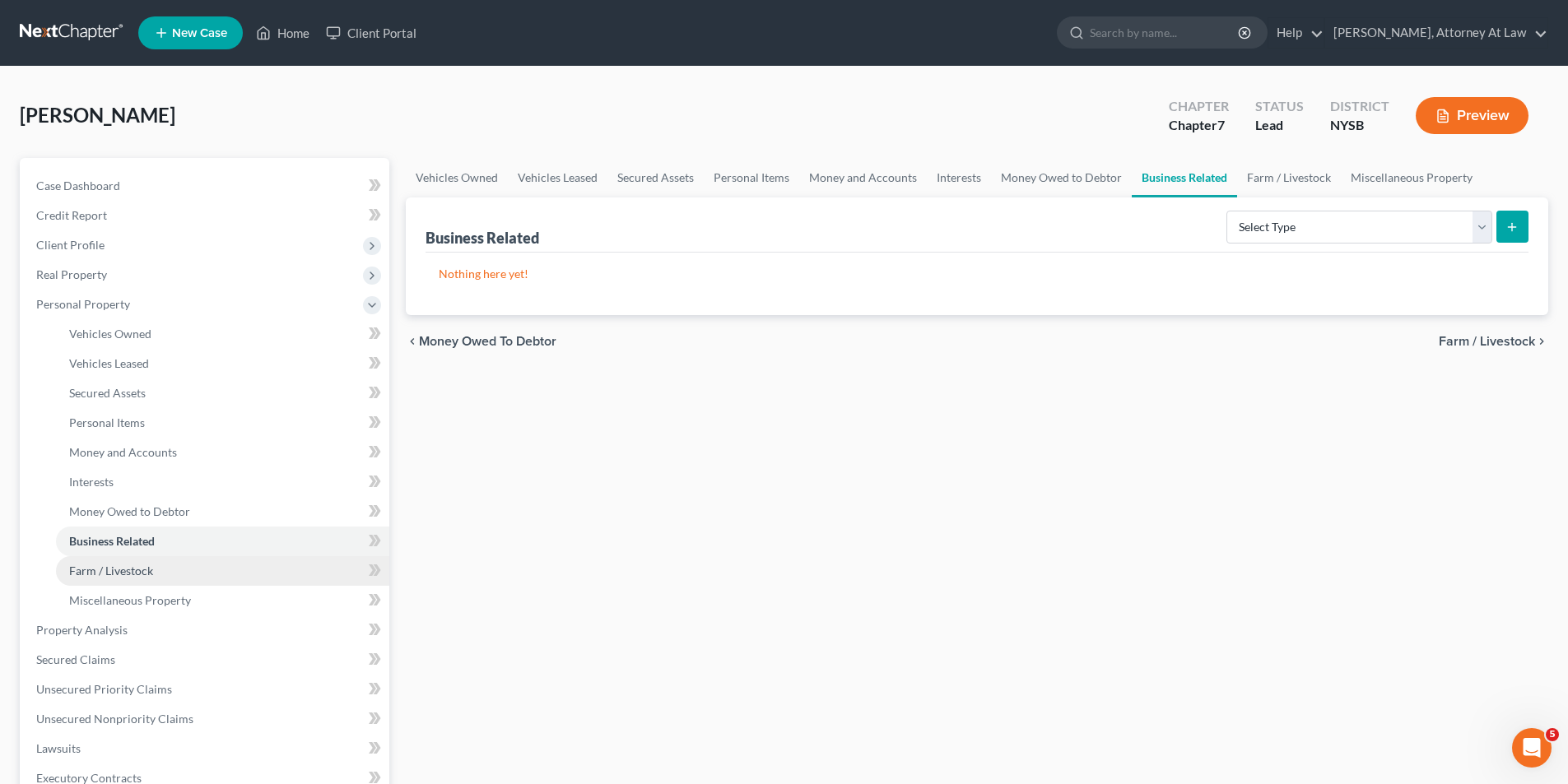
click at [194, 570] on link "Farm / Livestock" at bounding box center [223, 570] width 333 height 29
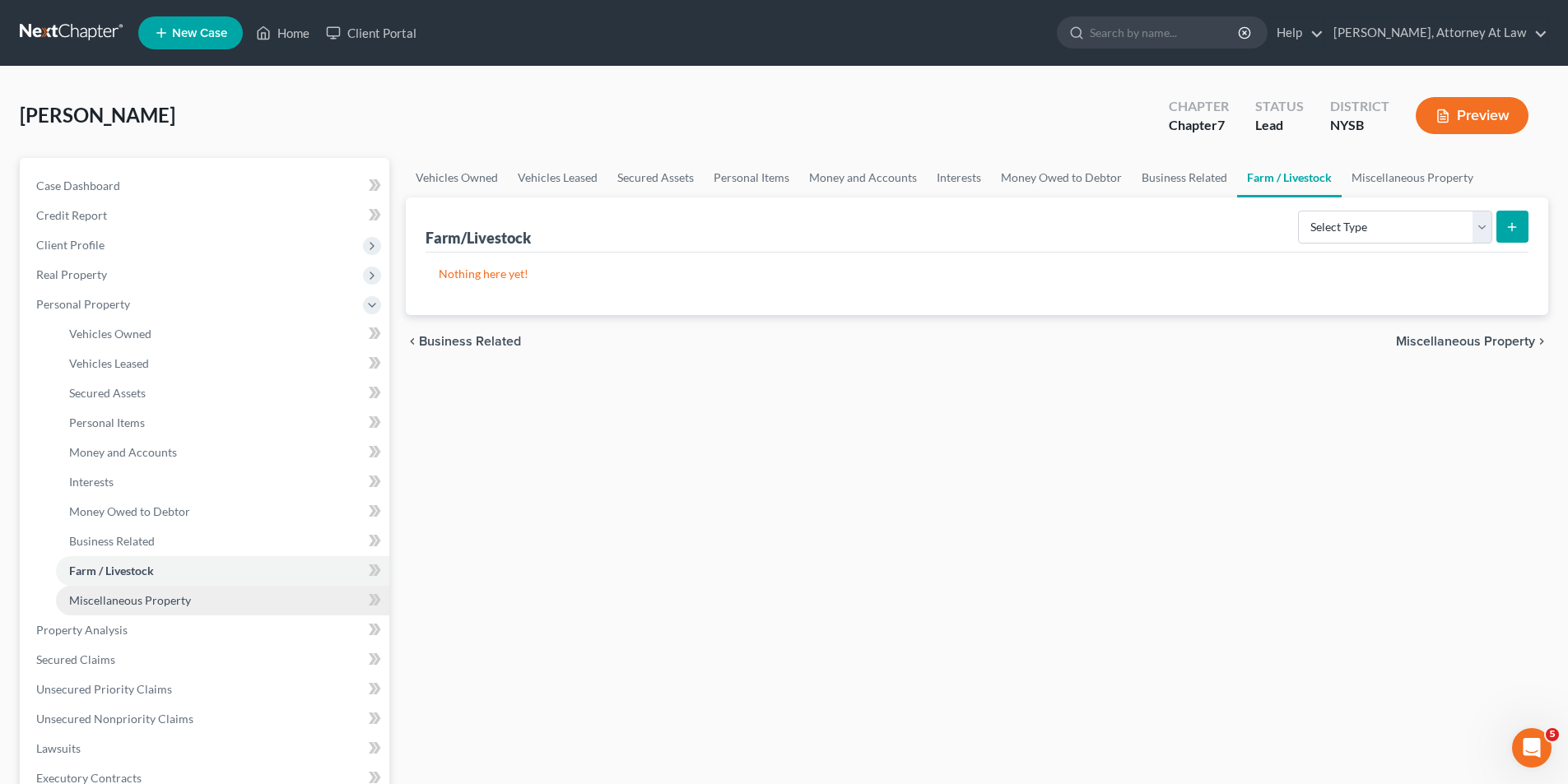
click at [198, 603] on link "Miscellaneous Property" at bounding box center [223, 600] width 333 height 29
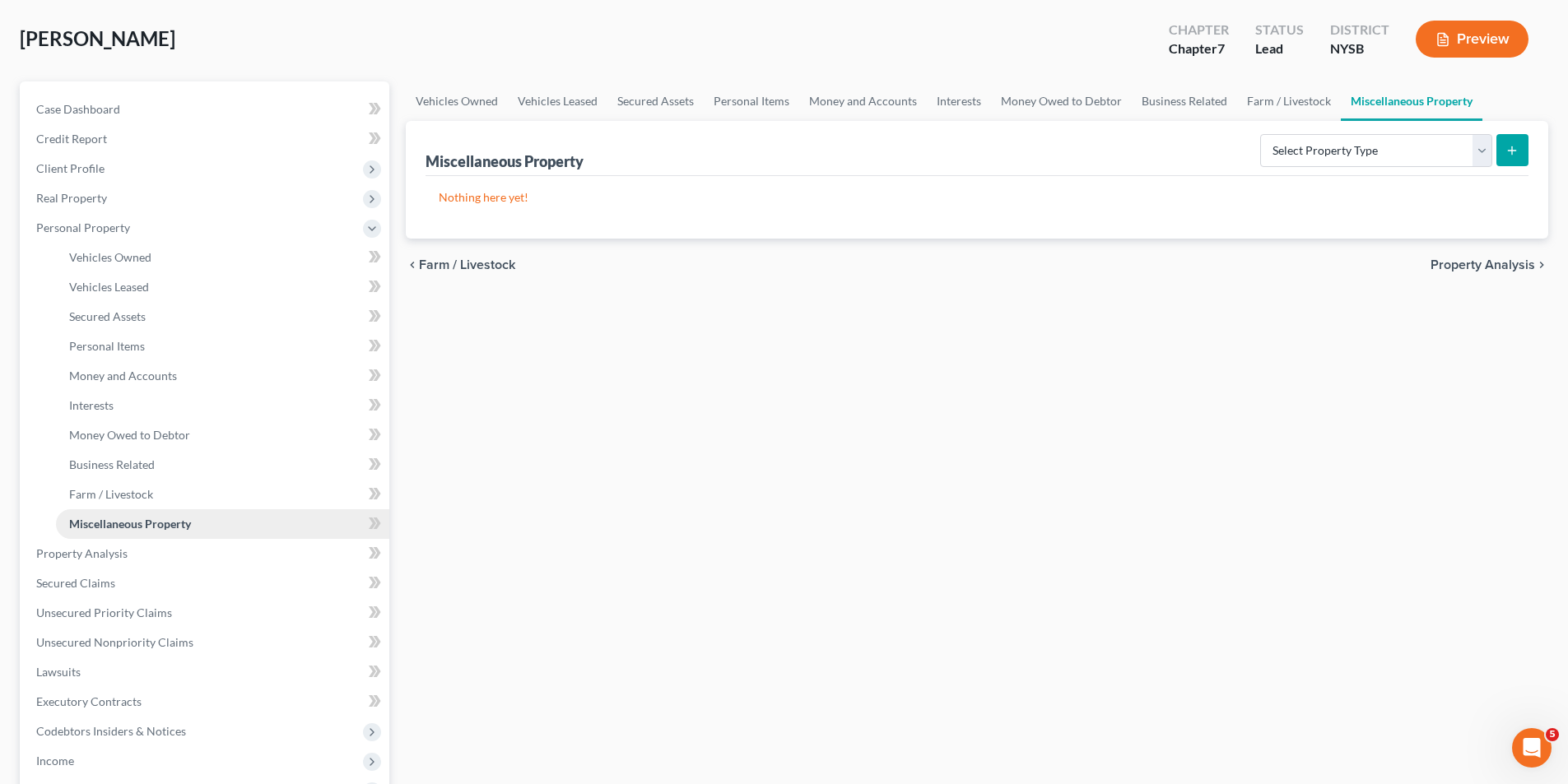
scroll to position [82, 0]
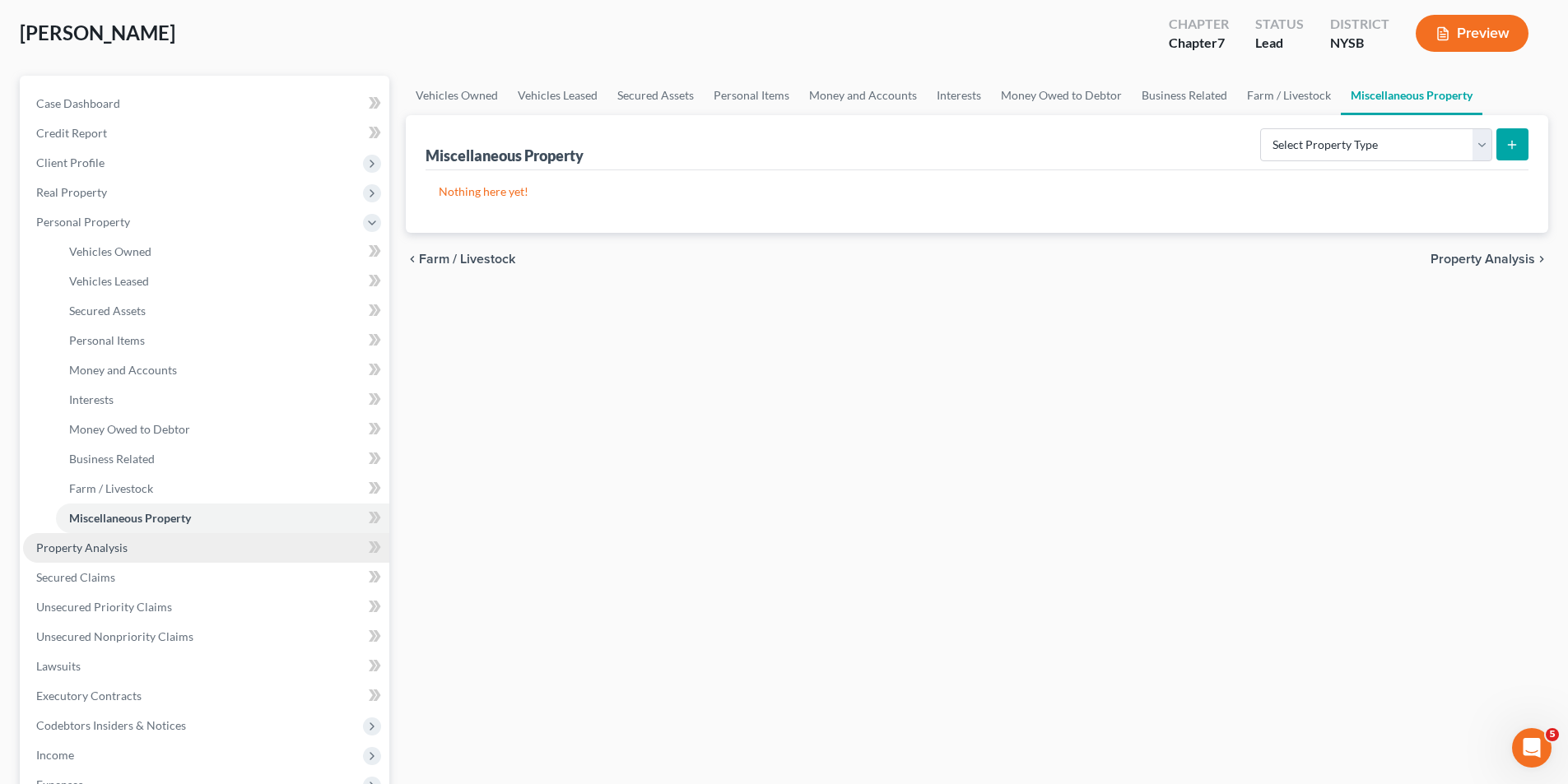
click at [198, 554] on link "Property Analysis" at bounding box center [206, 548] width 366 height 29
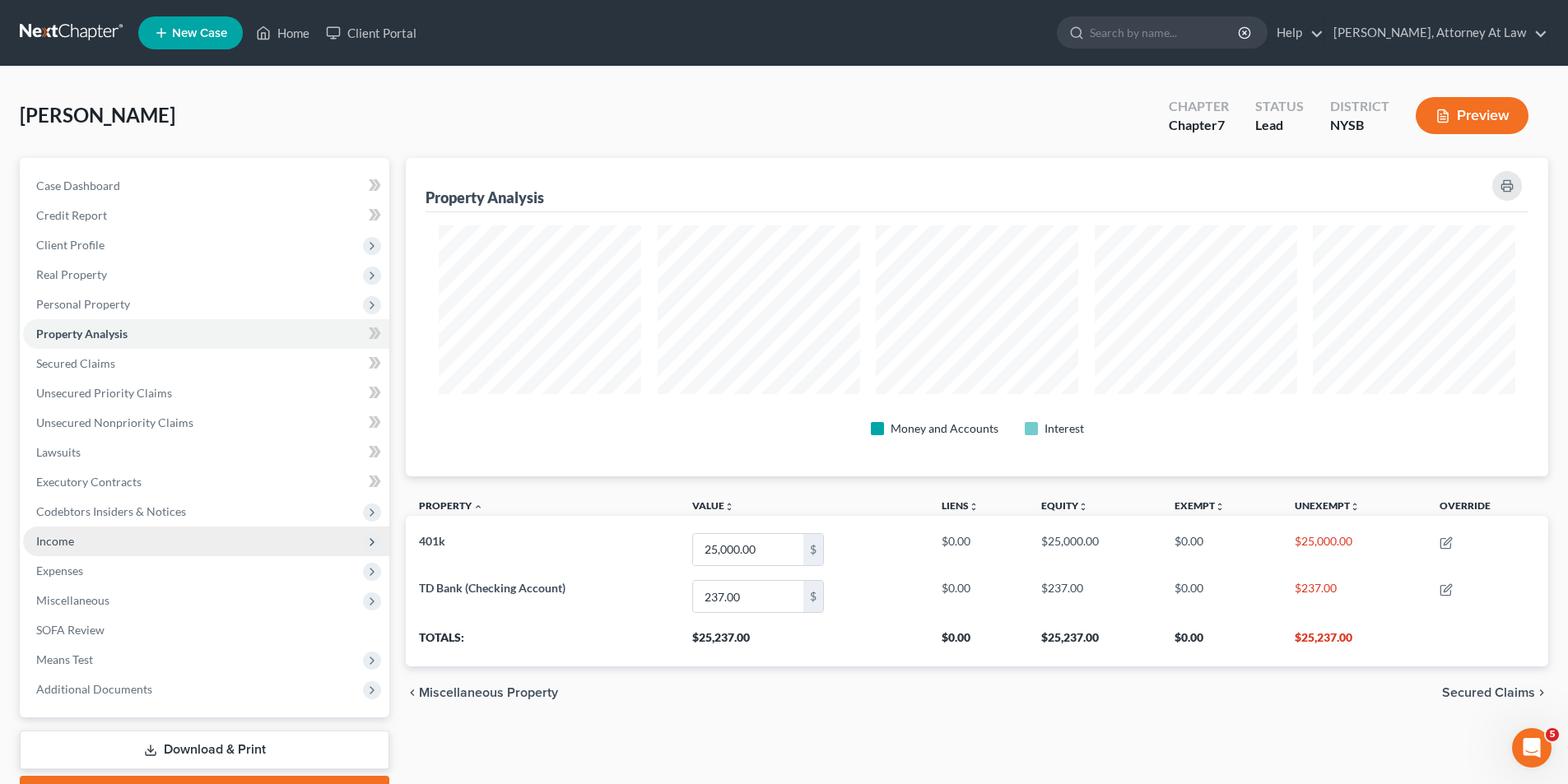
click at [180, 544] on span "Income" at bounding box center [206, 541] width 366 height 29
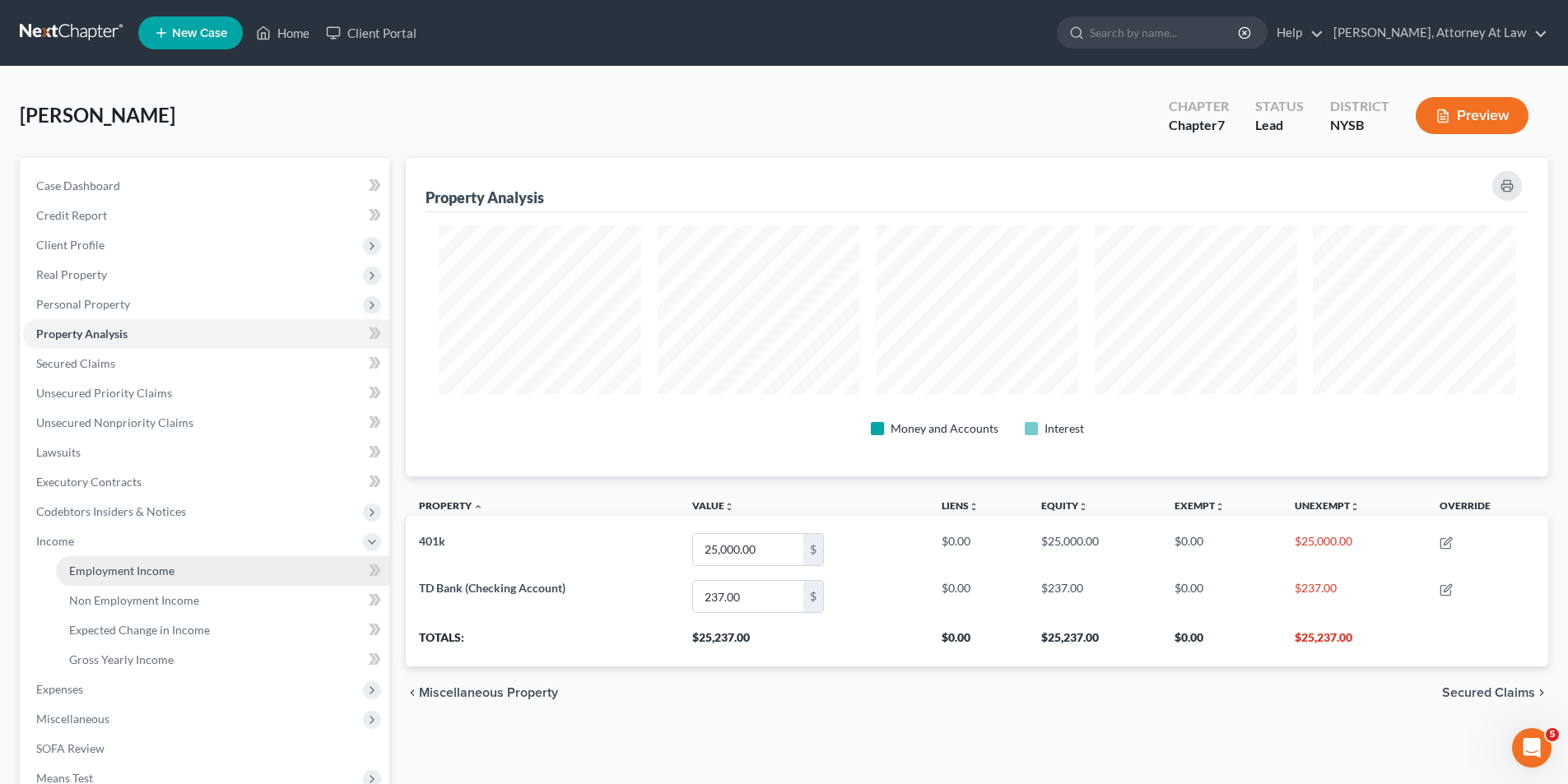
click at [189, 574] on link "Employment Income" at bounding box center [223, 570] width 333 height 29
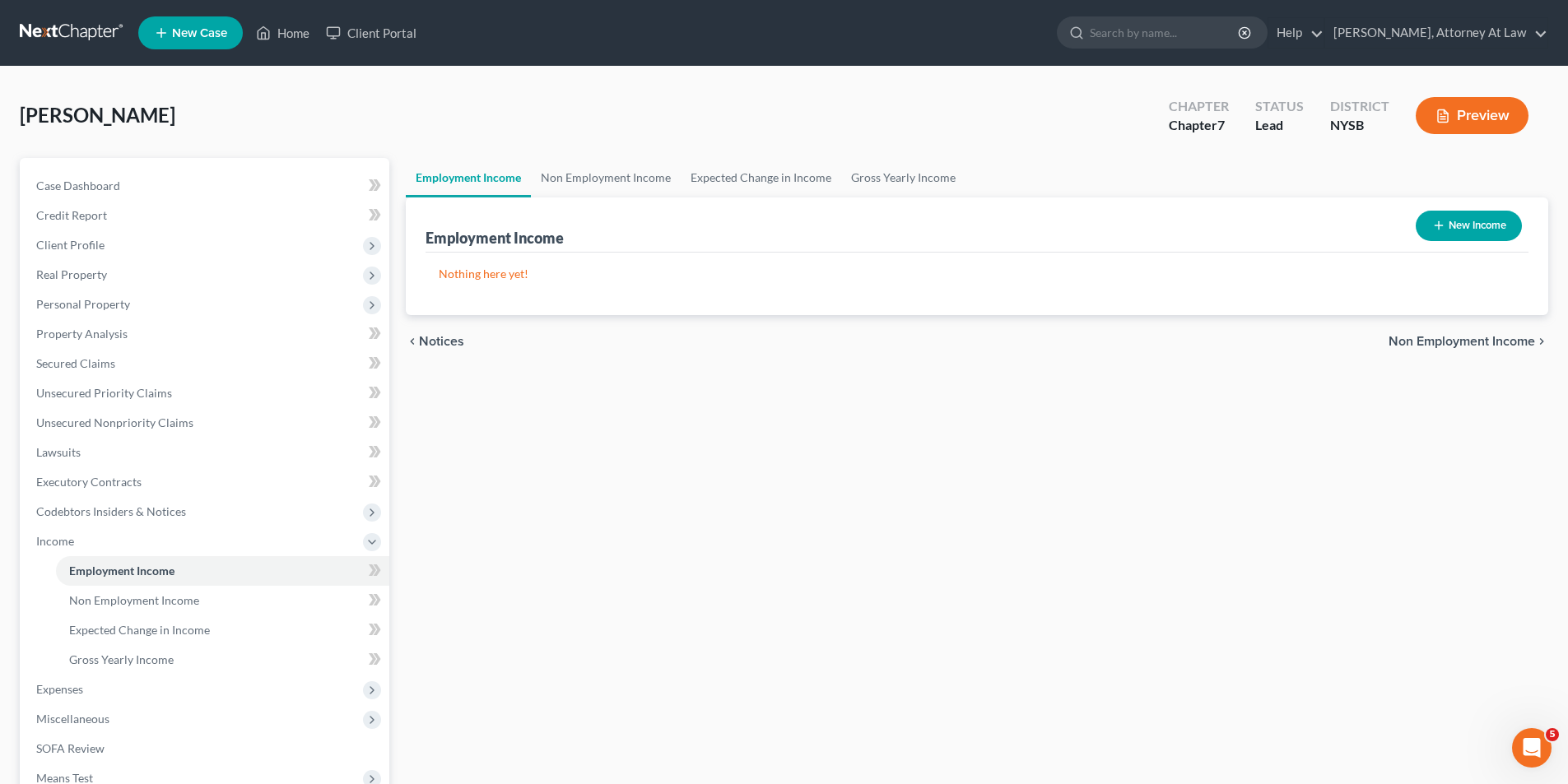
click at [1457, 231] on button "New Income" at bounding box center [1468, 225] width 107 height 30
select select "0"
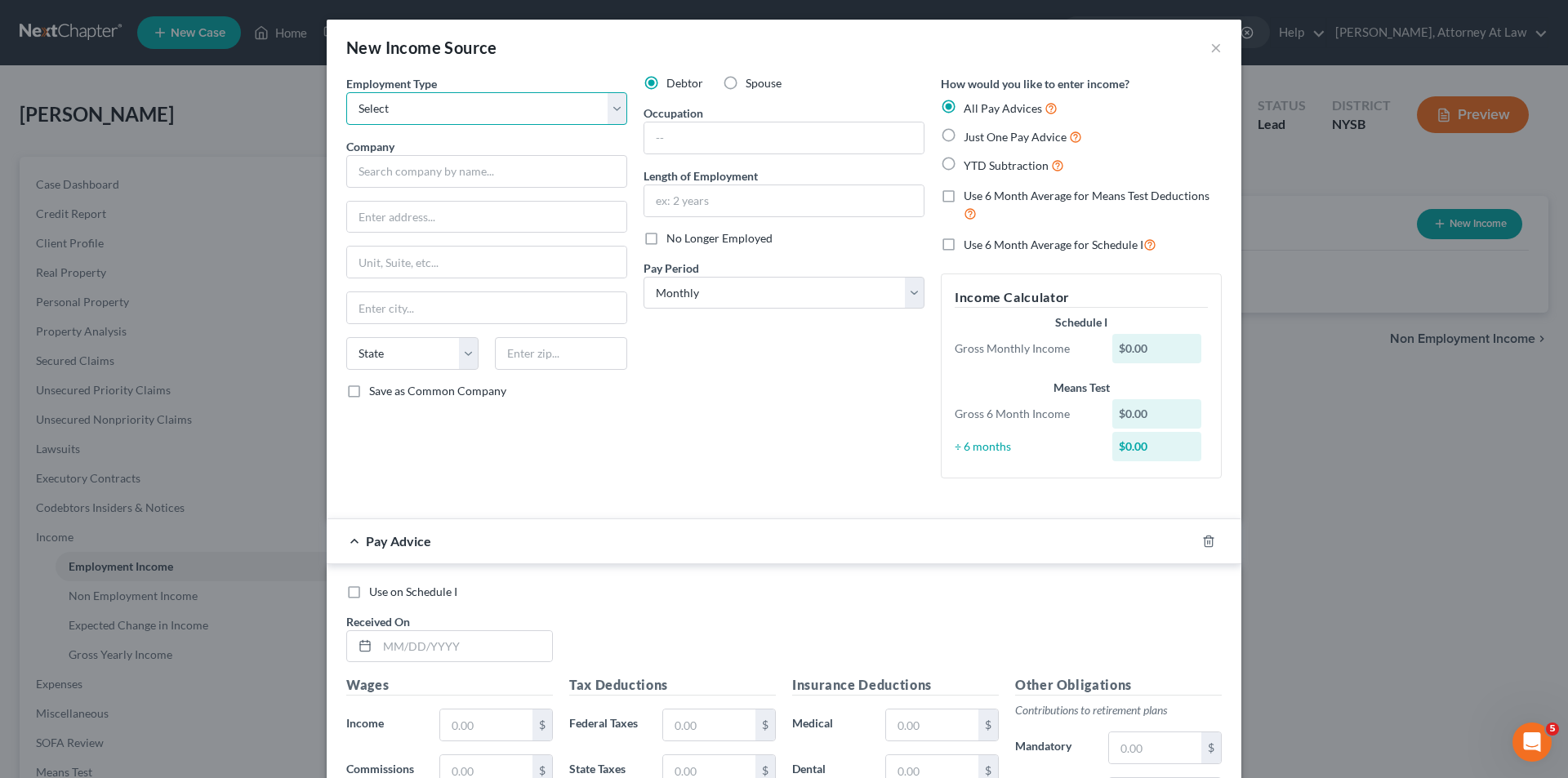
click at [466, 121] on select "Select Full or [DEMOGRAPHIC_DATA] Employment Self Employment" at bounding box center [486, 108] width 281 height 32
select select "0"
click at [346, 92] on select "Select Full or [DEMOGRAPHIC_DATA] Employment Self Employment" at bounding box center [486, 108] width 281 height 32
click at [476, 167] on input "text" at bounding box center [486, 171] width 281 height 32
type input "TD Bank"
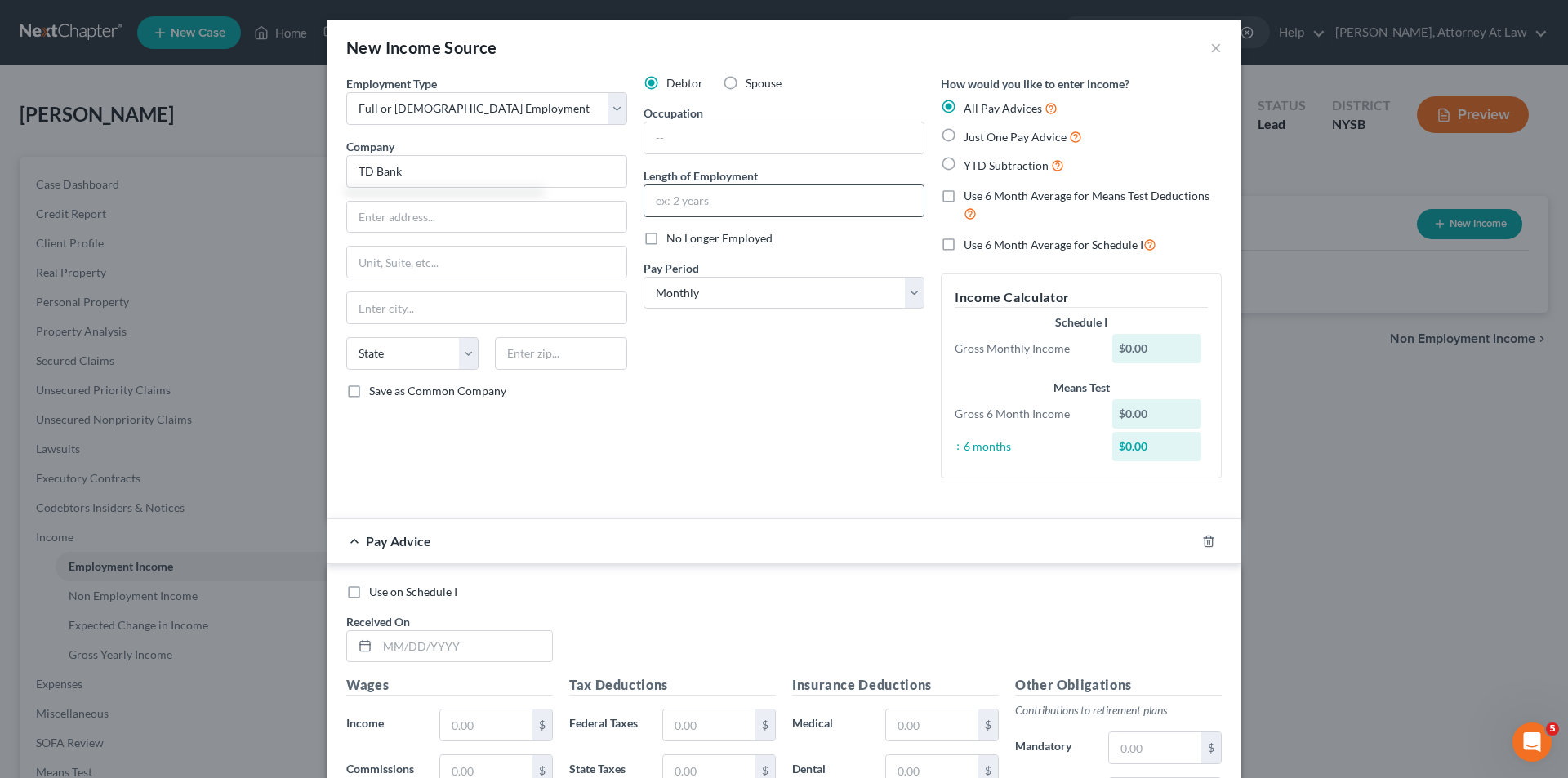
click at [726, 187] on input "text" at bounding box center [784, 200] width 280 height 31
type input "7 years"
click at [963, 141] on label "Just One Pay Advice" at bounding box center [1022, 136] width 119 height 19
click at [970, 138] on input "Just One Pay Advice" at bounding box center [975, 132] width 10 height 10
radio input "true"
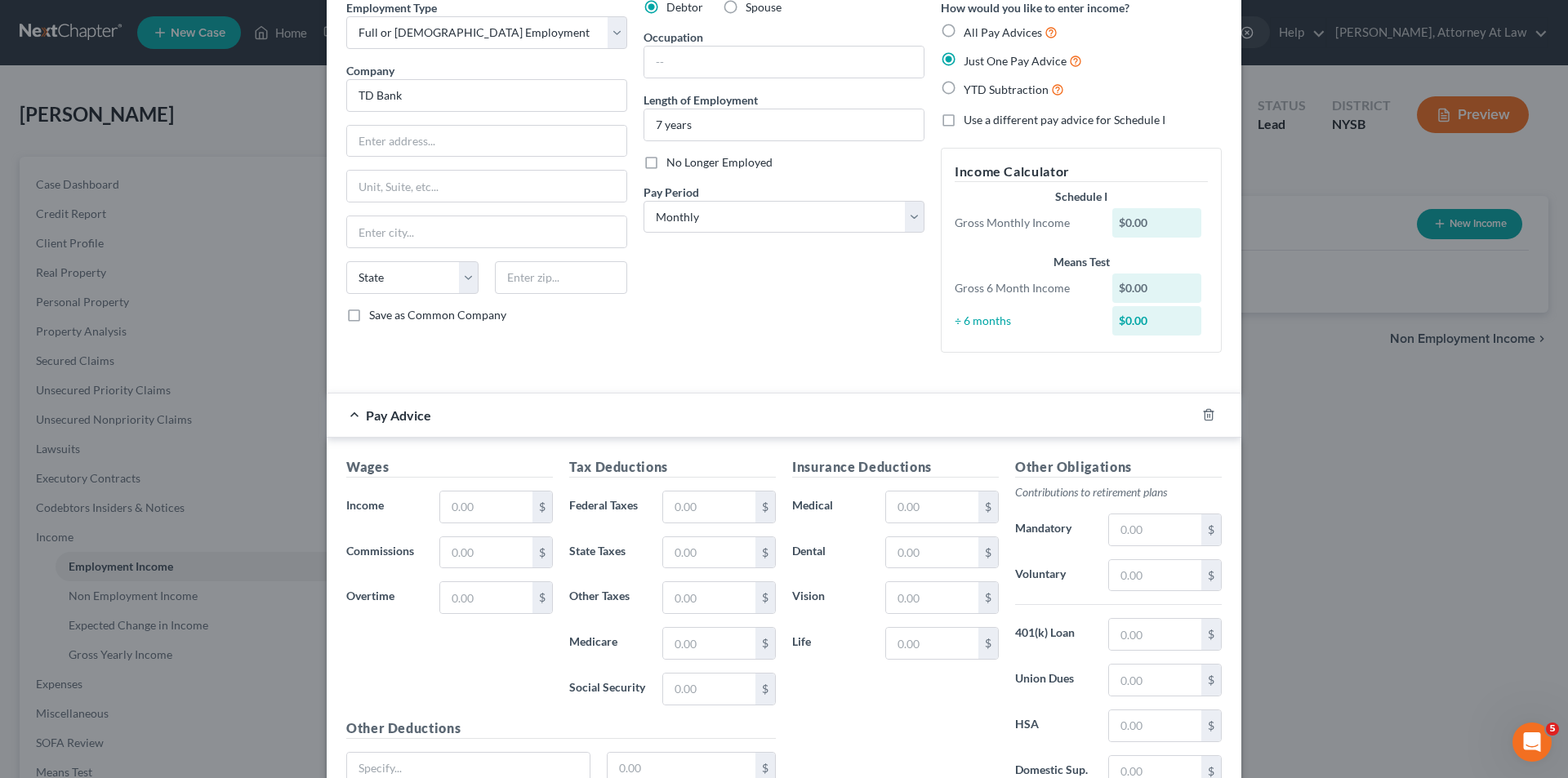
scroll to position [82, 0]
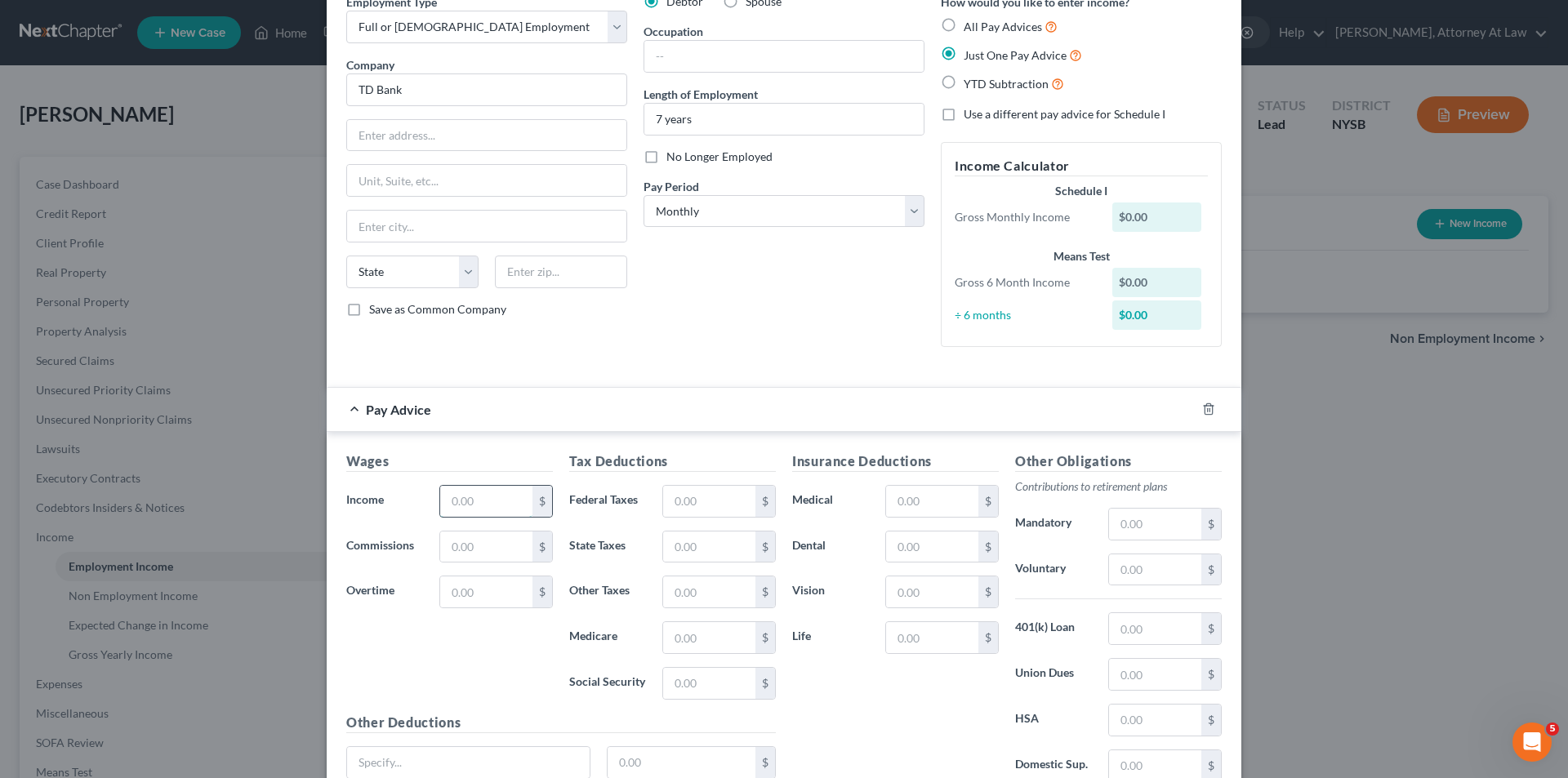
click at [496, 500] on input "text" at bounding box center [486, 501] width 92 height 31
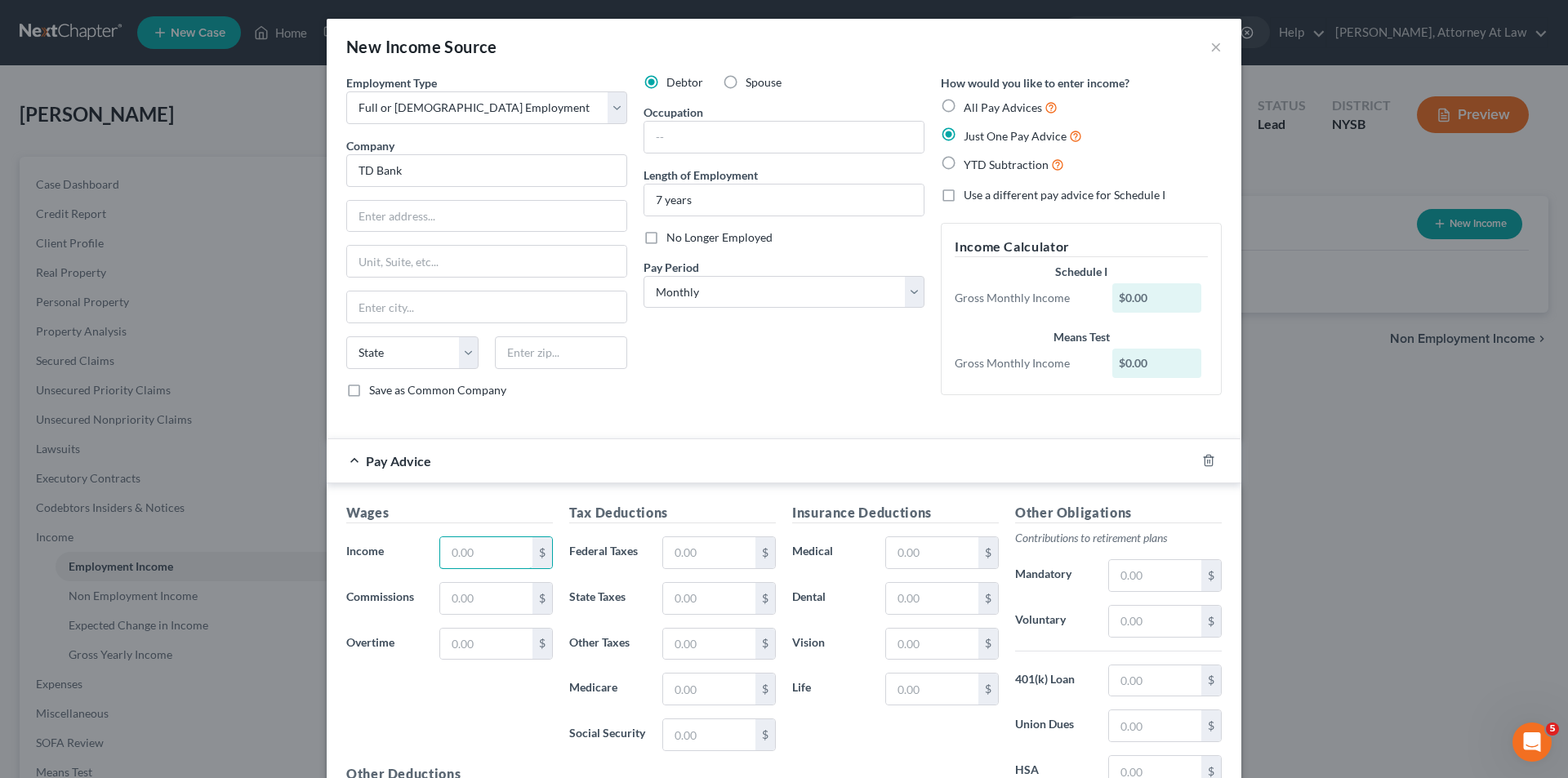
scroll to position [0, 0]
click at [901, 295] on select "Select Monthly Twice Monthly Every Other Week Weekly" at bounding box center [784, 293] width 281 height 32
select select "2"
click at [644, 277] on select "Select Monthly Twice Monthly Every Other Week Weekly" at bounding box center [784, 293] width 281 height 32
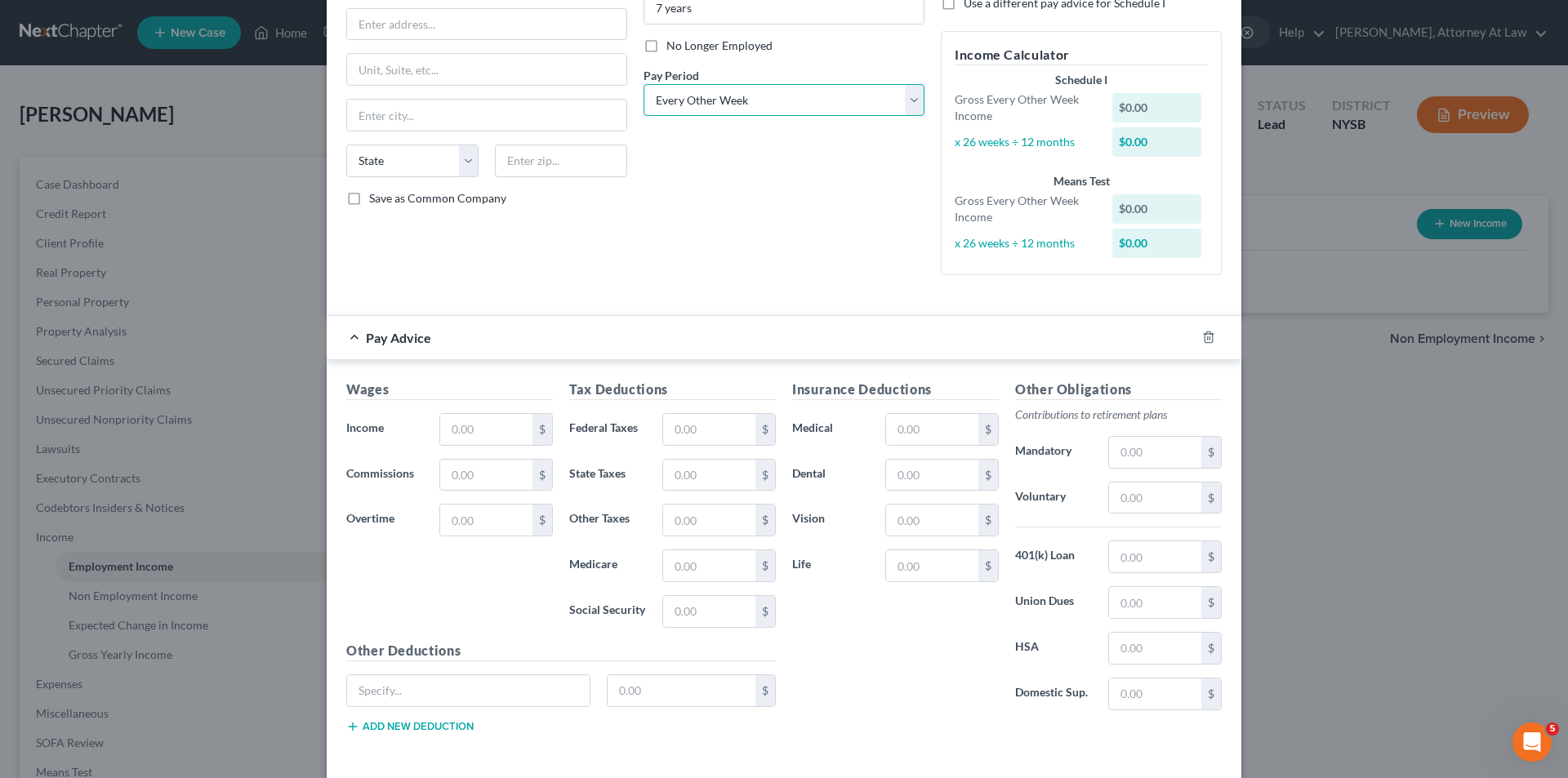
scroll to position [245, 0]
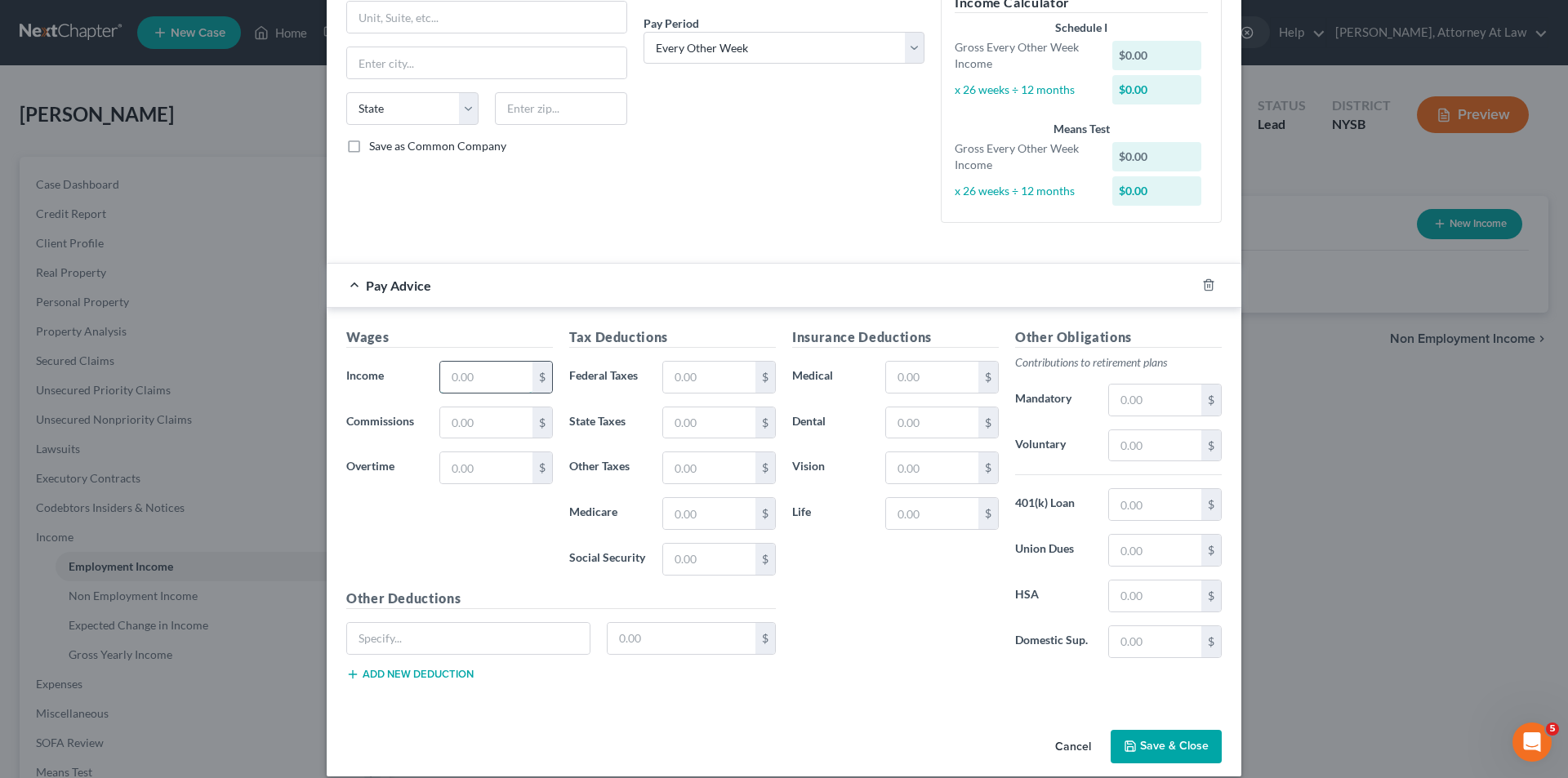
click at [471, 377] on input "text" at bounding box center [486, 377] width 92 height 31
click at [783, 279] on div "Pay Advice" at bounding box center [761, 285] width 869 height 43
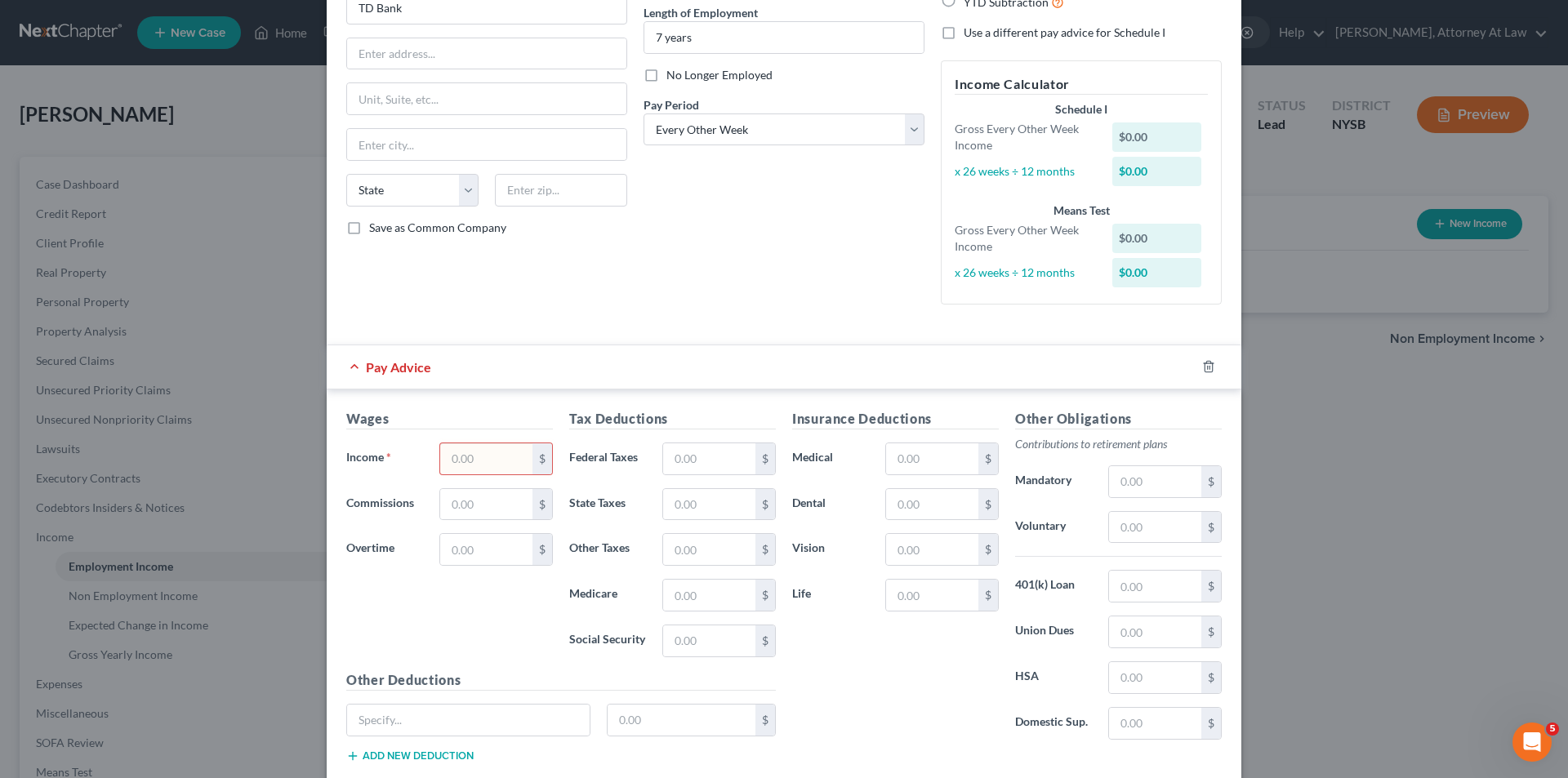
scroll to position [0, 0]
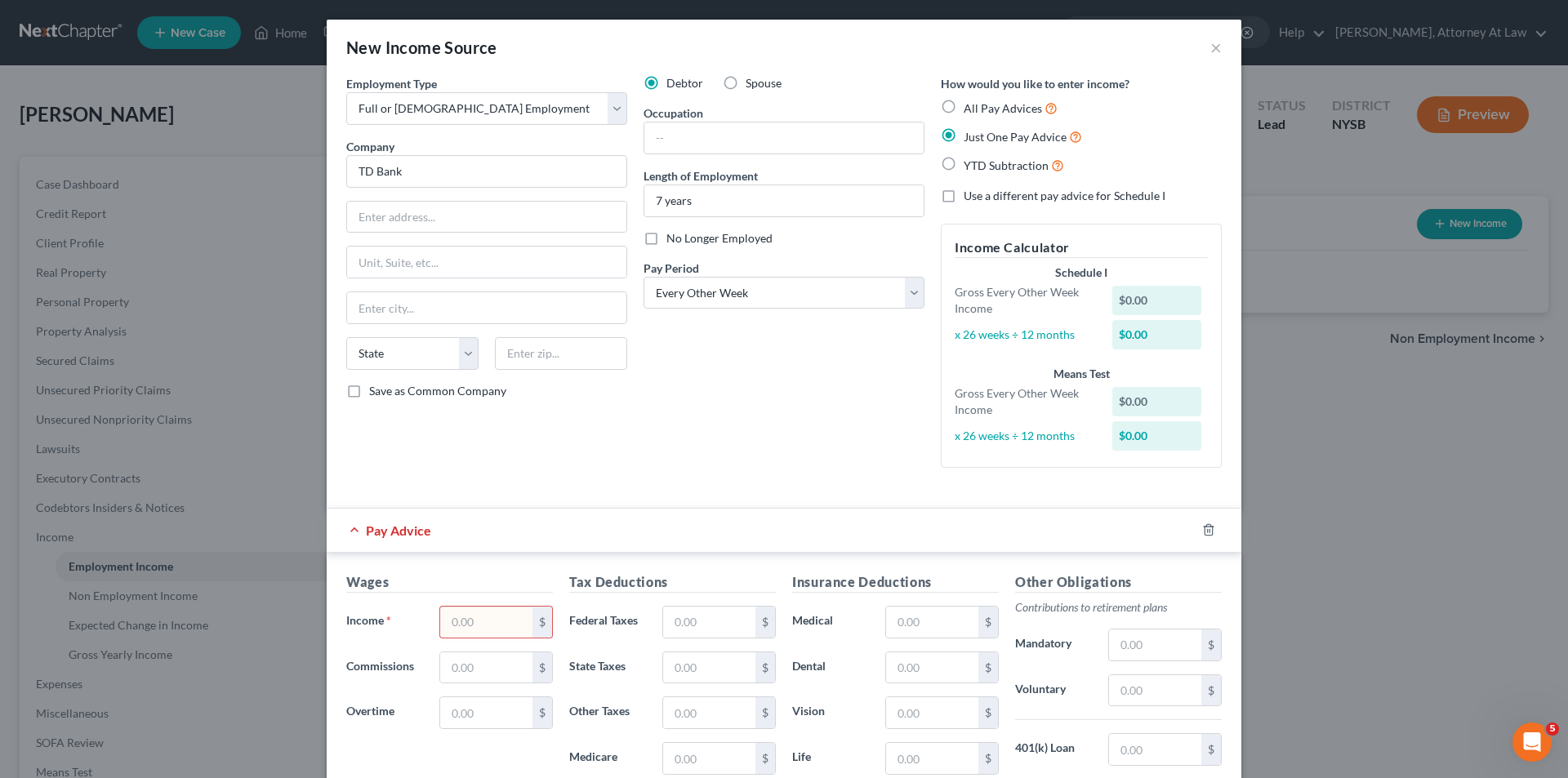
click at [487, 613] on input "text" at bounding box center [486, 622] width 92 height 31
click at [485, 624] on input "4,076" at bounding box center [486, 622] width 92 height 31
click at [733, 514] on div "Pay Advice $4,076.00" at bounding box center [761, 530] width 869 height 43
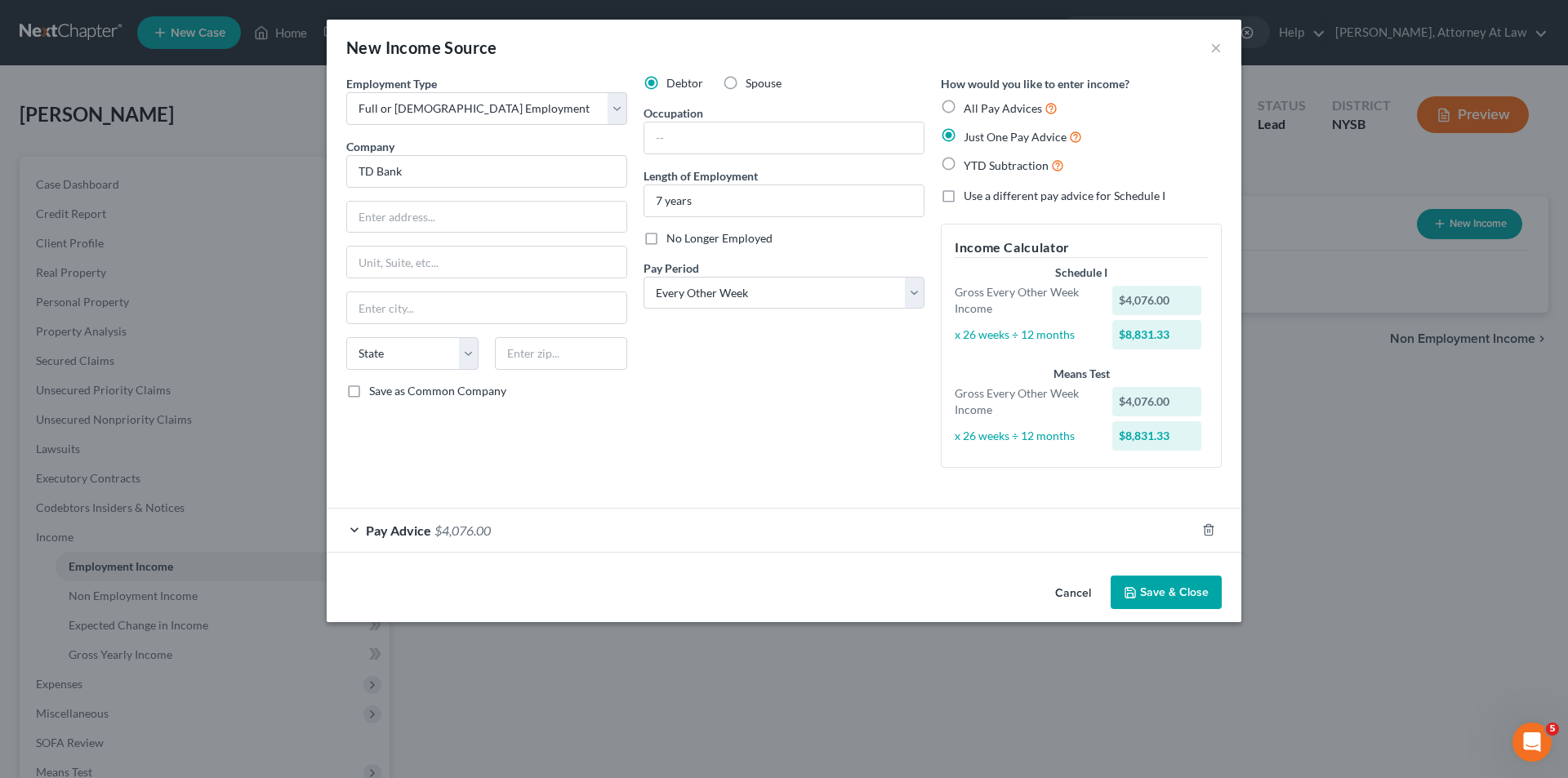
click at [657, 524] on div "Pay Advice $4,076.00" at bounding box center [761, 530] width 869 height 43
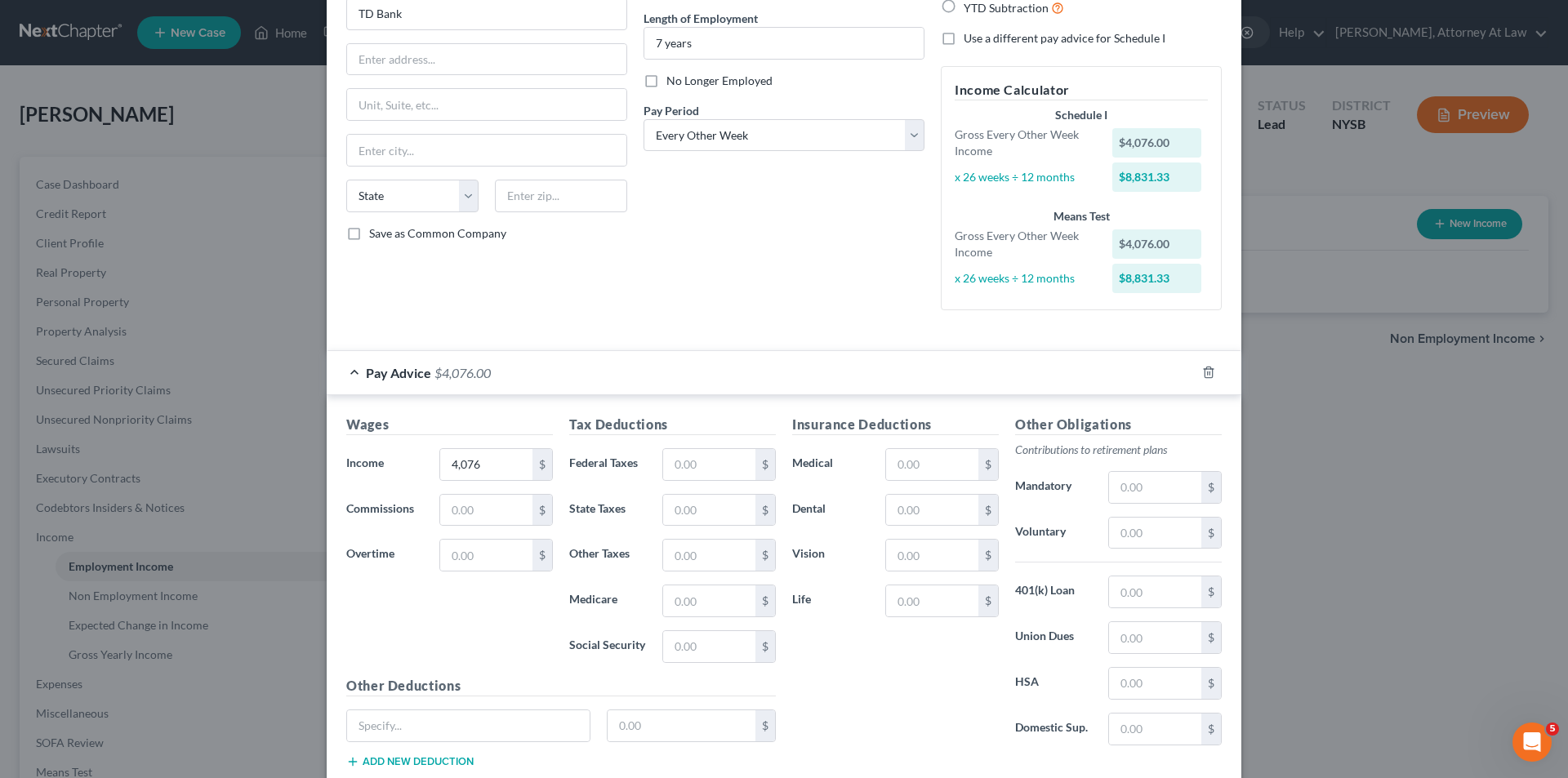
scroll to position [164, 0]
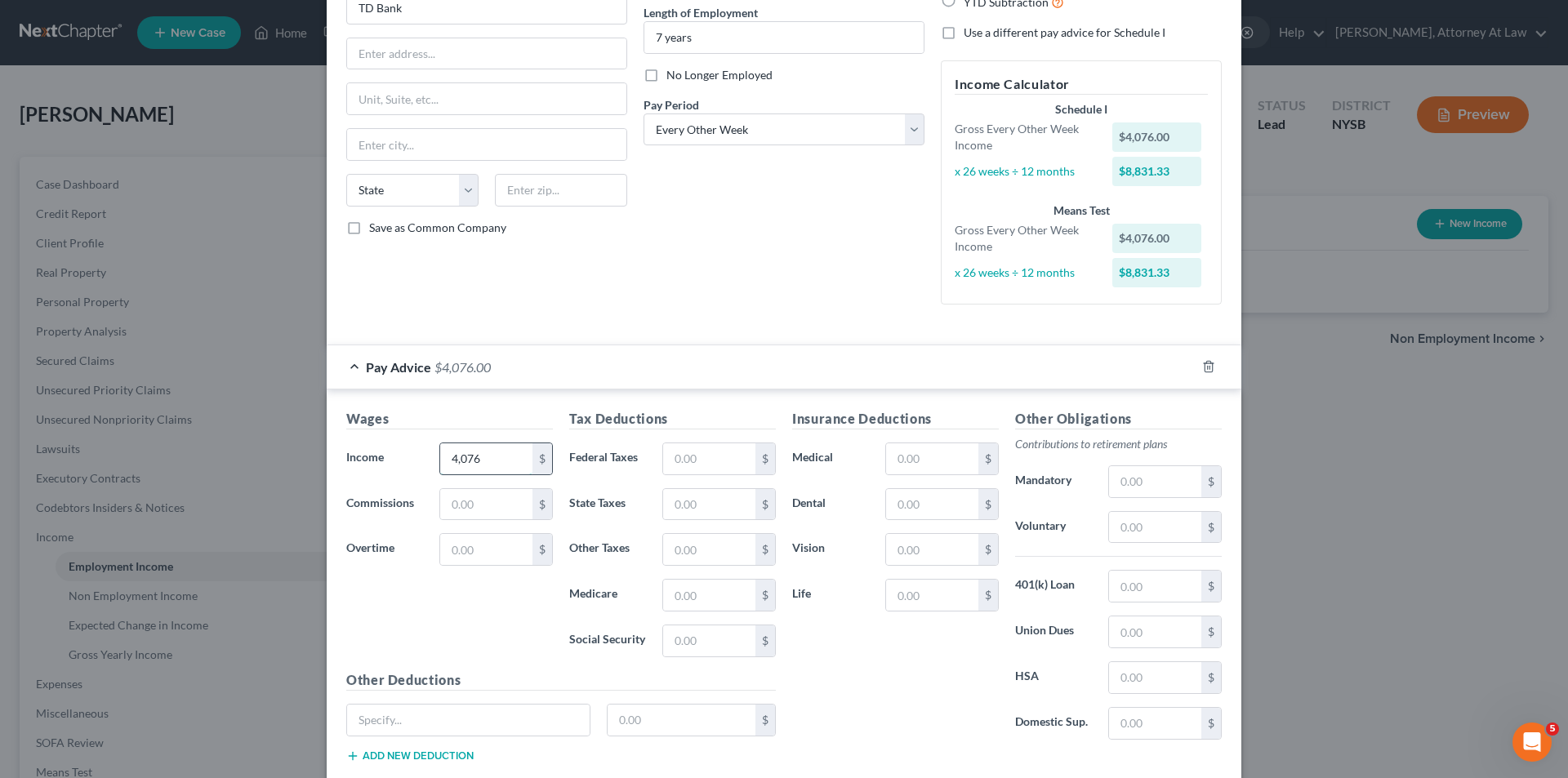
click at [503, 453] on input "4,076" at bounding box center [486, 458] width 92 height 31
type input "4,076.80"
click at [561, 411] on div "Tax Deductions Federal Taxes $ State Taxes $ Other Taxes $ Medicare $ Social Se…" at bounding box center [672, 539] width 223 height 261
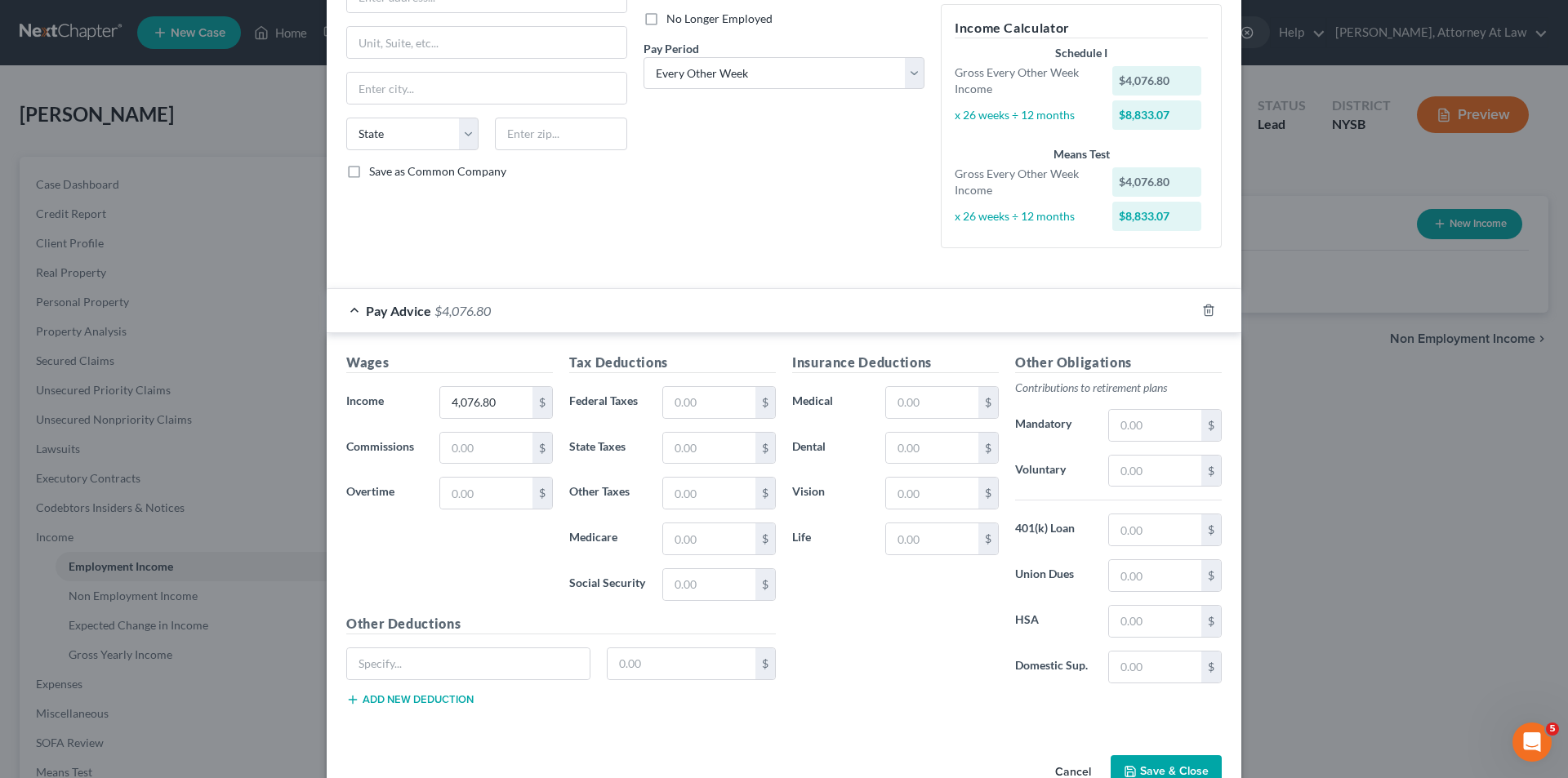
scroll to position [262, 0]
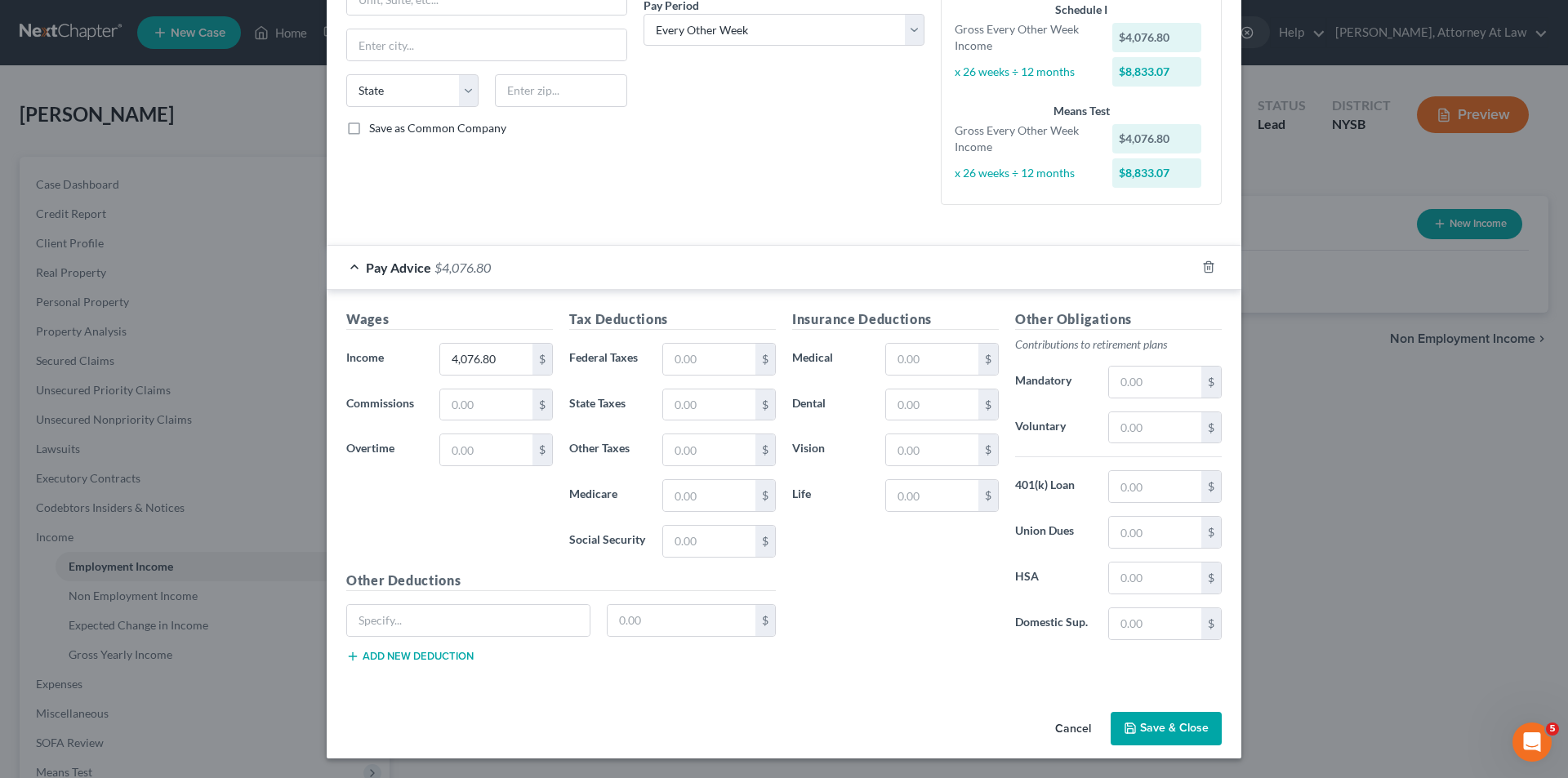
click at [1144, 721] on button "Save & Close" at bounding box center [1166, 729] width 111 height 34
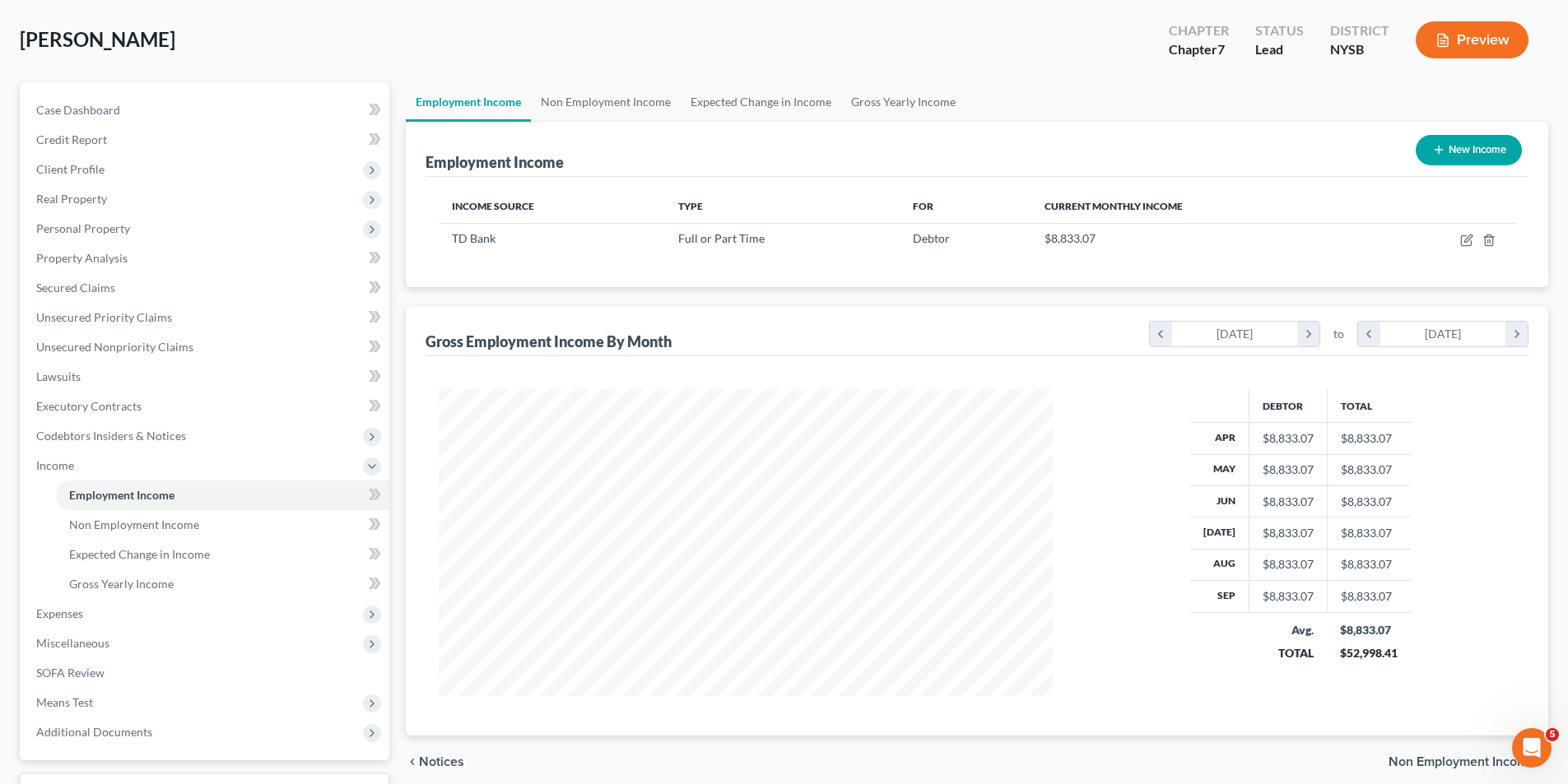
scroll to position [82, 0]
